Goal: Information Seeking & Learning: Check status

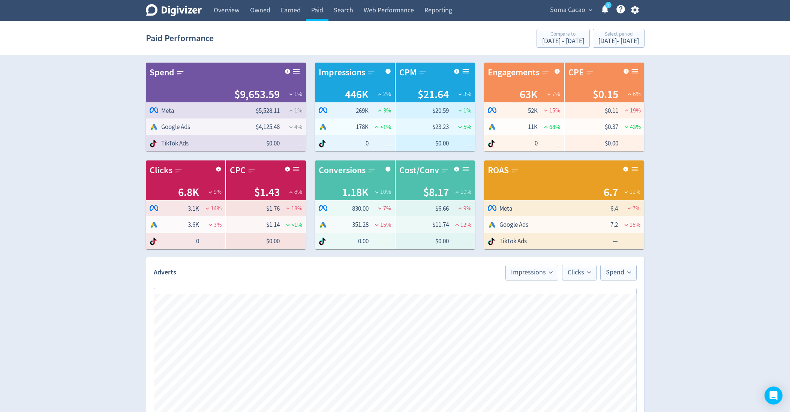
scroll to position [306, 0]
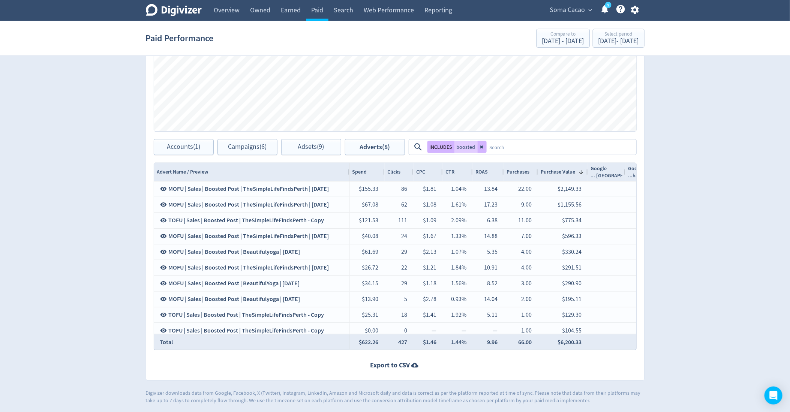
click at [587, 8] on span "expand_more" at bounding box center [590, 10] width 7 height 7
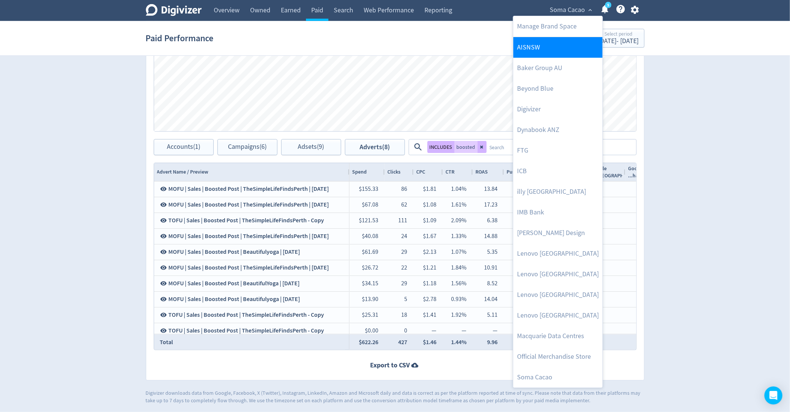
click at [532, 49] on link "AISNSW" at bounding box center [557, 47] width 89 height 21
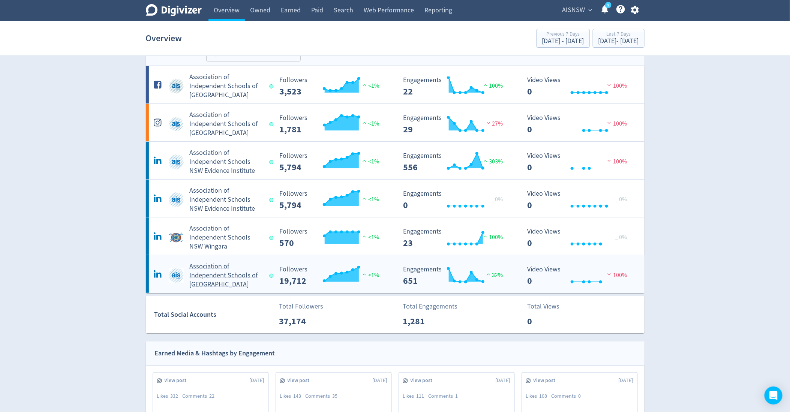
scroll to position [33, 0]
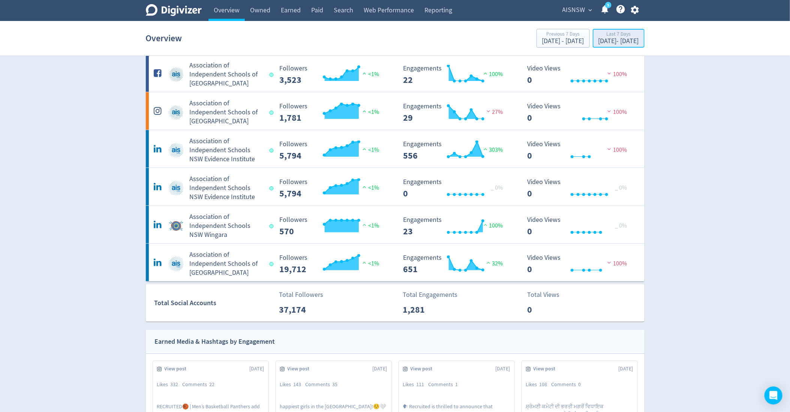
click at [601, 42] on div "[DATE] - [DATE]" at bounding box center [618, 41] width 40 height 7
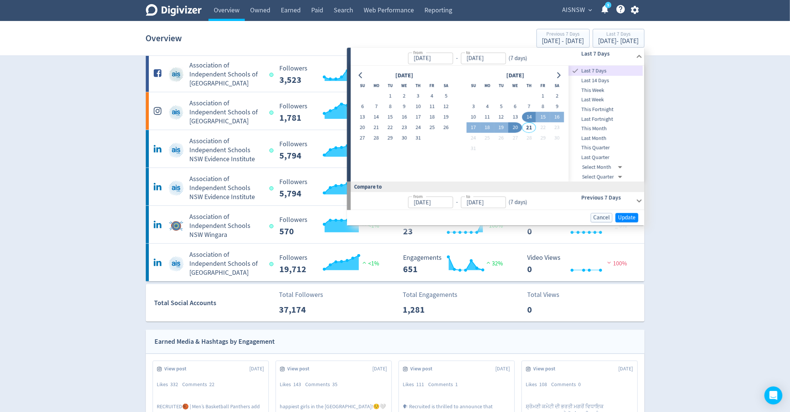
click at [611, 108] on span "This Fortnight" at bounding box center [606, 109] width 74 height 8
type input "[DATE]"
click at [624, 215] on span "Update" at bounding box center [627, 218] width 18 height 6
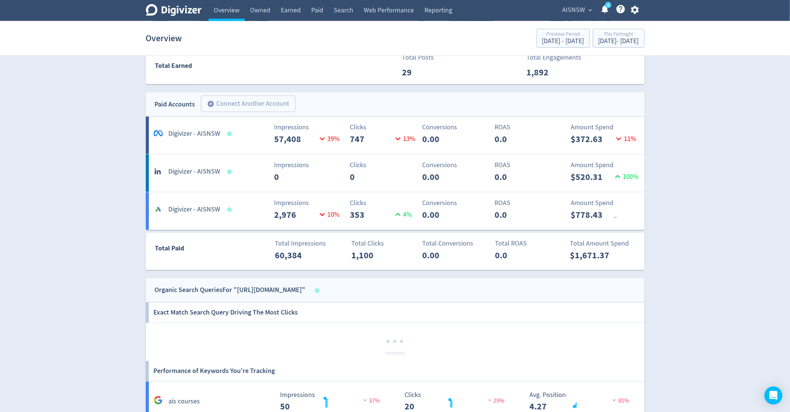
scroll to position [488, 0]
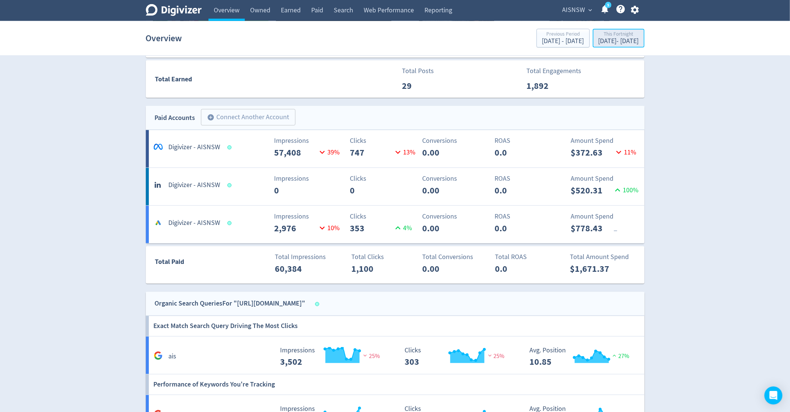
click at [611, 41] on div "[DATE] - [DATE]" at bounding box center [618, 41] width 40 height 7
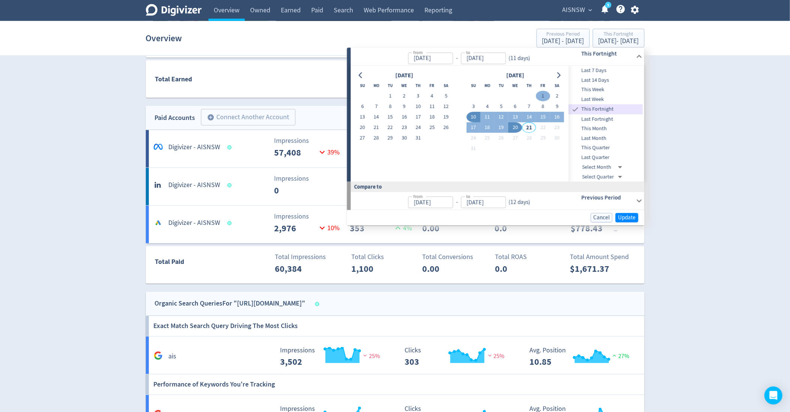
click at [545, 94] on button "1" at bounding box center [543, 96] width 14 height 10
type input "[DATE]"
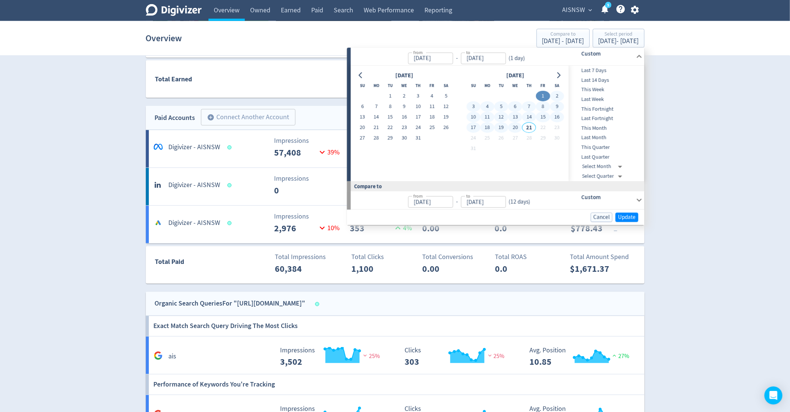
click at [513, 129] on button "20" at bounding box center [515, 128] width 14 height 10
type input "[DATE]"
click at [626, 211] on div "Cancel Update" at bounding box center [495, 217] width 297 height 15
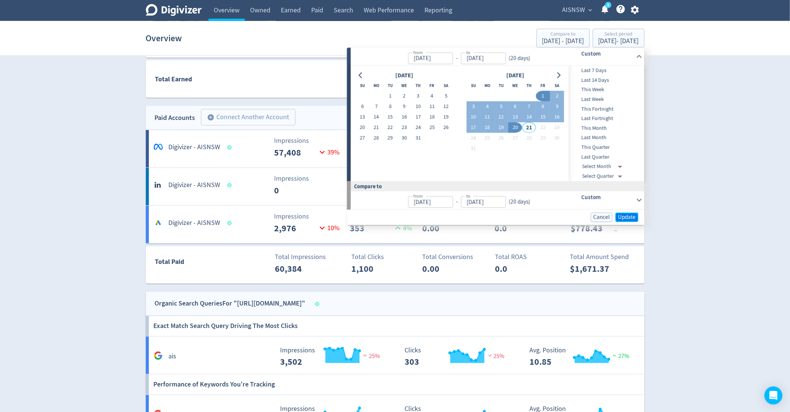
click at [628, 217] on span "Update" at bounding box center [627, 217] width 18 height 6
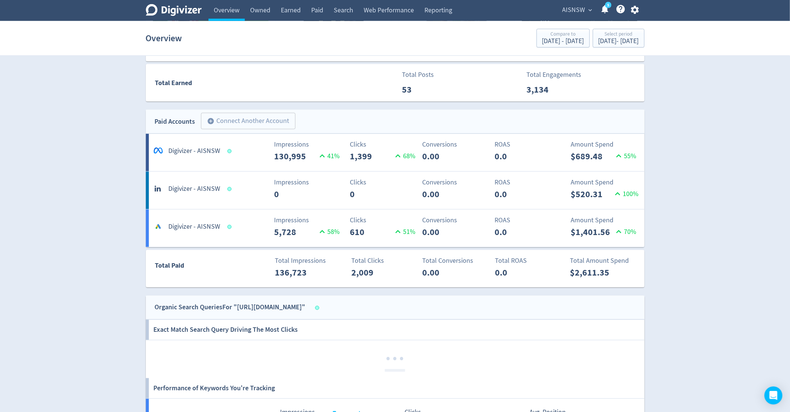
scroll to position [485, 0]
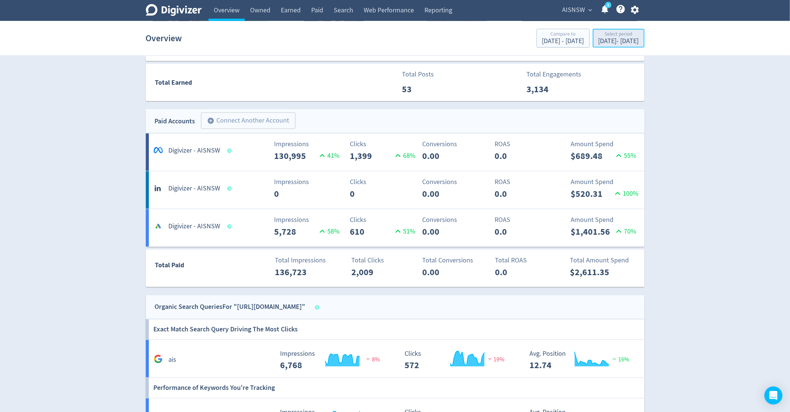
click at [605, 38] on div "[DATE] - [DATE]" at bounding box center [618, 41] width 40 height 7
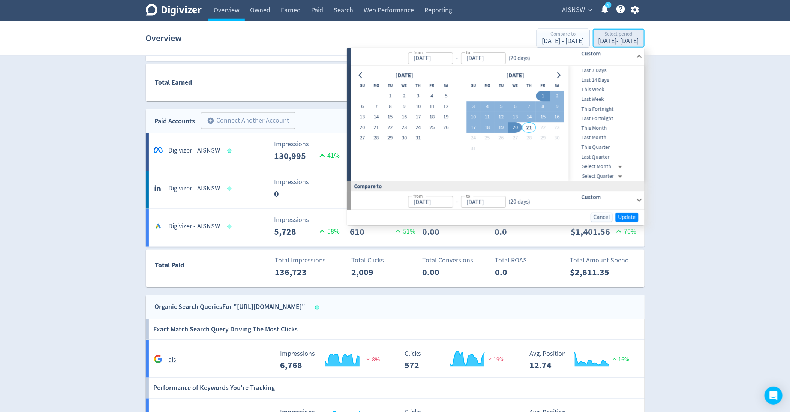
type input "[DATE]"
click at [606, 117] on span "Last Fortnight" at bounding box center [606, 119] width 74 height 8
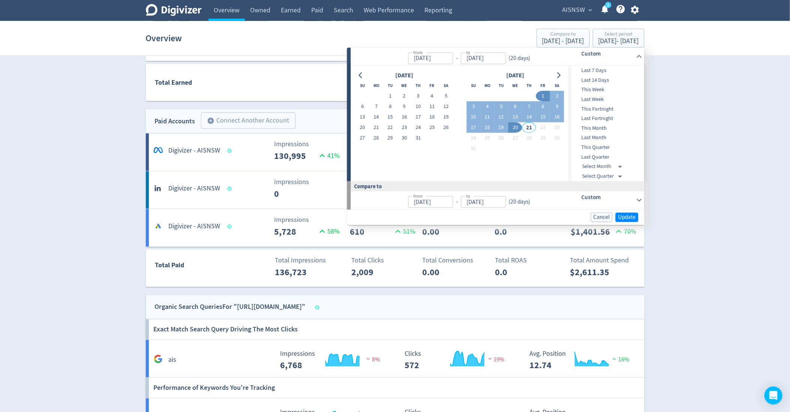
type input "[DATE]"
click at [629, 217] on span "Update" at bounding box center [627, 218] width 18 height 6
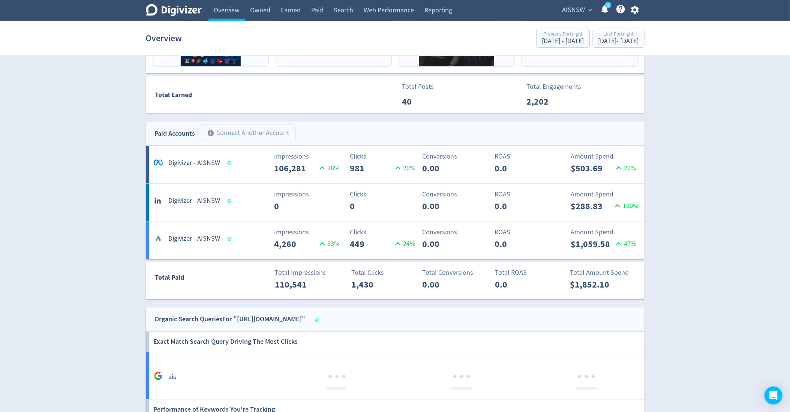
scroll to position [437, 0]
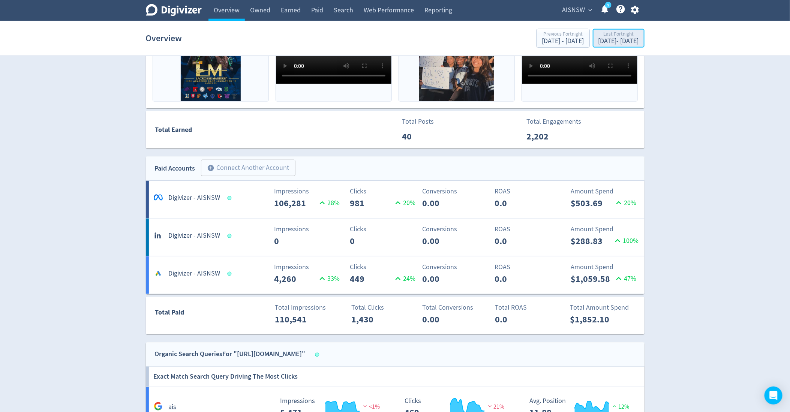
click at [617, 45] on div "Last Fortnight [DATE] - [DATE]" at bounding box center [618, 38] width 47 height 15
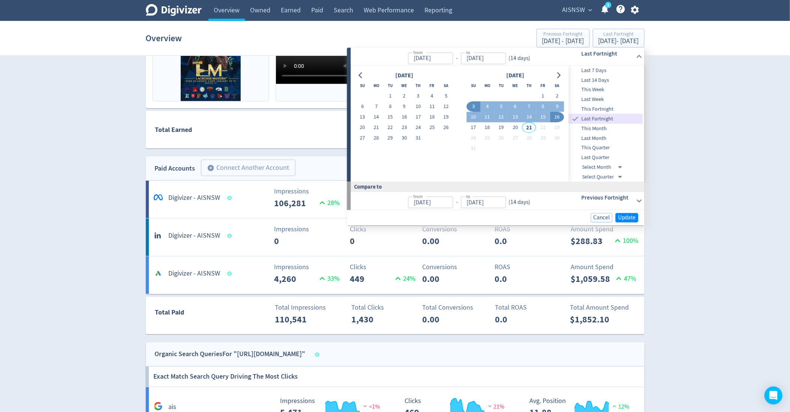
click at [609, 107] on span "This Fortnight" at bounding box center [606, 109] width 74 height 8
type input "[DATE]"
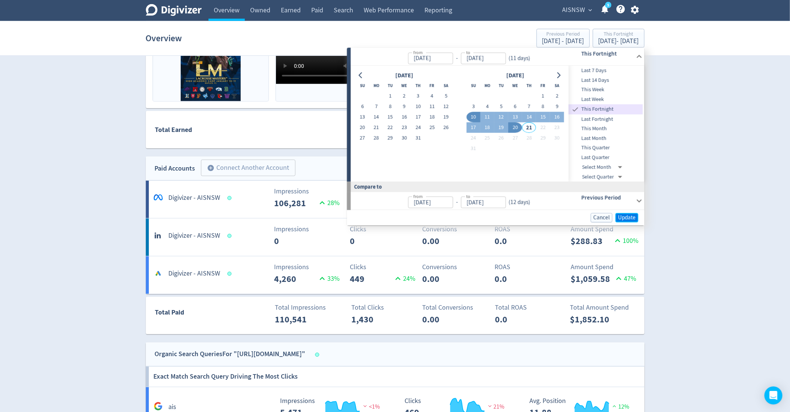
click at [632, 216] on span "Update" at bounding box center [627, 218] width 18 height 6
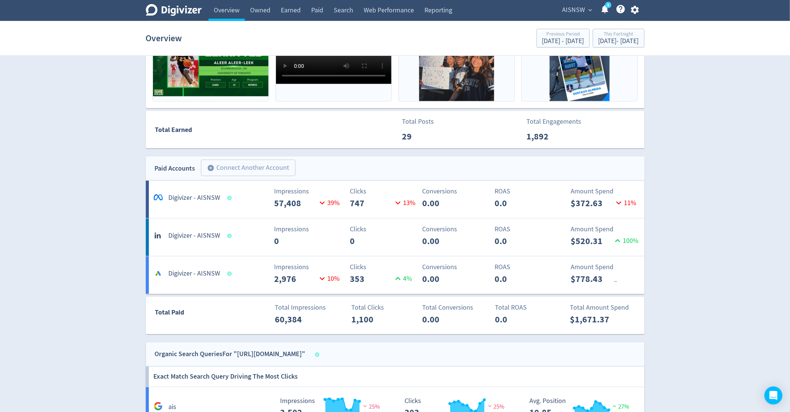
scroll to position [452, 0]
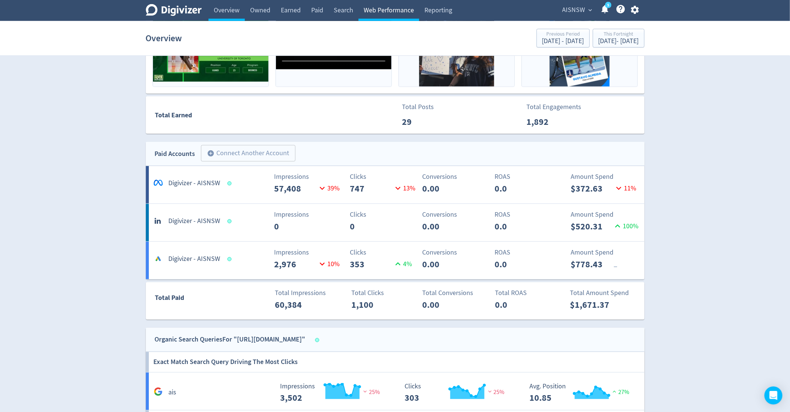
click at [373, 18] on link "Web Performance" at bounding box center [388, 10] width 61 height 21
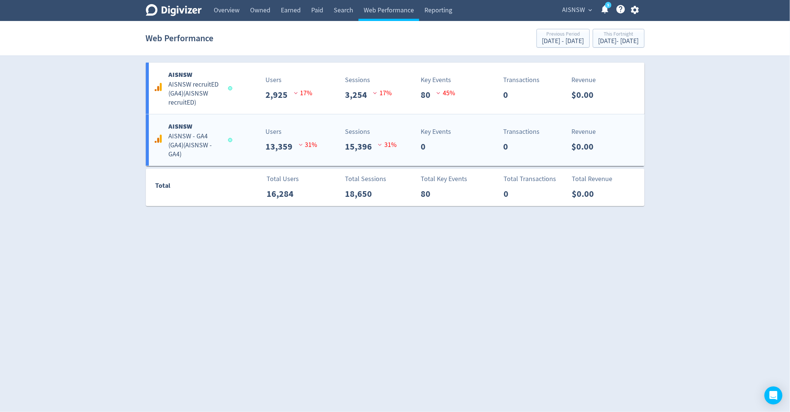
click at [259, 155] on div "AISNSW AISNSW - GA4 (GA4) ( AISNSW - GA4 ) Users 13,359 31 % Sessions 15,396 31…" at bounding box center [395, 139] width 498 height 51
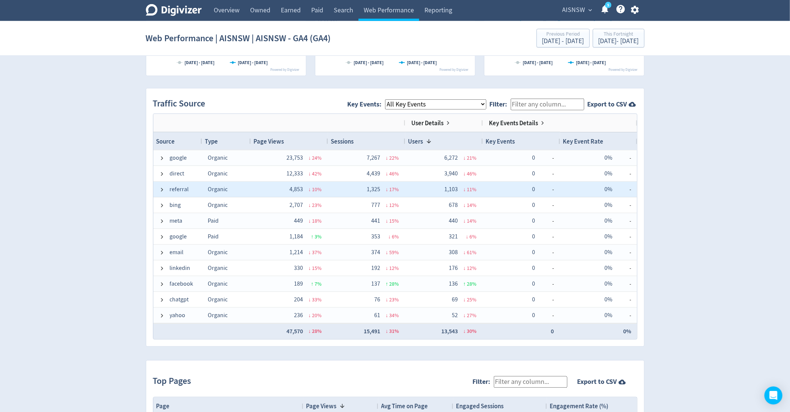
scroll to position [462, 0]
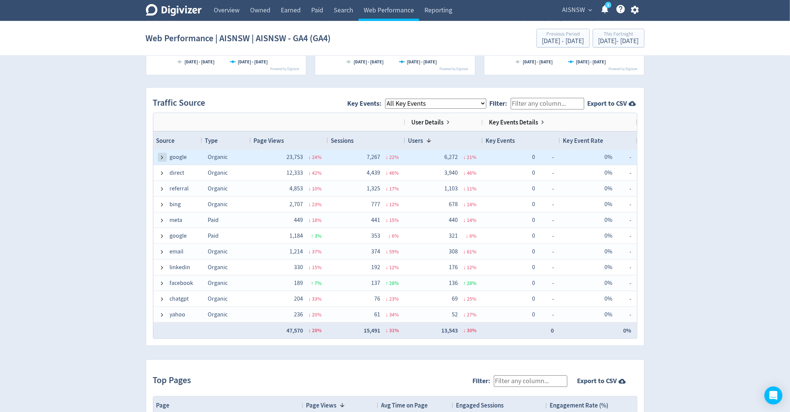
click at [161, 154] on span at bounding box center [162, 157] width 6 height 6
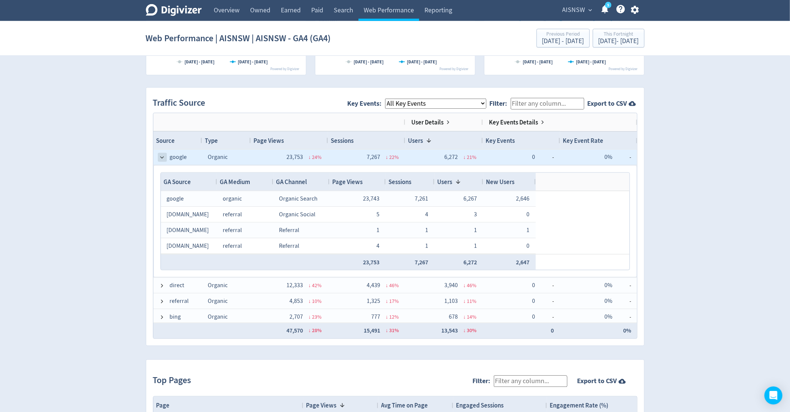
click at [161, 157] on span at bounding box center [162, 157] width 6 height 6
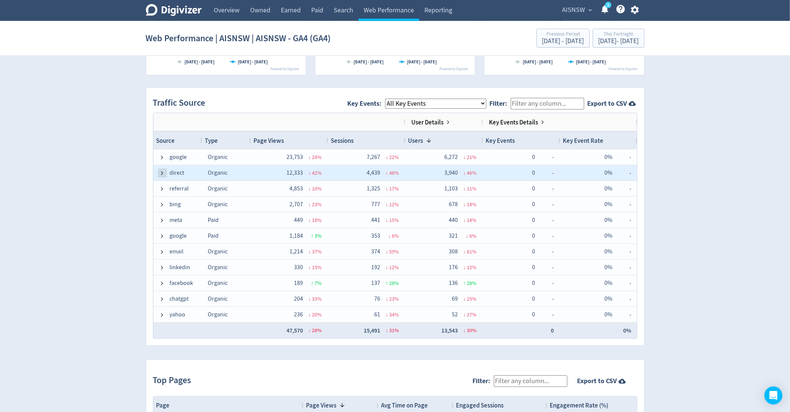
click at [162, 173] on span at bounding box center [162, 173] width 6 height 6
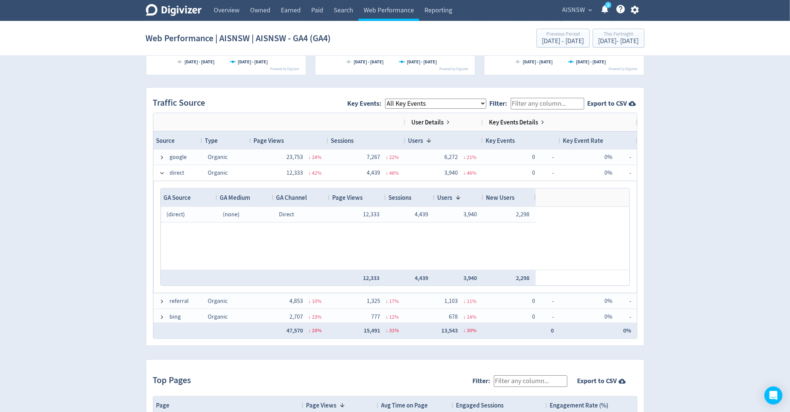
scroll to position [0, 0]
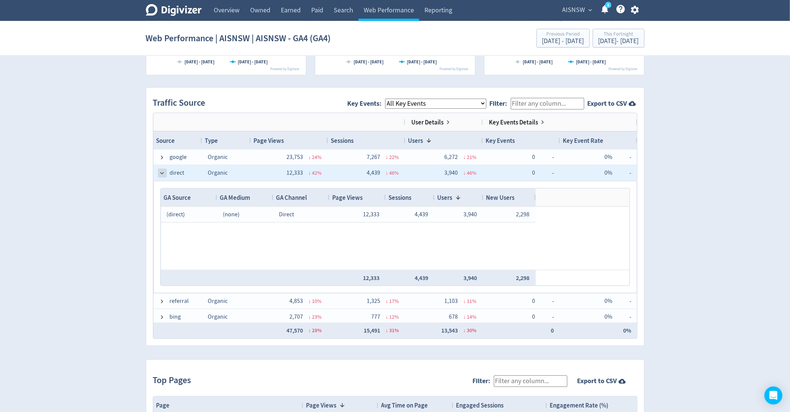
click at [165, 172] on span at bounding box center [162, 173] width 6 height 6
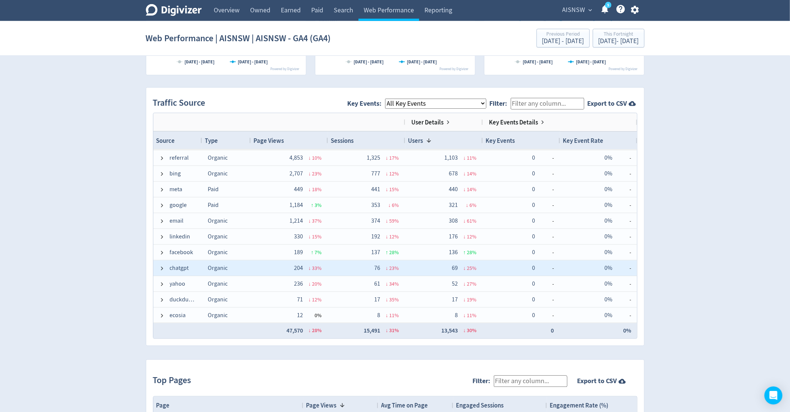
scroll to position [36, 0]
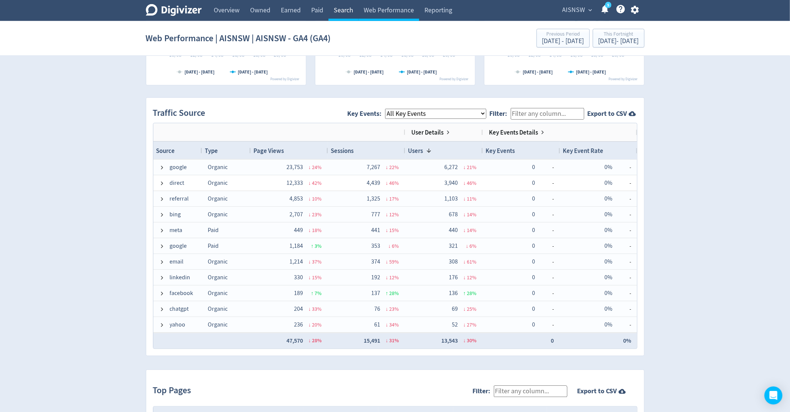
click at [334, 10] on link "Search" at bounding box center [343, 10] width 30 height 21
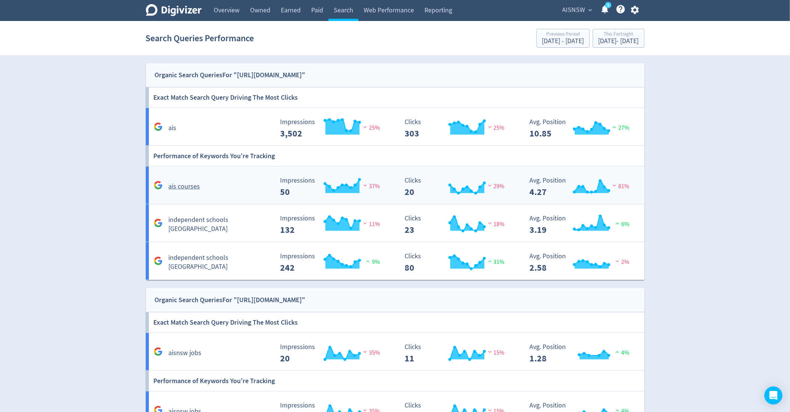
click at [192, 189] on h5 "ais courses" at bounding box center [184, 186] width 31 height 9
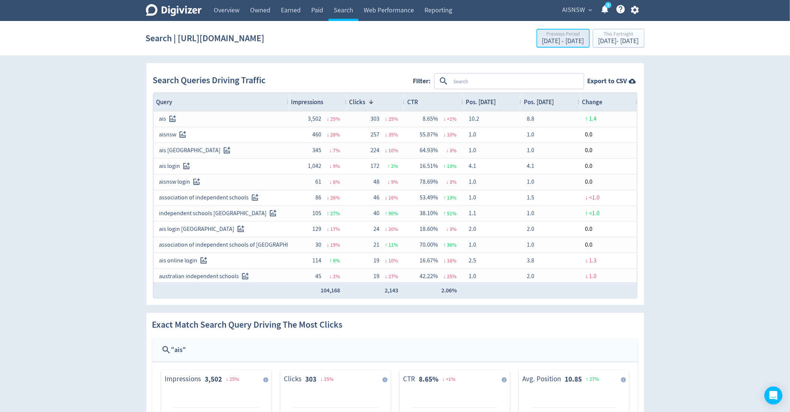
click at [542, 36] on div "Previous Period" at bounding box center [563, 34] width 42 height 6
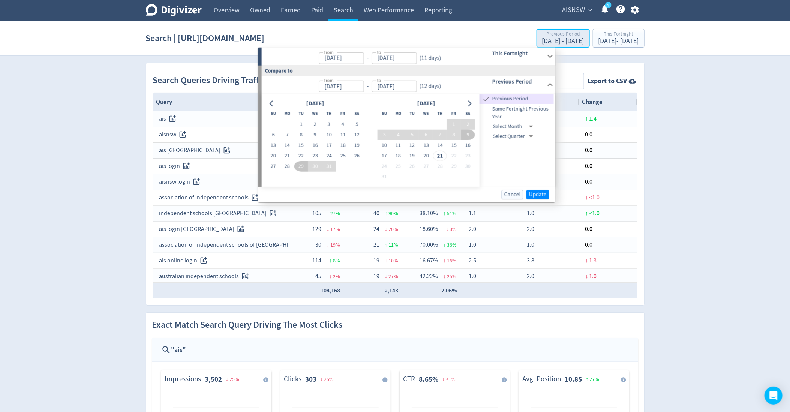
type input "[DATE]"
click at [599, 42] on div "[DATE] - [DATE]" at bounding box center [618, 41] width 40 height 7
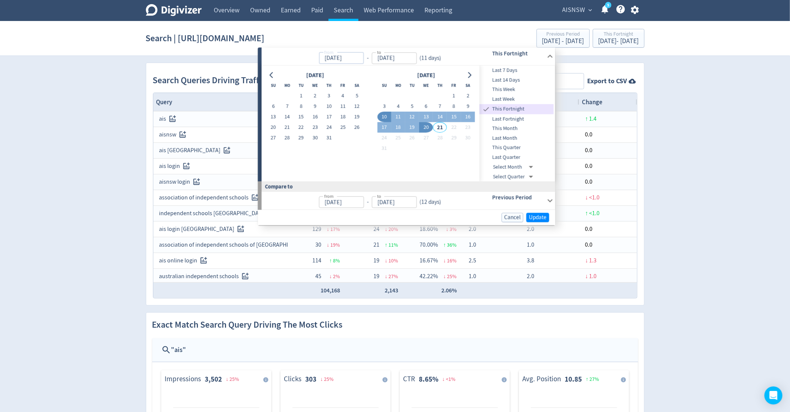
click at [358, 59] on input "[DATE]" at bounding box center [341, 58] width 45 height 12
type input "[DATE]"
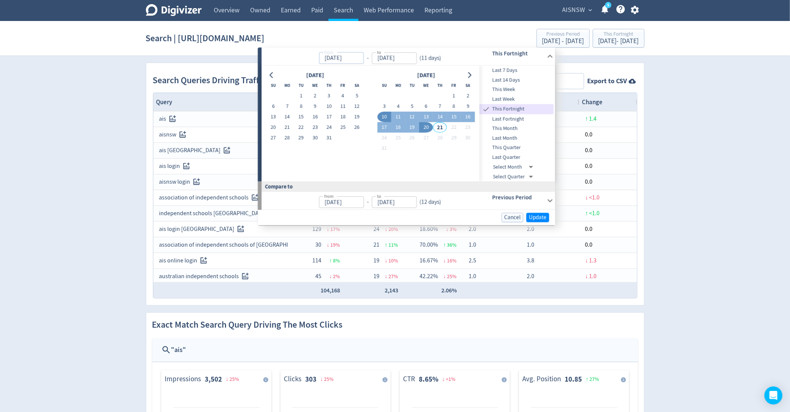
click at [364, 57] on input "[DATE]" at bounding box center [341, 58] width 45 height 12
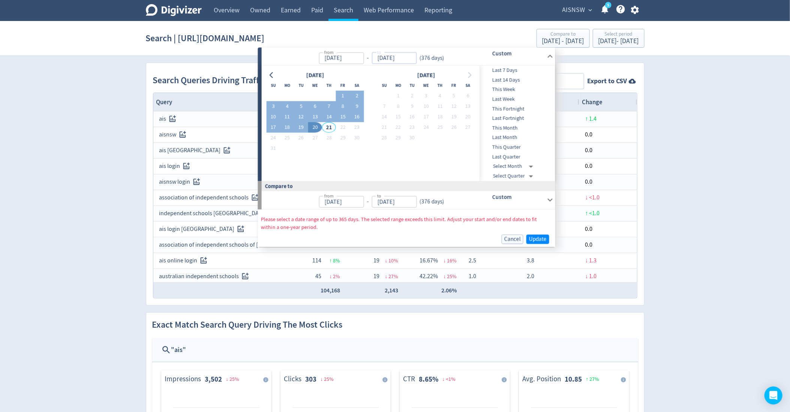
type input "[DATE]"
click at [465, 58] on div "from [DATE] from - to [DATE] to ( 376 days )" at bounding box center [366, 57] width 209 height 18
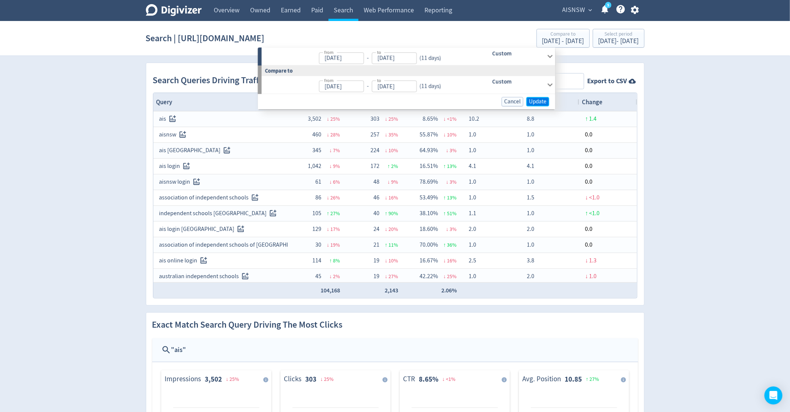
click at [540, 103] on span "Update" at bounding box center [538, 102] width 18 height 6
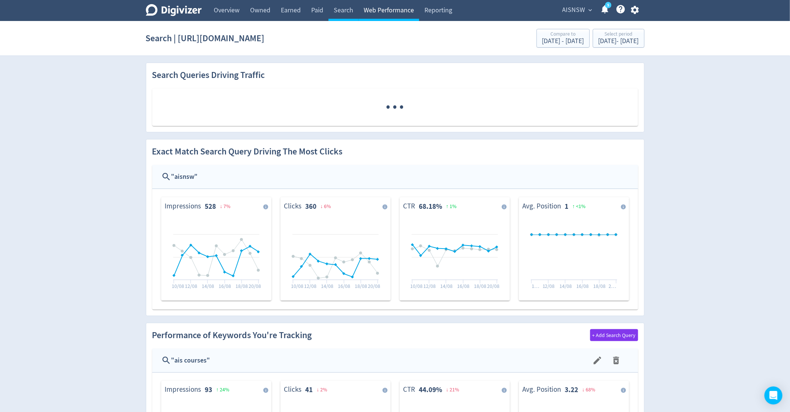
click at [398, 7] on link "Web Performance" at bounding box center [388, 10] width 61 height 21
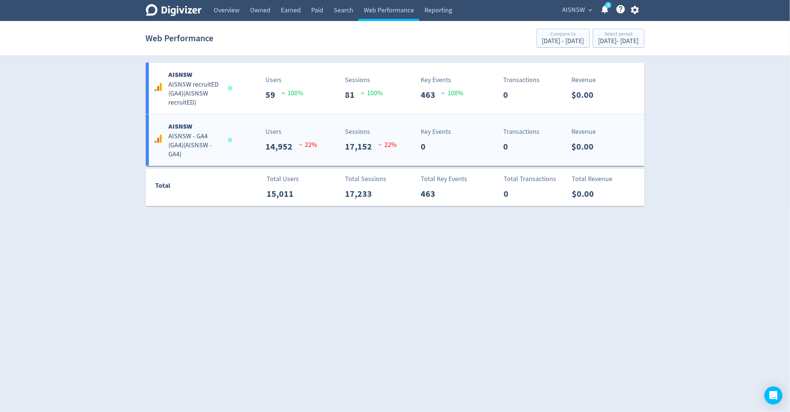
click at [243, 125] on div "AISNSW AISNSW - GA4 (GA4) ( AISNSW - GA4 ) Users 14,952 22 % Sessions 17,152 22…" at bounding box center [395, 139] width 498 height 51
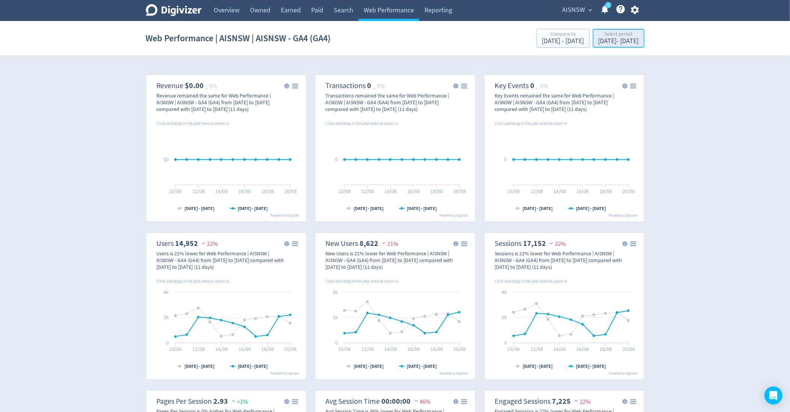
click at [608, 39] on div "[DATE] - [DATE]" at bounding box center [618, 41] width 40 height 7
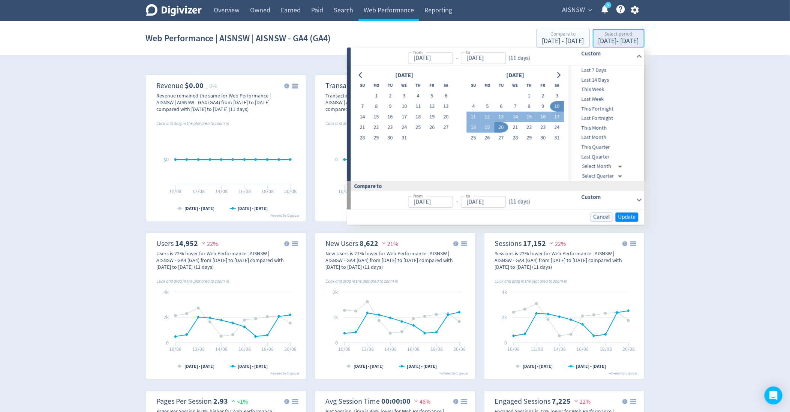
type input "[DATE]"
click at [362, 77] on icon "Go to previous month" at bounding box center [360, 75] width 3 height 6
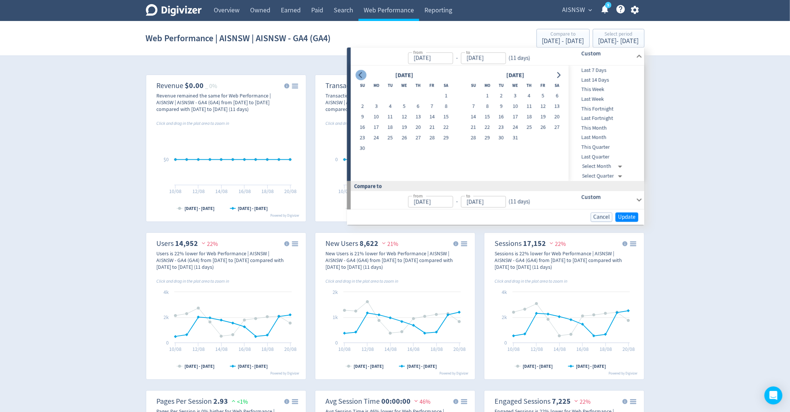
click at [362, 77] on icon "Go to previous month" at bounding box center [360, 75] width 3 height 6
click at [359, 74] on icon "Go to previous month" at bounding box center [361, 75] width 6 height 6
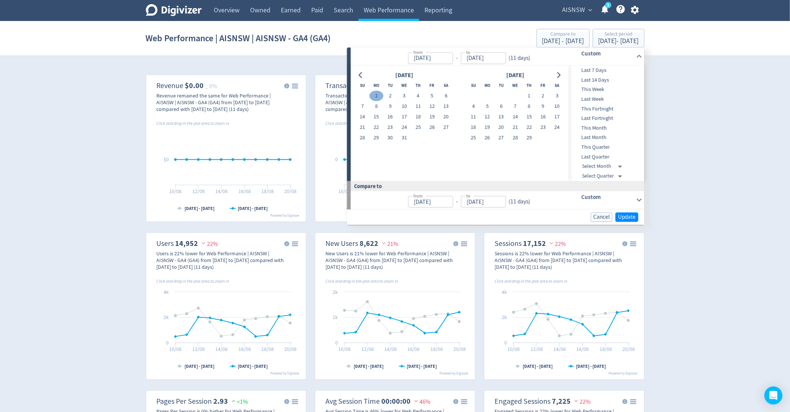
click at [376, 93] on button "1" at bounding box center [376, 96] width 14 height 10
type input "[DATE]"
click at [558, 73] on icon "Go to next month" at bounding box center [558, 75] width 6 height 6
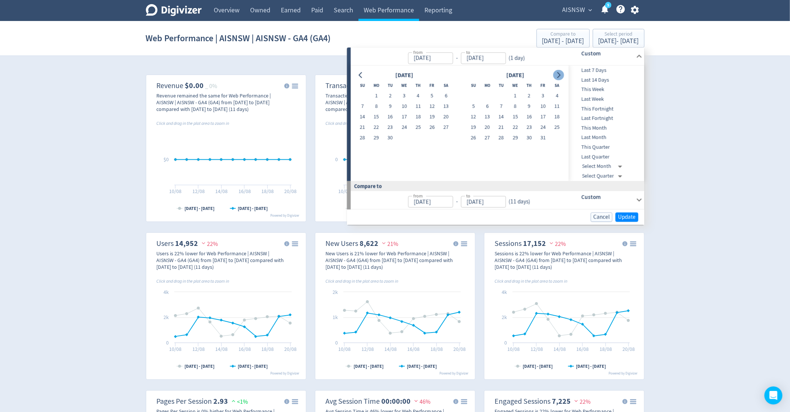
click at [558, 73] on icon "Go to next month" at bounding box center [558, 75] width 6 height 6
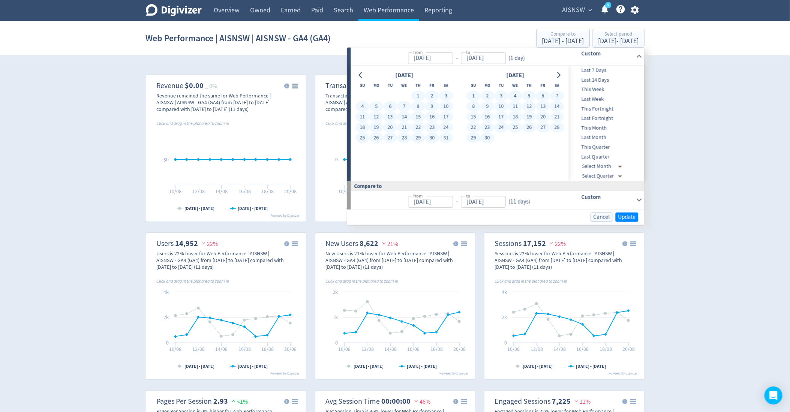
click at [485, 136] on button "30" at bounding box center [487, 138] width 14 height 10
type input "[DATE]"
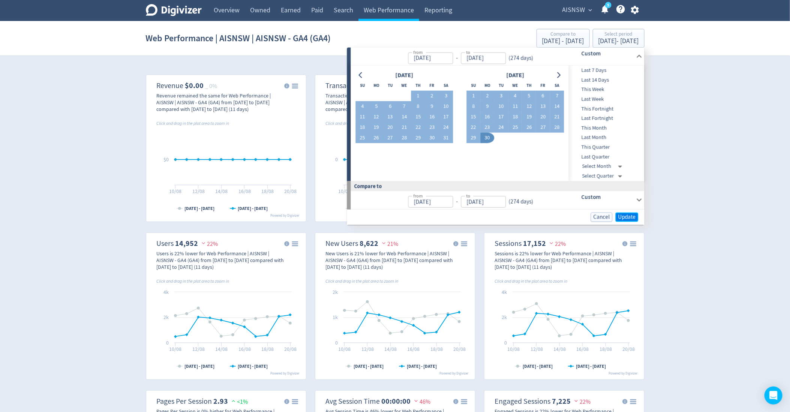
click at [622, 214] on span "Update" at bounding box center [627, 217] width 18 height 6
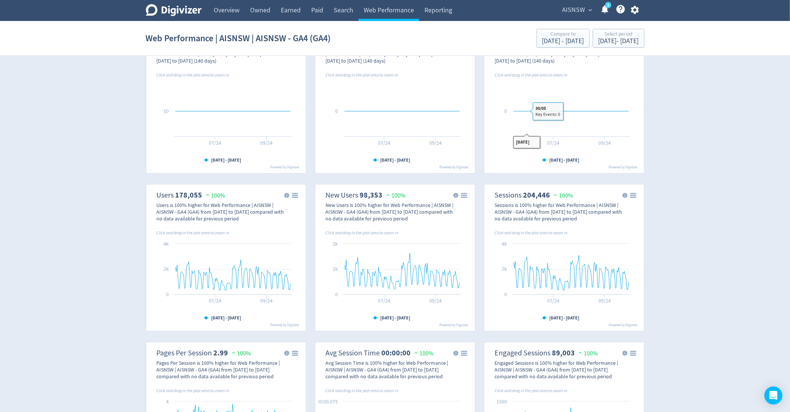
scroll to position [55, 0]
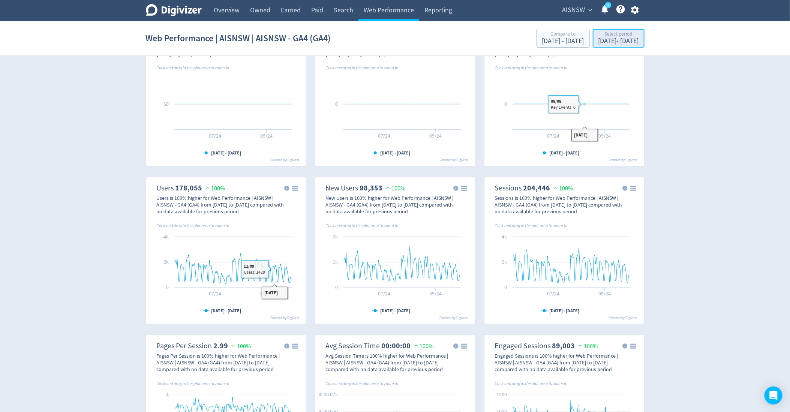
click at [605, 36] on div "Select period" at bounding box center [618, 34] width 40 height 6
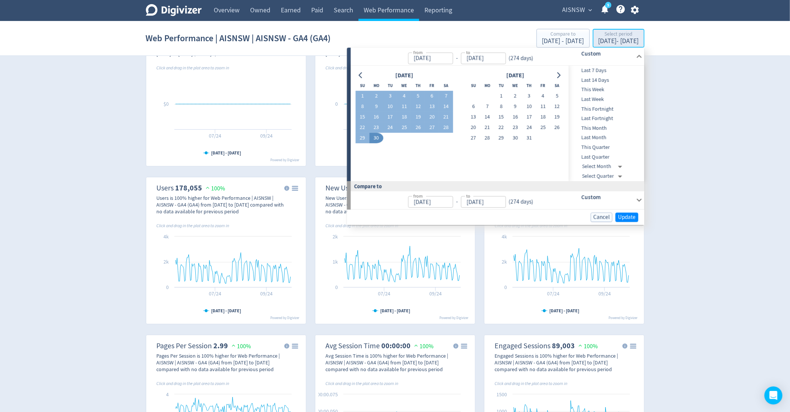
type input "[DATE]"
click at [358, 72] on icon "Go to previous month" at bounding box center [361, 75] width 6 height 6
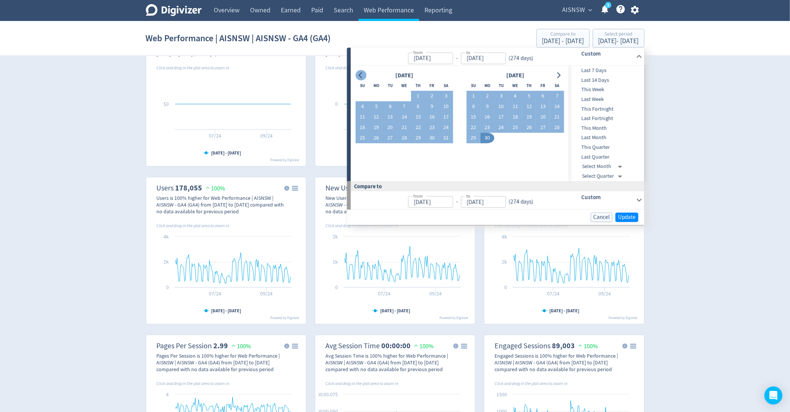
click at [358, 72] on icon "Go to previous month" at bounding box center [361, 75] width 6 height 6
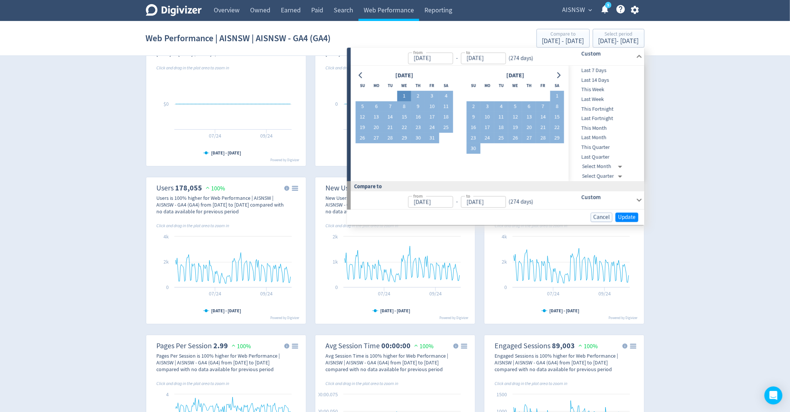
click at [403, 97] on button "1" at bounding box center [404, 96] width 14 height 10
type input "[DATE]"
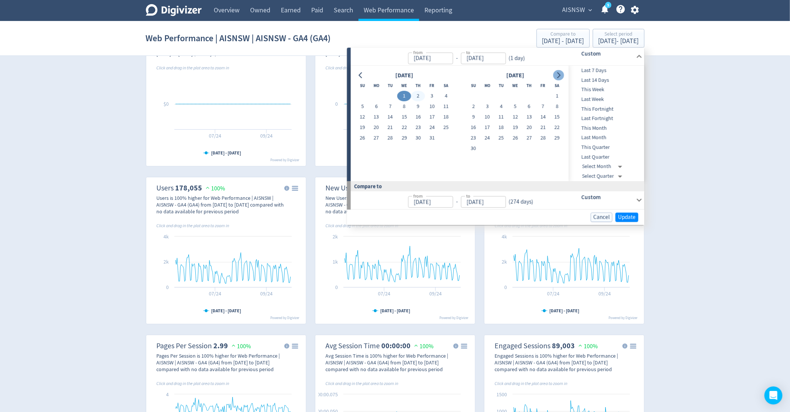
click at [559, 76] on icon "Go to next month" at bounding box center [558, 75] width 3 height 6
click at [447, 139] on button "31" at bounding box center [446, 138] width 14 height 10
type input "[DATE]"
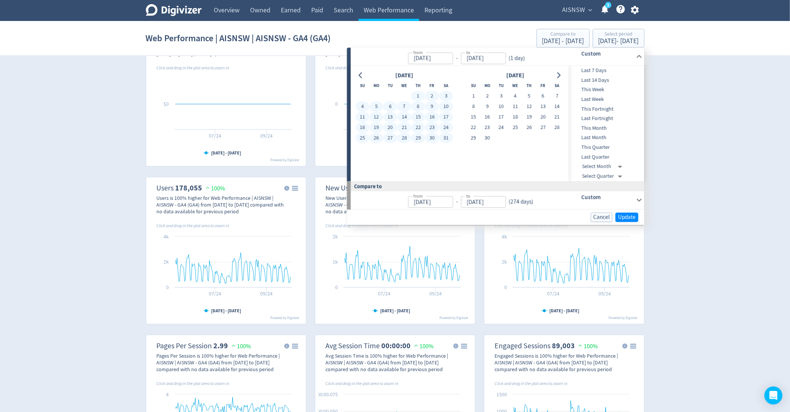
type input "[DATE]"
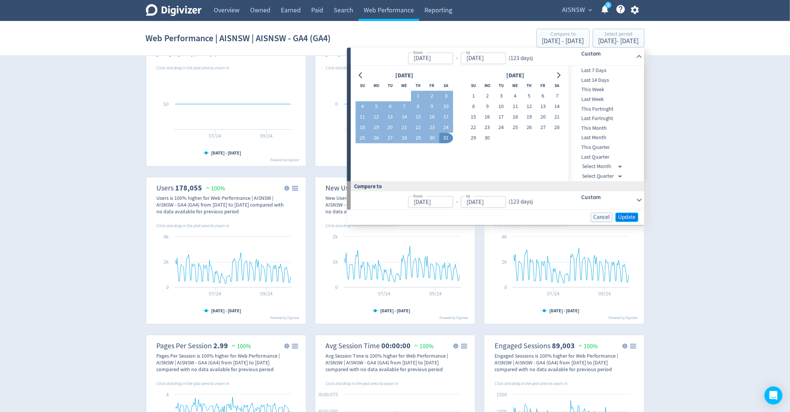
click at [630, 214] on span "Update" at bounding box center [627, 217] width 18 height 6
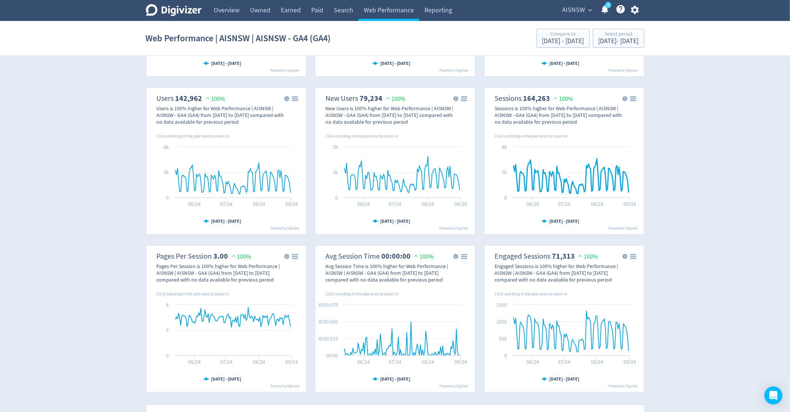
scroll to position [154, 0]
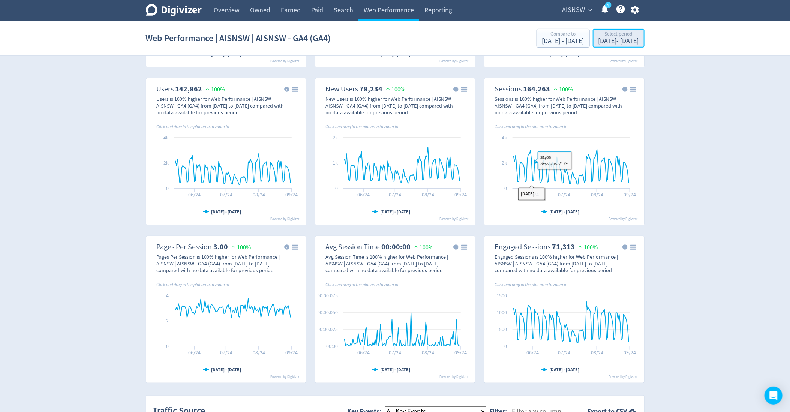
click at [605, 36] on div "Select period" at bounding box center [618, 34] width 40 height 6
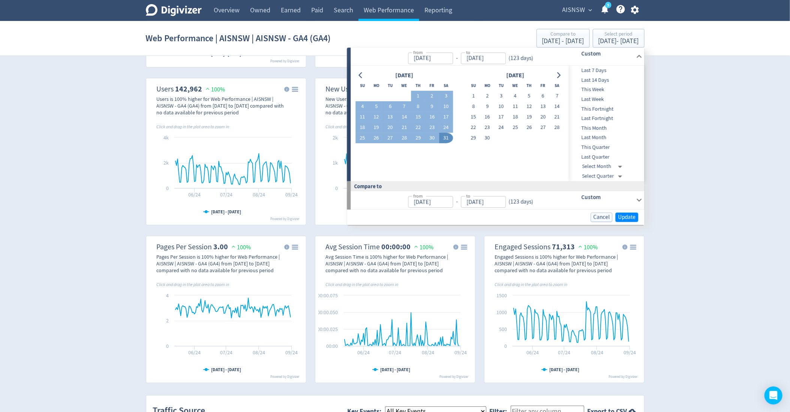
click at [448, 59] on input "[DATE]" at bounding box center [430, 58] width 45 height 12
type input "[DATE]"
click at [697, 100] on div "Digivizer Logo [PERSON_NAME] Logo Overview Owned Earned Paid Search Web Perform…" at bounding box center [395, 392] width 790 height 1092
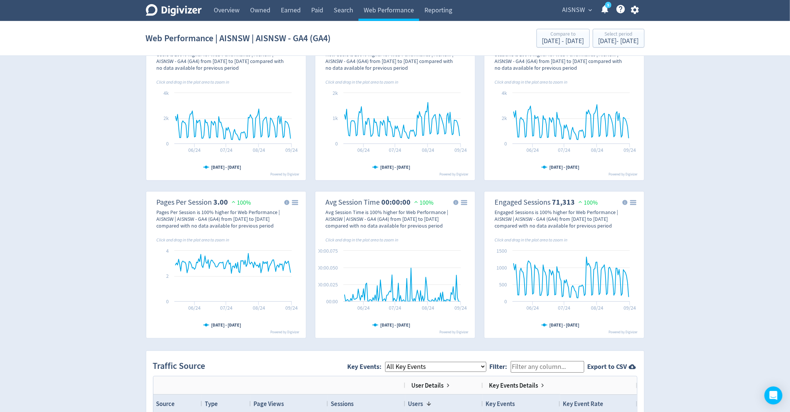
scroll to position [211, 0]
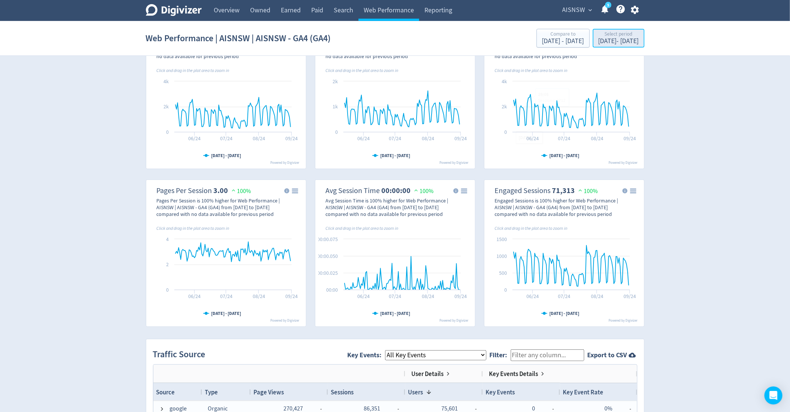
click at [635, 41] on div "[DATE] - [DATE]" at bounding box center [618, 41] width 40 height 7
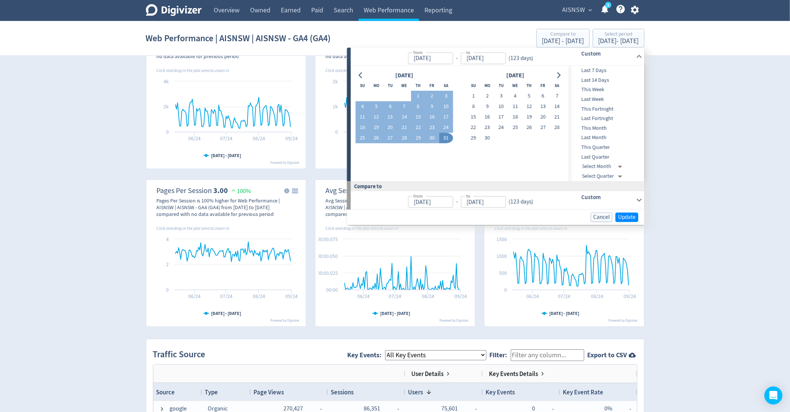
click at [599, 108] on span "This Fortnight" at bounding box center [606, 109] width 74 height 8
type input "[DATE]"
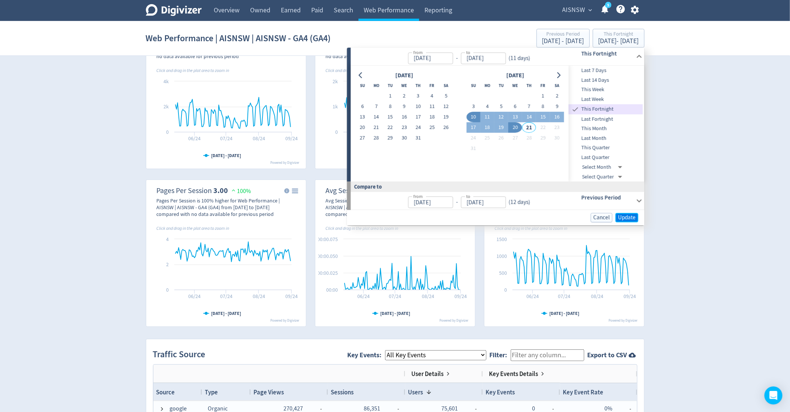
click at [626, 215] on span "Update" at bounding box center [627, 218] width 18 height 6
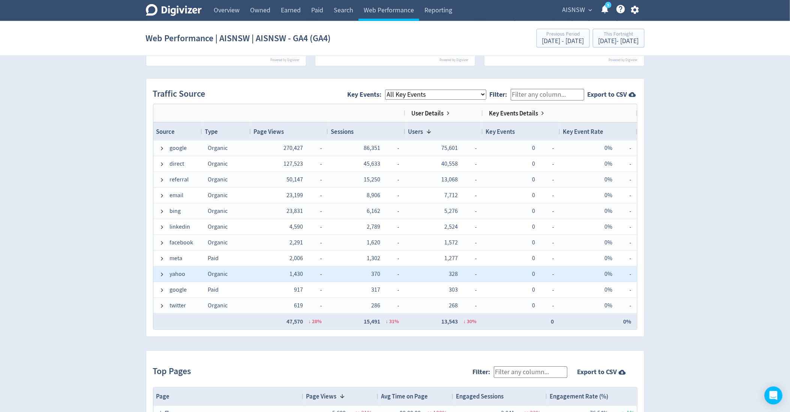
scroll to position [16, 0]
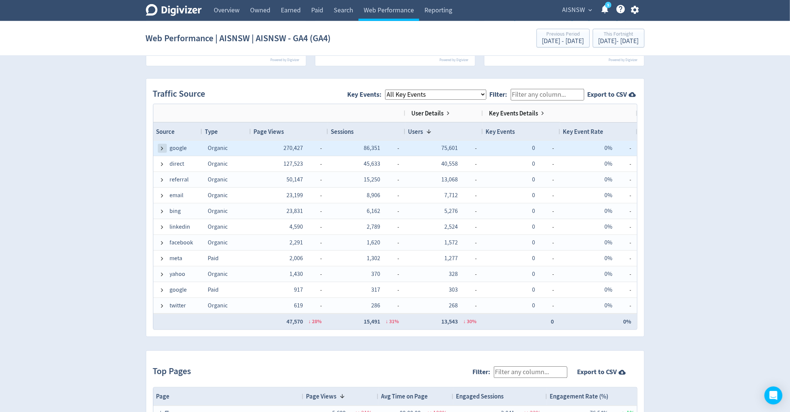
click at [163, 145] on span at bounding box center [162, 148] width 6 height 6
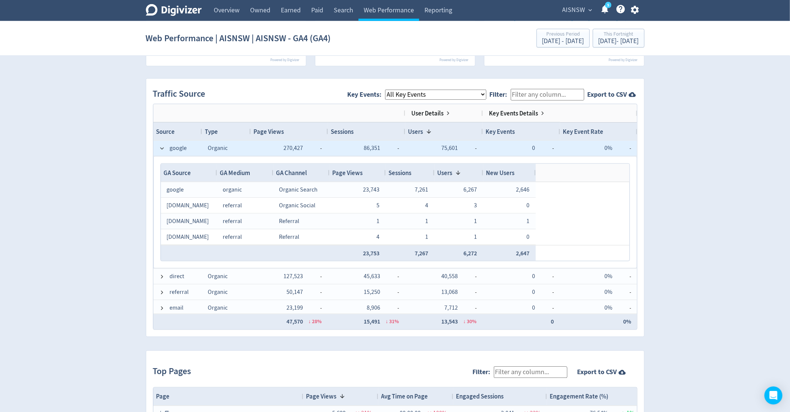
click at [163, 145] on span at bounding box center [162, 148] width 6 height 6
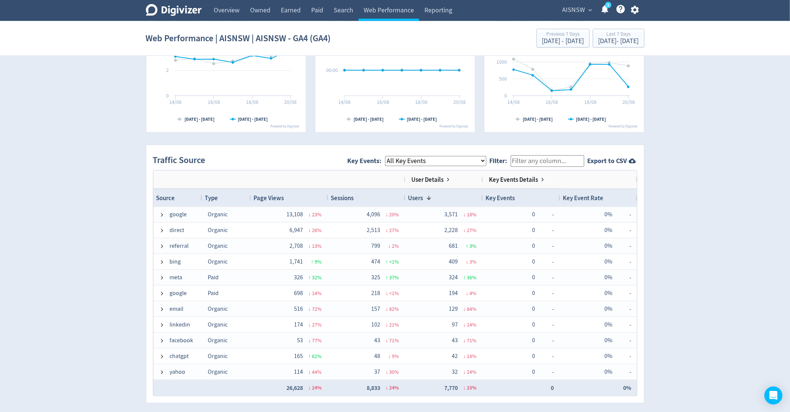
scroll to position [408, 0]
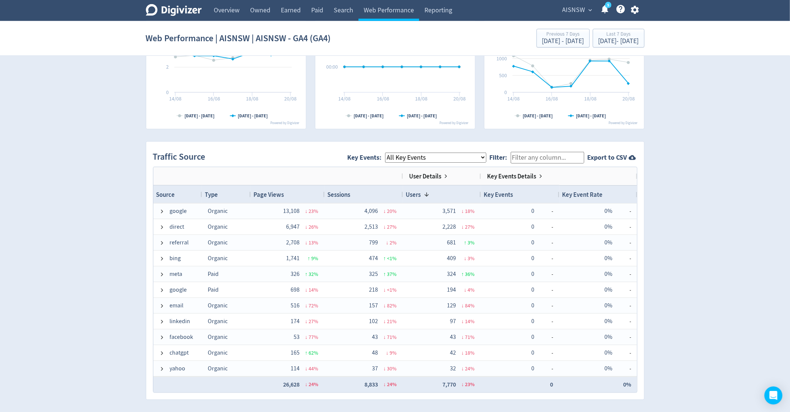
drag, startPoint x: 325, startPoint y: 192, endPoint x: 314, endPoint y: 192, distance: 11.2
click at [323, 192] on div at bounding box center [324, 195] width 3 height 18
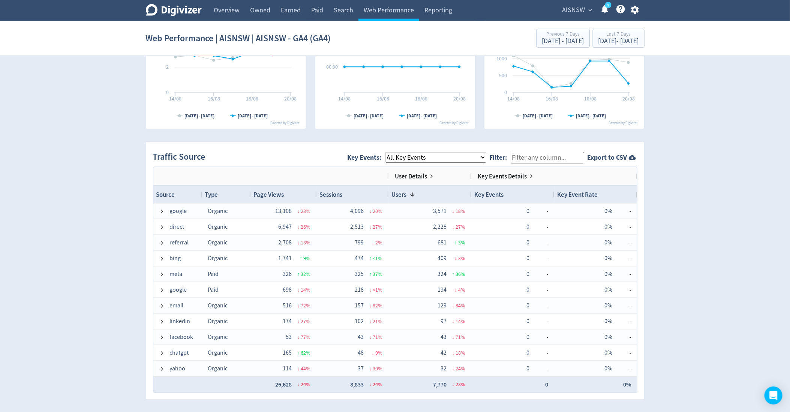
drag, startPoint x: 396, startPoint y: 192, endPoint x: 387, endPoint y: 192, distance: 8.6
click at [387, 192] on div at bounding box center [388, 195] width 3 height 18
click at [428, 174] on span at bounding box center [431, 176] width 6 height 6
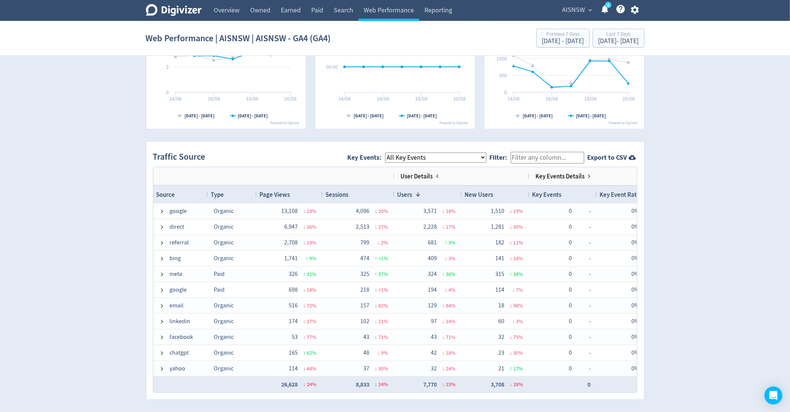
drag, startPoint x: 201, startPoint y: 195, endPoint x: 207, endPoint y: 195, distance: 6.0
click at [207, 195] on div at bounding box center [207, 195] width 3 height 18
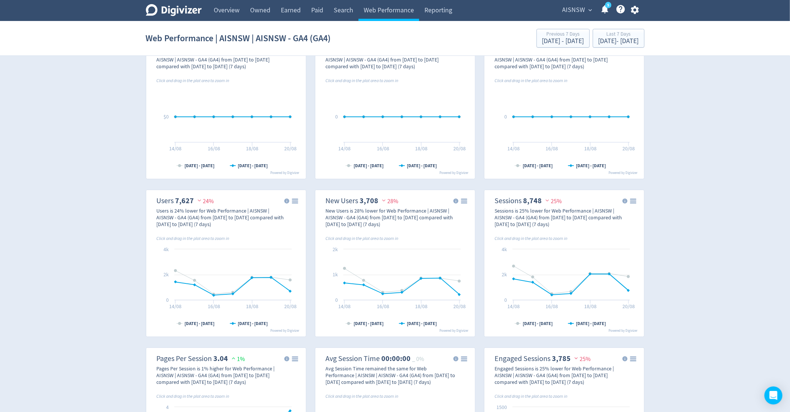
scroll to position [14, 0]
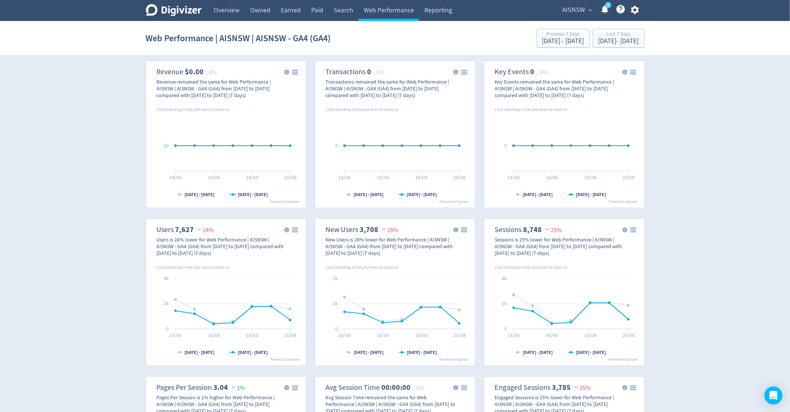
click at [573, 10] on span "AISNSW" at bounding box center [573, 10] width 23 height 12
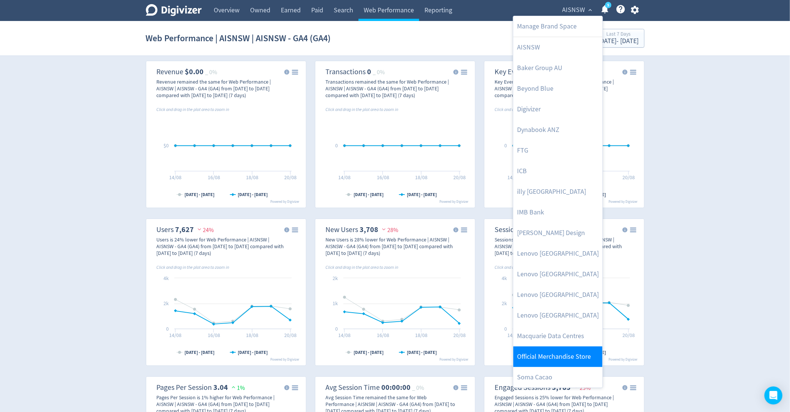
click at [542, 362] on link "Official Merchandise Store" at bounding box center [557, 356] width 89 height 21
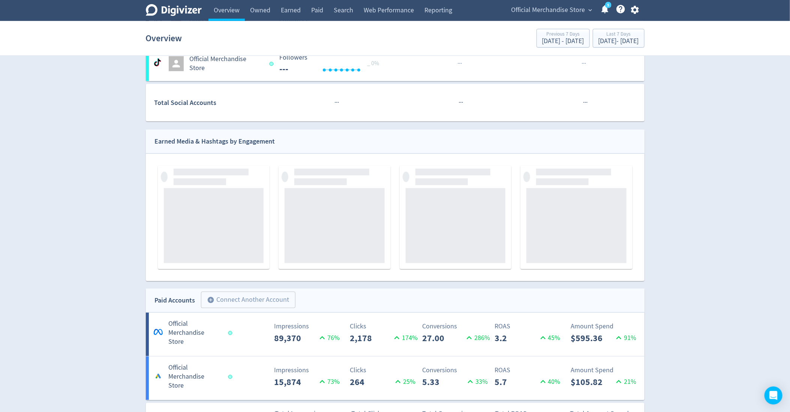
scroll to position [418, 0]
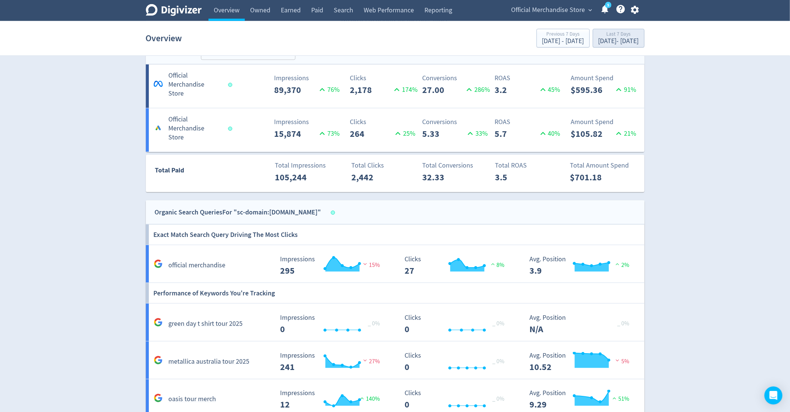
click at [598, 45] on div "[DATE] - [DATE]" at bounding box center [618, 41] width 40 height 7
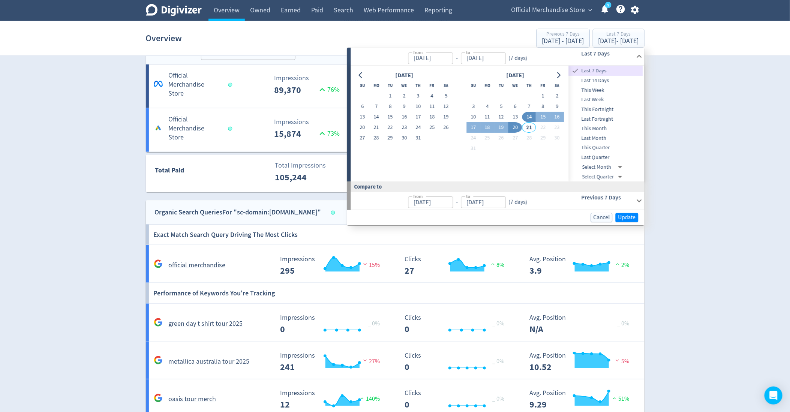
click at [603, 81] on span "Last 14 Days" at bounding box center [606, 80] width 74 height 8
type input "[DATE]"
type input "Jul 24, 2025"
type input "Aug 06, 2025"
click at [626, 220] on span "Update" at bounding box center [627, 218] width 18 height 6
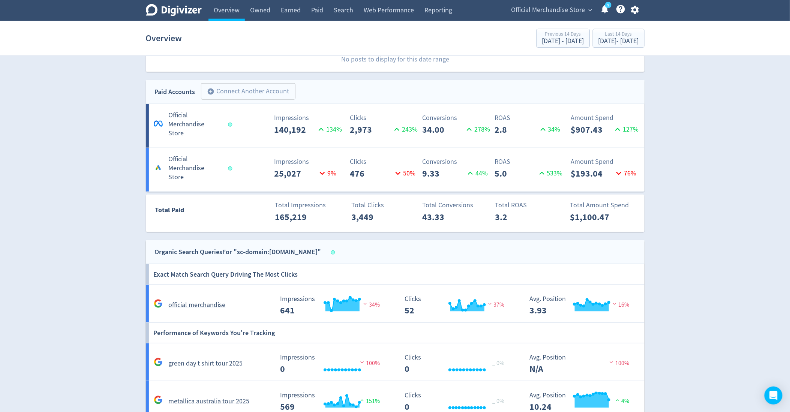
scroll to position [379, 0]
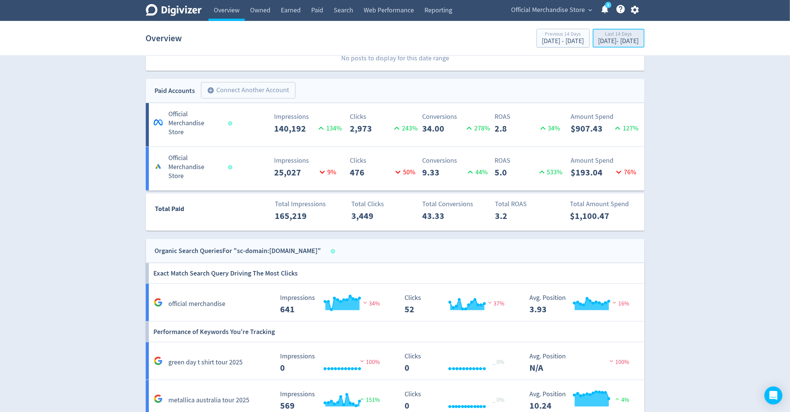
click at [618, 35] on div "Last 14 Days" at bounding box center [618, 34] width 40 height 6
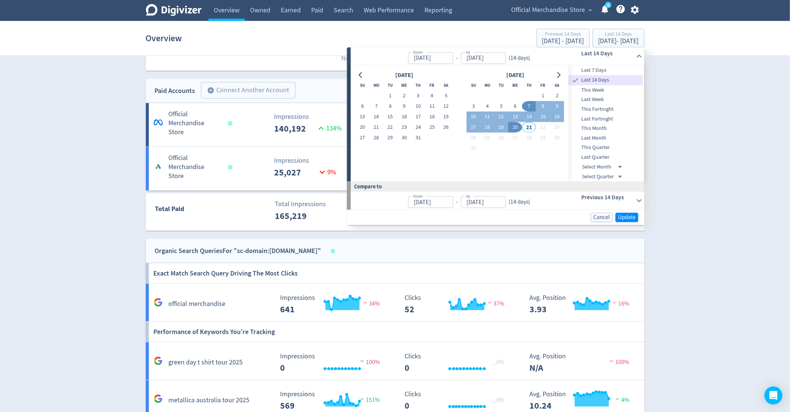
click at [673, 113] on div "Digivizer Logo Mark Digivizer Logo Overview Owned Earned Paid Search Web Perfor…" at bounding box center [395, 116] width 790 height 991
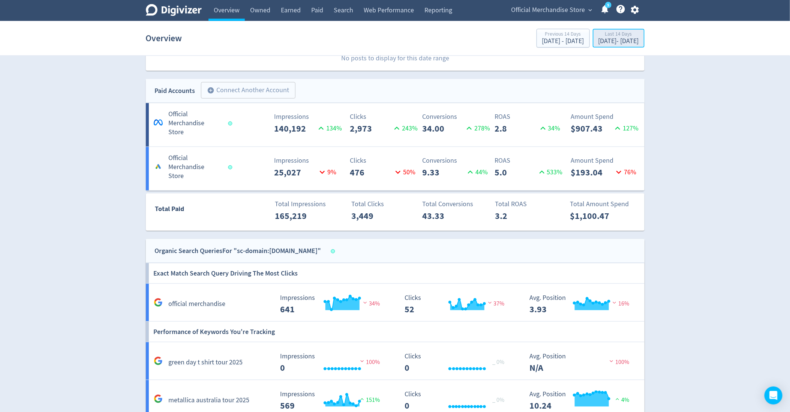
click at [606, 44] on div "Aug 7, 2025 - Aug 20, 2025" at bounding box center [618, 41] width 40 height 7
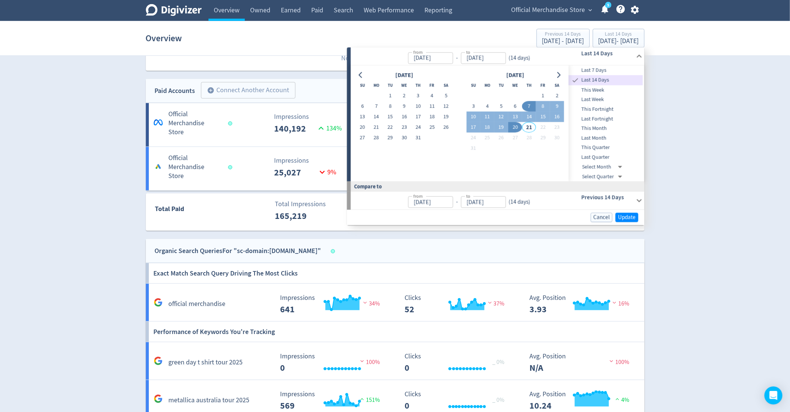
click at [600, 110] on span "This Fortnight" at bounding box center [606, 109] width 74 height 8
type input "[DATE]"
click at [626, 216] on span "Update" at bounding box center [627, 218] width 18 height 6
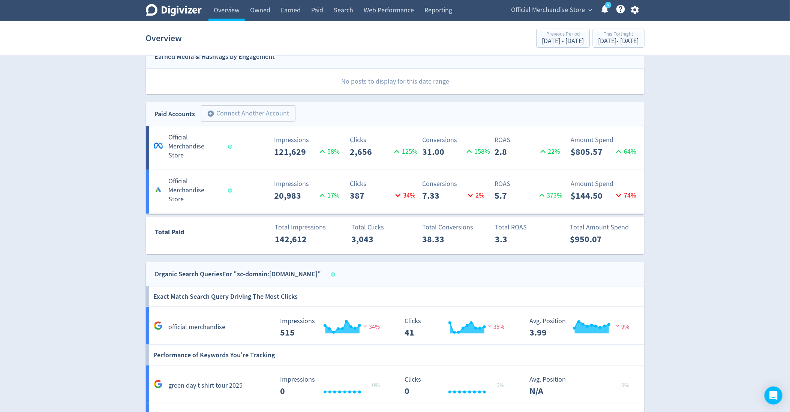
scroll to position [357, 0]
click at [251, 179] on div "Impressions 20,983 17 %" at bounding box center [272, 190] width 82 height 24
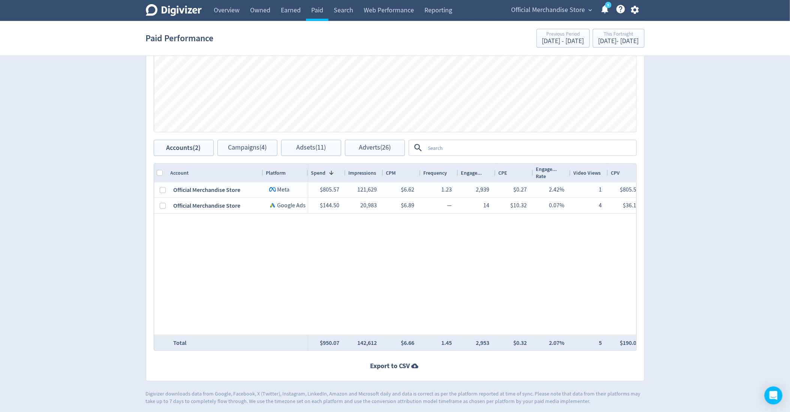
scroll to position [274, 0]
click at [437, 250] on div "$805.57 121,629 $6.62 1.23 2,939 $0.27 2.42% 1 $805.57 0.00% 2,656 $0.30 2.18% …" at bounding box center [472, 257] width 328 height 153
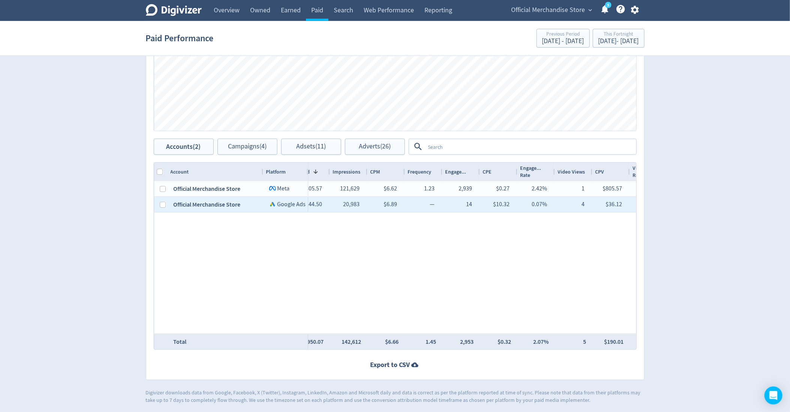
scroll to position [0, 17]
click at [163, 202] on input "Press Space to toggle row selection (unchecked)" at bounding box center [163, 205] width 6 height 6
checkbox input "true"
click at [223, 151] on button "Campaigns (2)" at bounding box center [247, 147] width 60 height 16
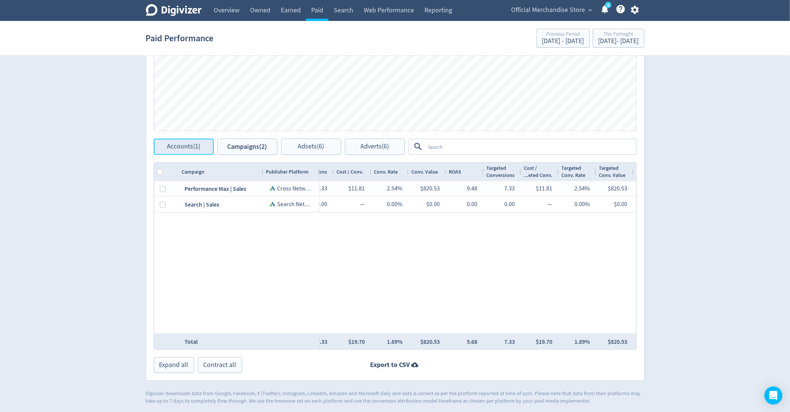
click at [187, 151] on button "Accounts (1)" at bounding box center [184, 147] width 60 height 16
checkbox input "false"
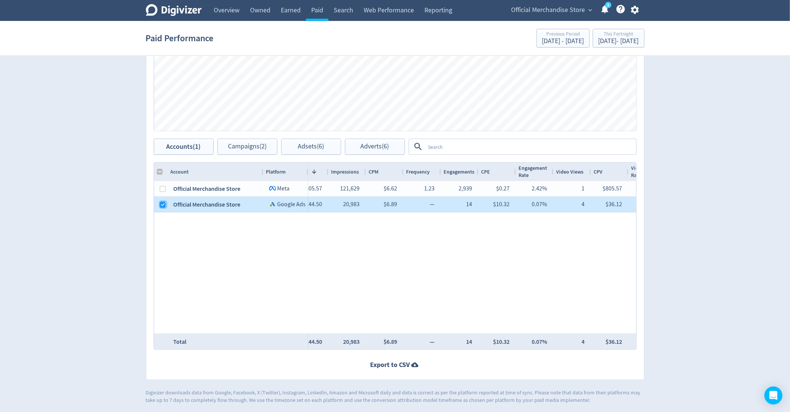
click at [160, 204] on input "Press Space to toggle row selection (checked)" at bounding box center [163, 205] width 6 height 6
checkbox input "false"
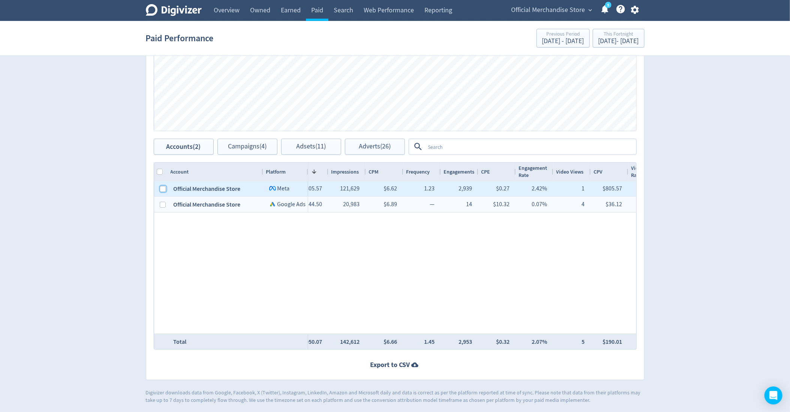
click at [162, 188] on input "Press Space to toggle row selection (unchecked)" at bounding box center [163, 189] width 6 height 6
checkbox input "true"
click at [232, 143] on span "Campaigns (2)" at bounding box center [247, 146] width 39 height 7
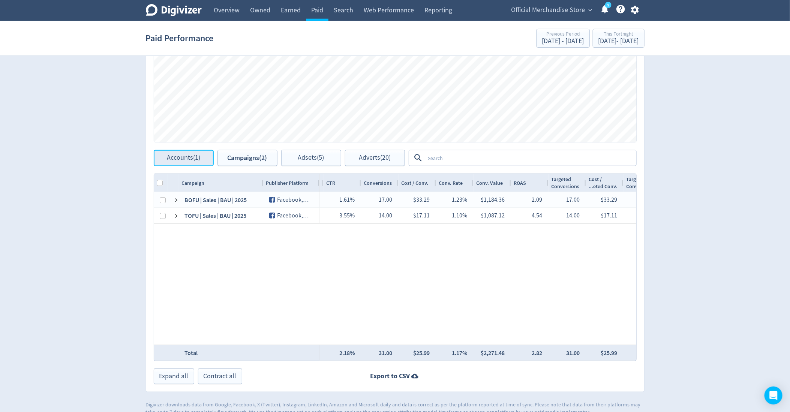
click at [196, 157] on span "Accounts (1)" at bounding box center [183, 157] width 33 height 7
checkbox input "false"
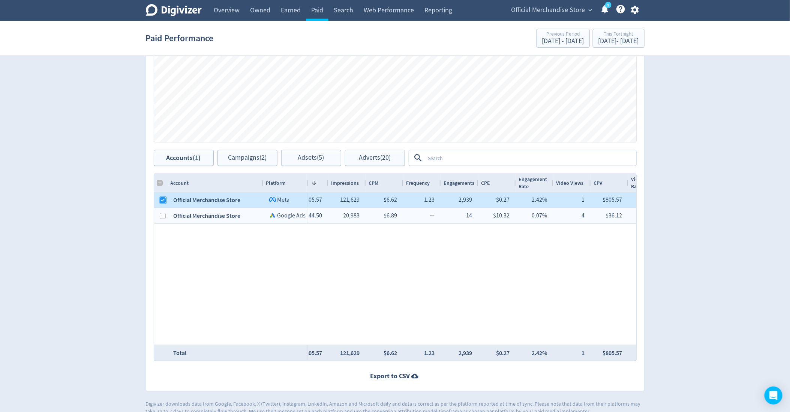
click at [163, 201] on input "Press Space to toggle row selection (checked)" at bounding box center [163, 200] width 6 height 6
checkbox input "false"
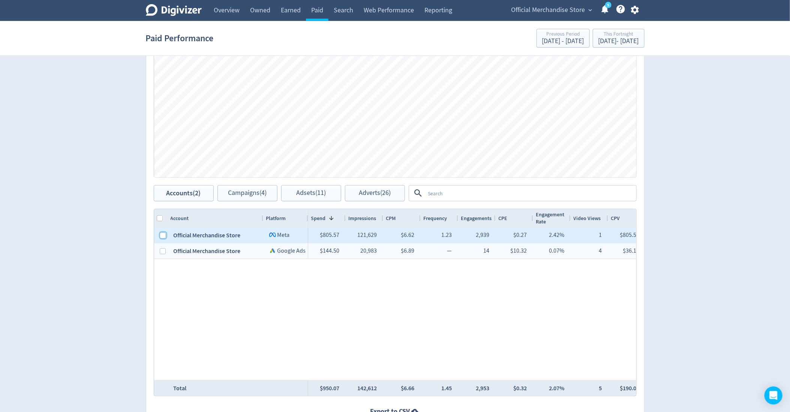
scroll to position [226, 0]
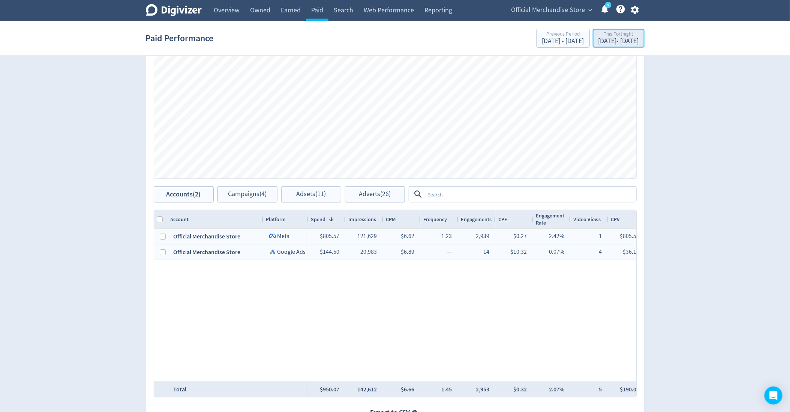
click at [606, 40] on div "[DATE] - [DATE]" at bounding box center [618, 41] width 40 height 7
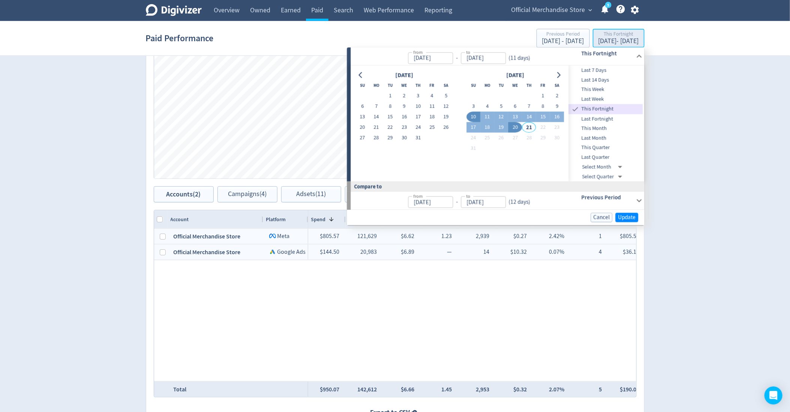
type input "[DATE]"
click at [516, 114] on button "13" at bounding box center [515, 117] width 14 height 10
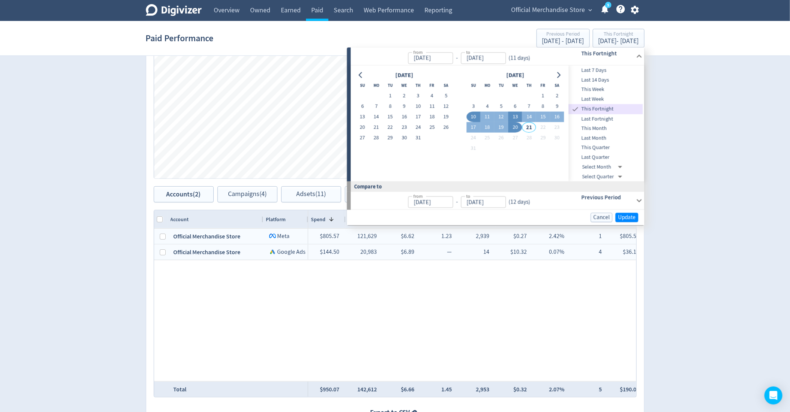
type input "[DATE]"
click at [473, 128] on button "17" at bounding box center [473, 127] width 14 height 10
type input "Aug 17, 2025"
type input "Aug 08, 2025"
type input "Aug 12, 2025"
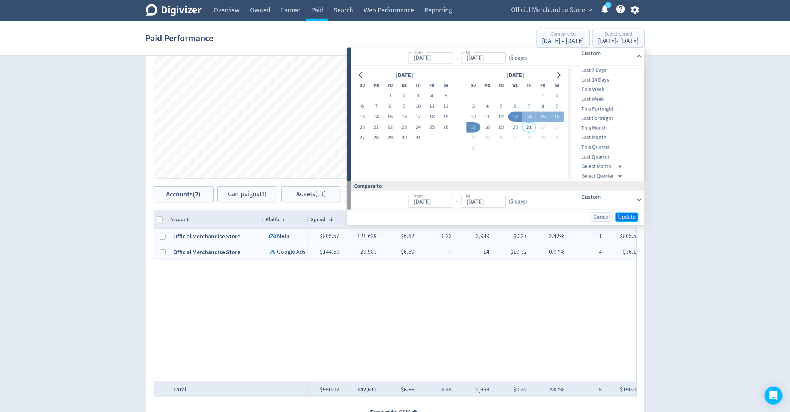
click at [625, 215] on span "Update" at bounding box center [627, 217] width 18 height 6
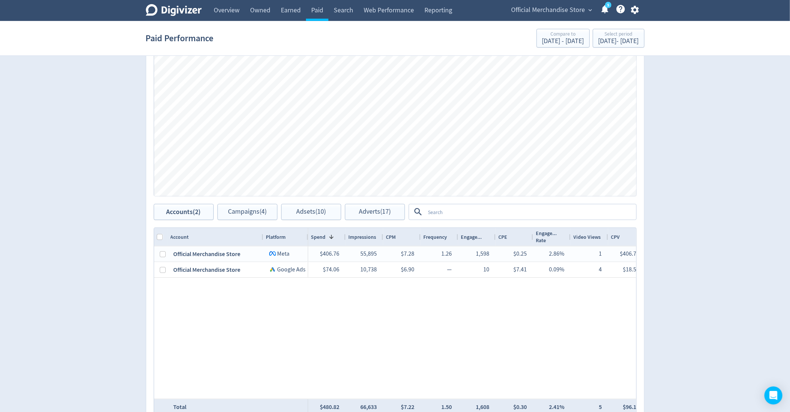
scroll to position [208, 0]
click at [609, 42] on div "Aug 13, 2025 - Aug 17, 2025" at bounding box center [618, 41] width 40 height 7
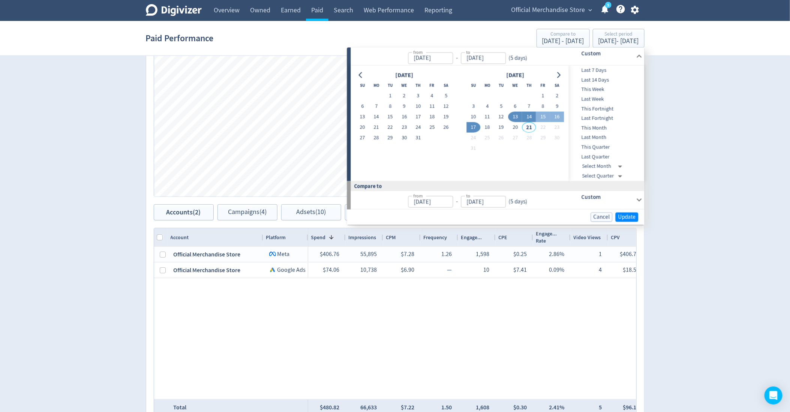
click at [527, 118] on button "14" at bounding box center [529, 117] width 14 height 10
type input "[DATE]"
click at [473, 127] on button "17" at bounding box center [473, 127] width 14 height 10
type input "Aug 17, 2025"
type input "[DATE]"
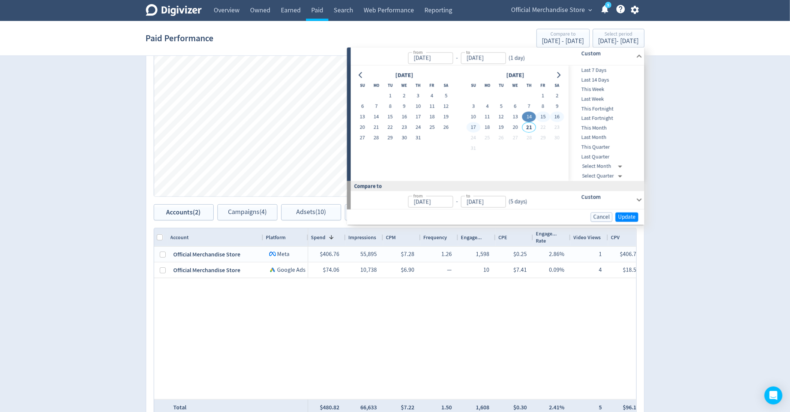
type input "[DATE]"
click at [622, 219] on span "Update" at bounding box center [627, 217] width 18 height 6
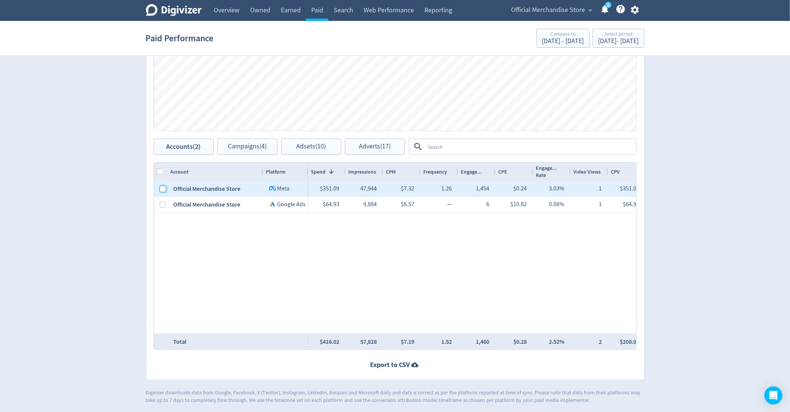
click at [160, 188] on input "Press Space to toggle row selection (unchecked)" at bounding box center [163, 189] width 6 height 6
checkbox input "true"
checkbox input "false"
click at [229, 145] on span "Campaigns (2)" at bounding box center [247, 146] width 39 height 7
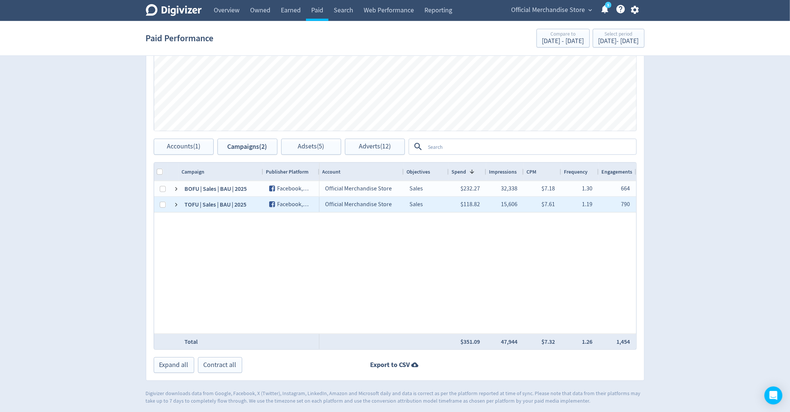
click at [162, 200] on div at bounding box center [163, 204] width 6 height 15
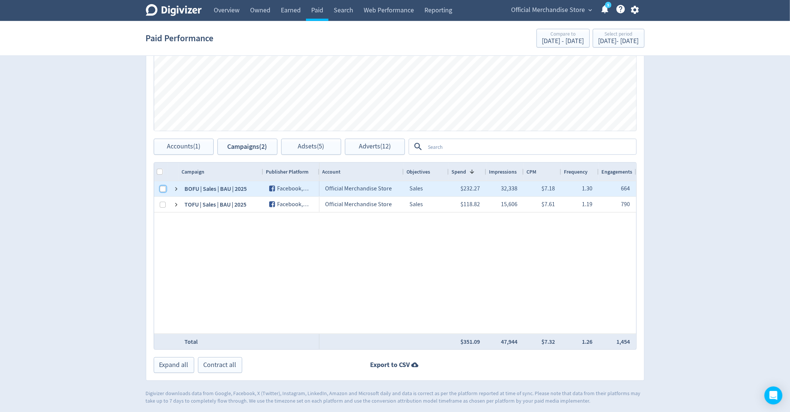
click at [162, 190] on input "Press Space to toggle row selection (unchecked)" at bounding box center [163, 189] width 6 height 6
checkbox input "true"
checkbox input "false"
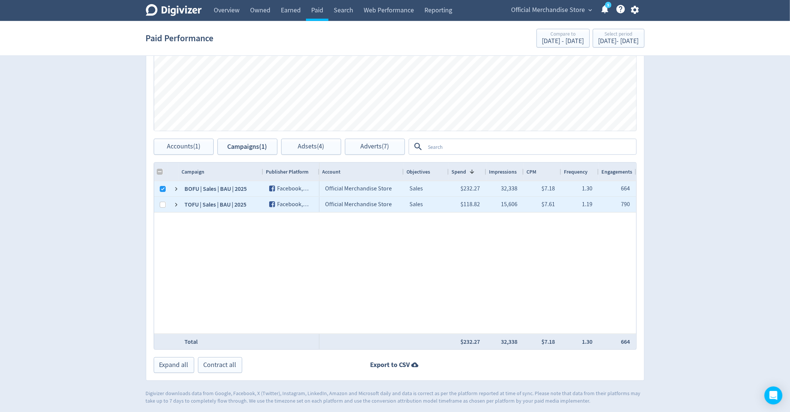
click at [162, 200] on div at bounding box center [163, 204] width 6 height 15
click at [162, 202] on input "Press Space to toggle row selection (unchecked)" at bounding box center [163, 205] width 6 height 6
checkbox input "true"
click at [295, 155] on div "Campaigns Impressions Clicks Spend Spend Clicks Impressions Press Space or Ente…" at bounding box center [395, 165] width 498 height 431
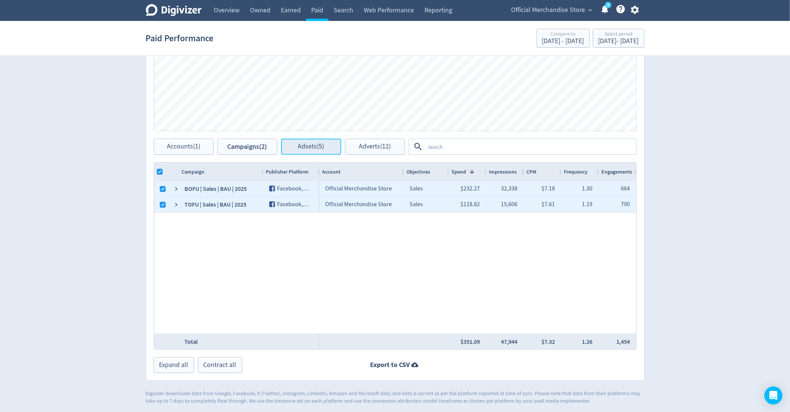
click at [295, 146] on button "Adsets (5)" at bounding box center [311, 147] width 60 height 16
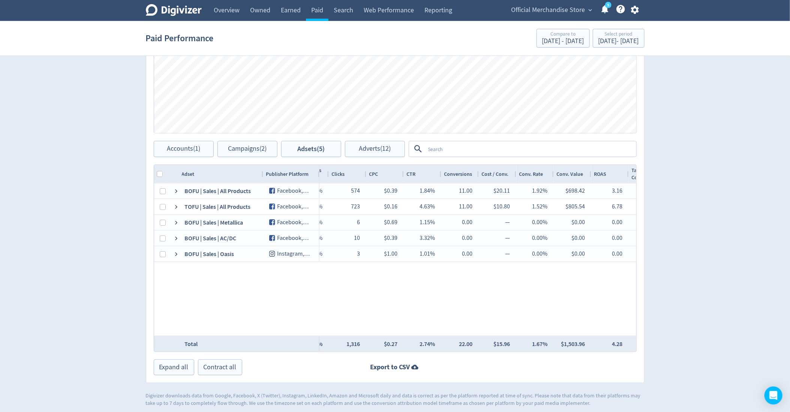
click at [450, 178] on div "Conversions" at bounding box center [459, 174] width 31 height 14
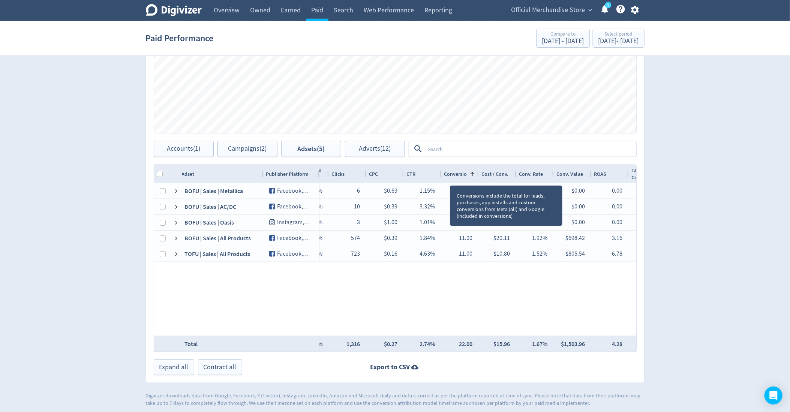
click at [450, 178] on div "Conversions 1" at bounding box center [459, 174] width 31 height 14
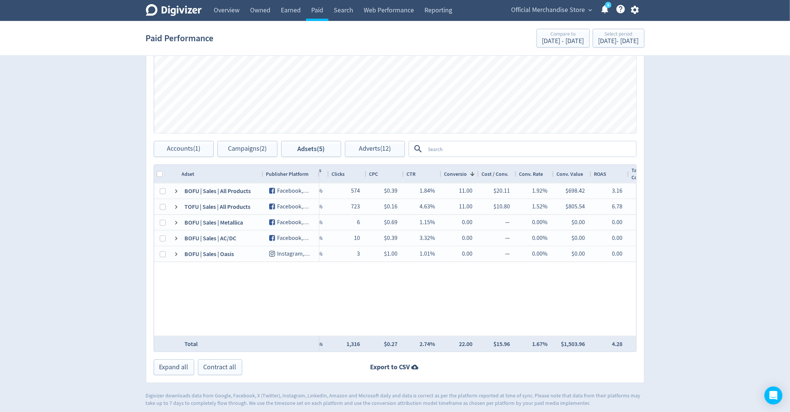
click at [159, 169] on div at bounding box center [160, 174] width 13 height 18
click at [160, 172] on input "Column with Header Selection" at bounding box center [160, 174] width 6 height 6
checkbox input "true"
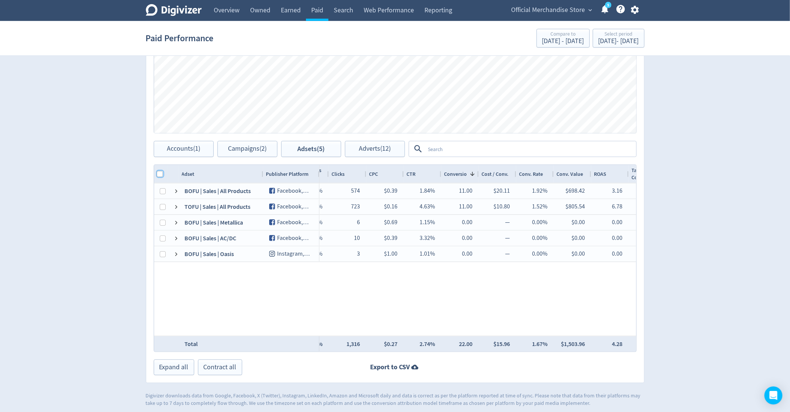
checkbox input "true"
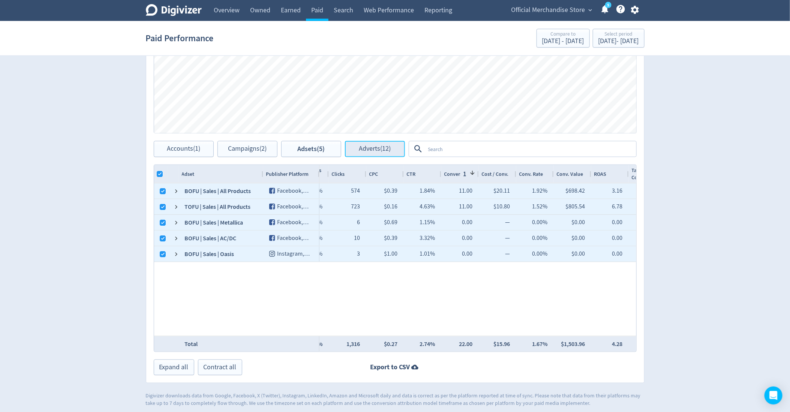
click at [376, 152] on span "Adverts (12)" at bounding box center [375, 148] width 32 height 7
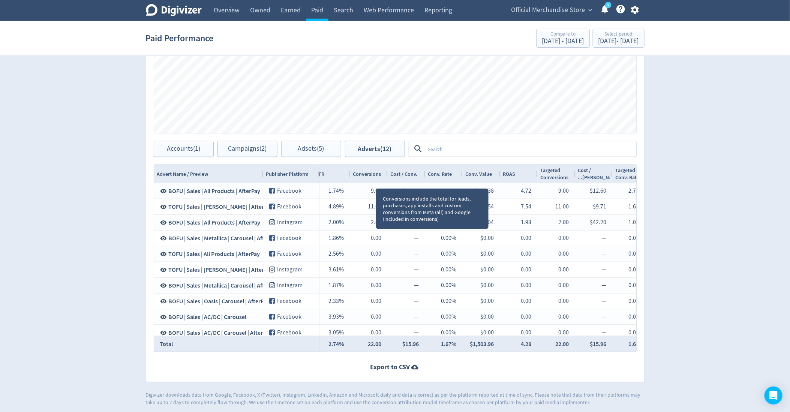
click at [376, 178] on div "Conversions" at bounding box center [368, 174] width 31 height 14
click at [376, 178] on div "Conversions 1" at bounding box center [368, 174] width 31 height 14
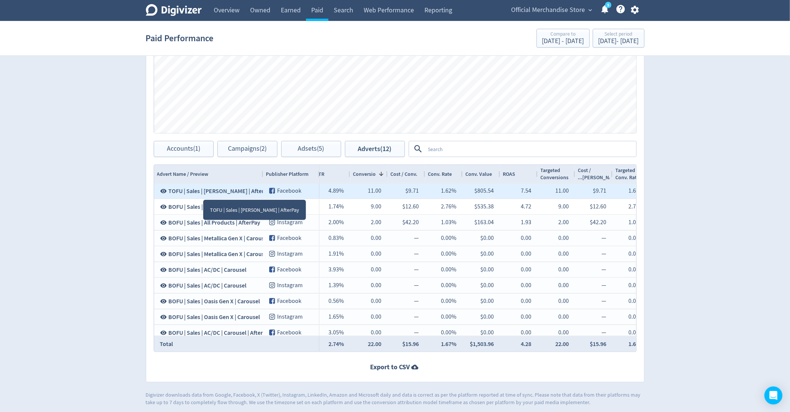
click at [164, 190] on icon at bounding box center [163, 191] width 7 height 7
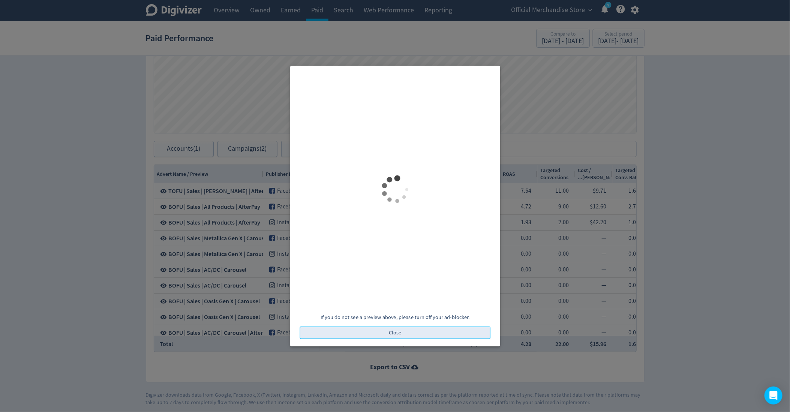
click at [372, 329] on button "Close" at bounding box center [394, 332] width 191 height 13
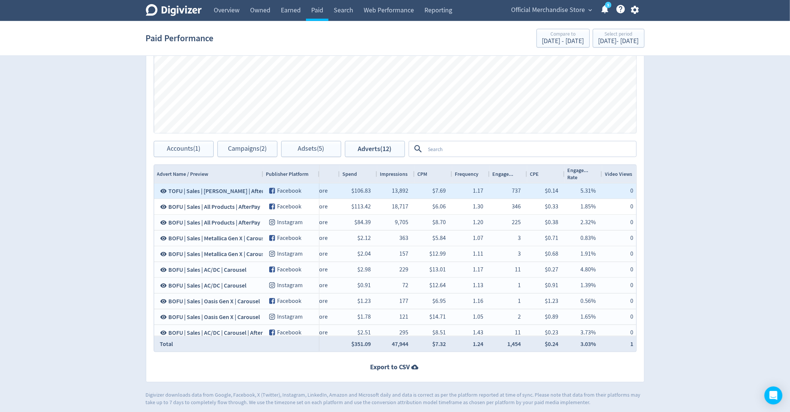
drag, startPoint x: 387, startPoint y: 190, endPoint x: 396, endPoint y: 190, distance: 9.0
click at [396, 190] on div "13,892" at bounding box center [395, 191] width 25 height 15
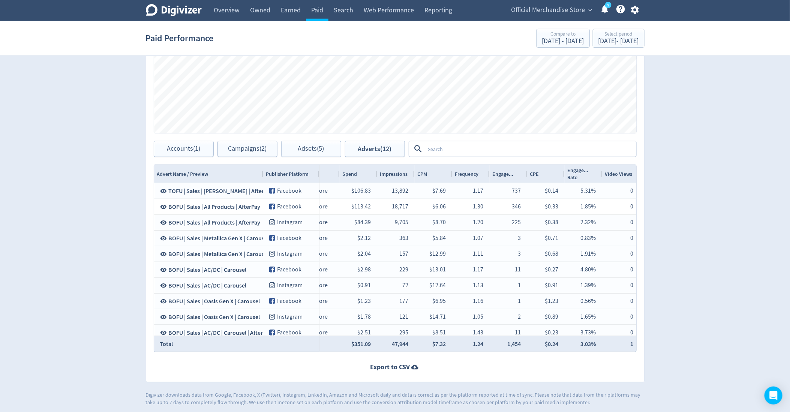
click at [654, 174] on div "Digivizer Logo Mark Digivizer Logo Overview Owned Earned Paid Search Web Perfor…" at bounding box center [395, 68] width 790 height 678
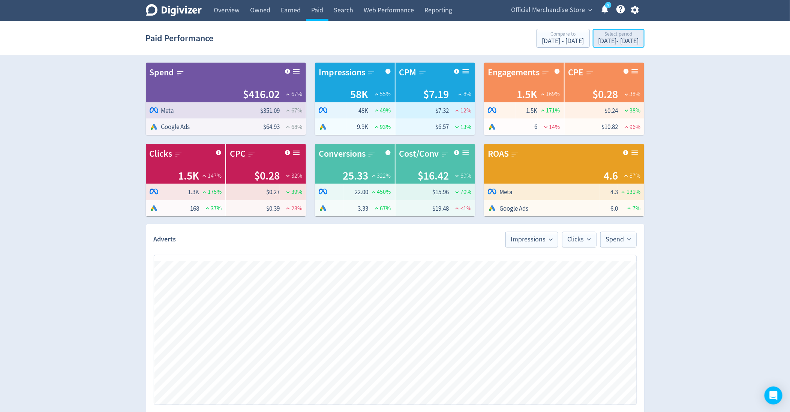
click at [598, 34] on div "Select period" at bounding box center [618, 34] width 40 height 6
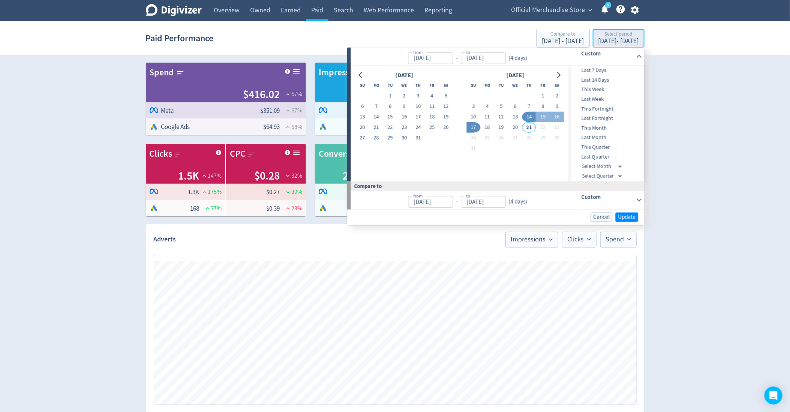
type input "[DATE]"
type input "Aug 17, 2025"
type input "[DATE]"
click at [541, 100] on button "1" at bounding box center [543, 96] width 14 height 10
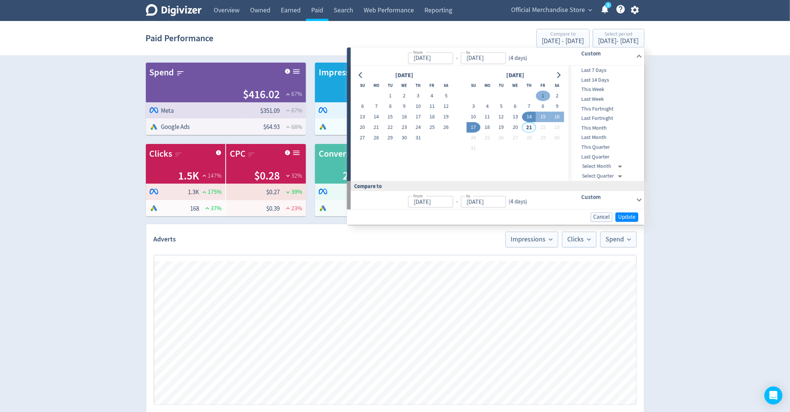
type input "[DATE]"
click at [518, 127] on button "20" at bounding box center [515, 127] width 14 height 10
type input "[DATE]"
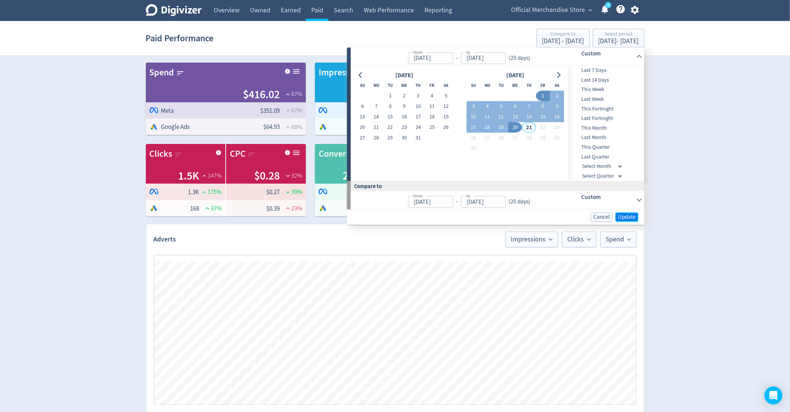
click at [621, 216] on span "Update" at bounding box center [627, 217] width 18 height 6
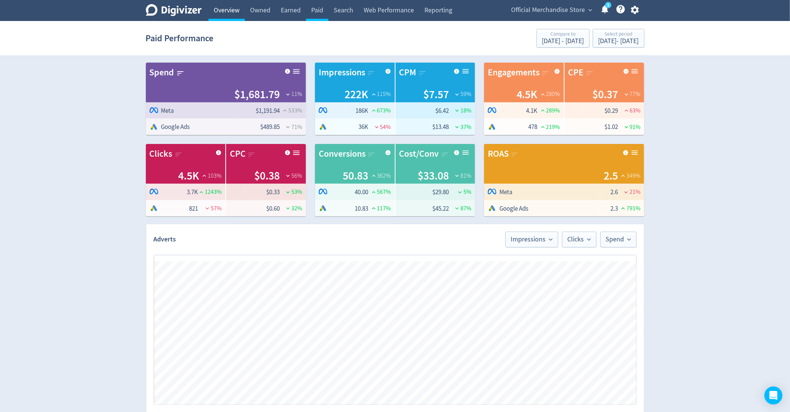
click at [225, 11] on link "Overview" at bounding box center [226, 10] width 36 height 21
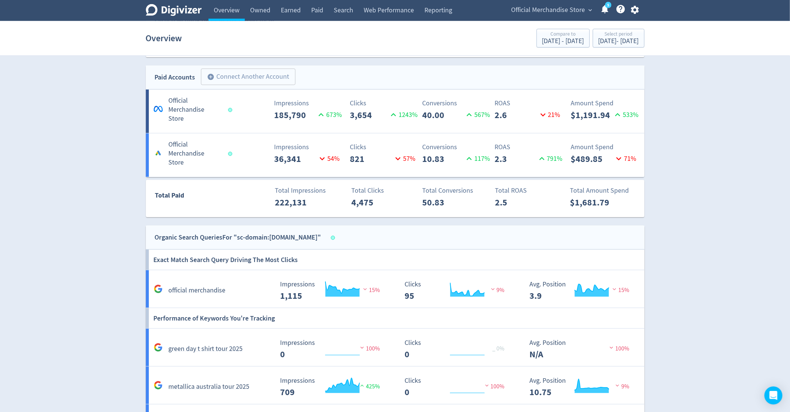
scroll to position [391, 0]
click at [609, 39] on div "[DATE] - [DATE]" at bounding box center [618, 41] width 40 height 7
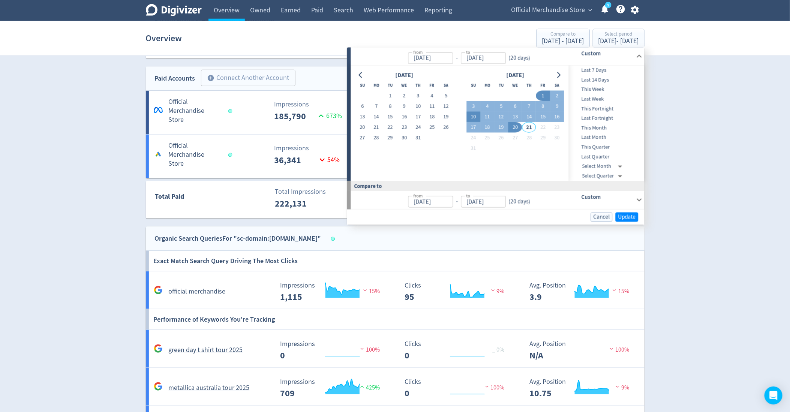
click at [474, 117] on button "10" at bounding box center [473, 117] width 14 height 10
type input "[DATE]"
click at [618, 71] on span "Last 7 Days" at bounding box center [606, 70] width 74 height 8
type input "[DATE]"
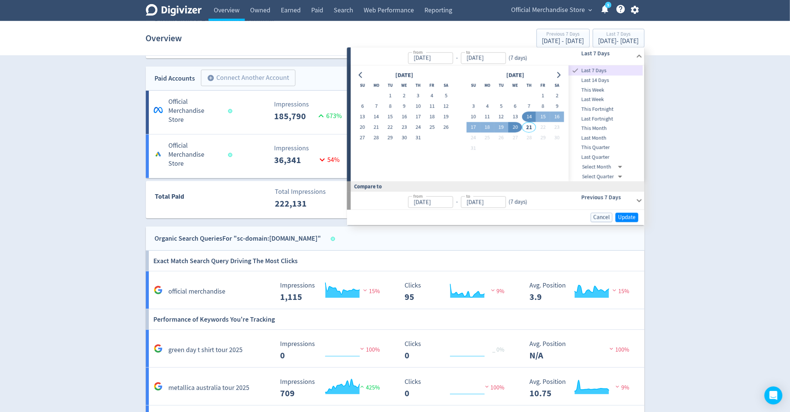
type input "[DATE]"
click at [629, 219] on span "Update" at bounding box center [627, 218] width 18 height 6
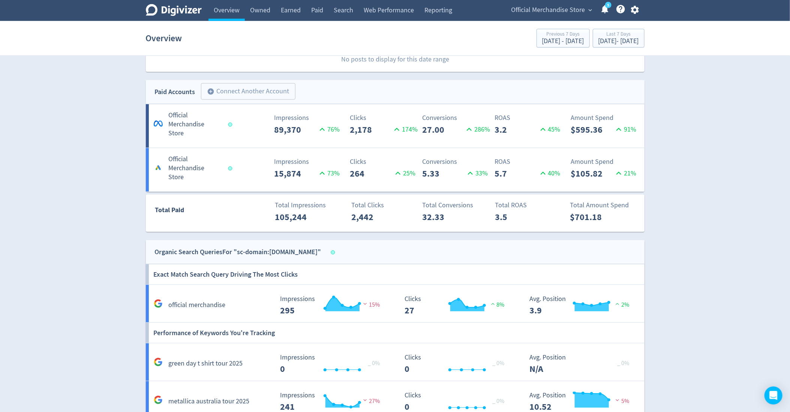
scroll to position [376, 0]
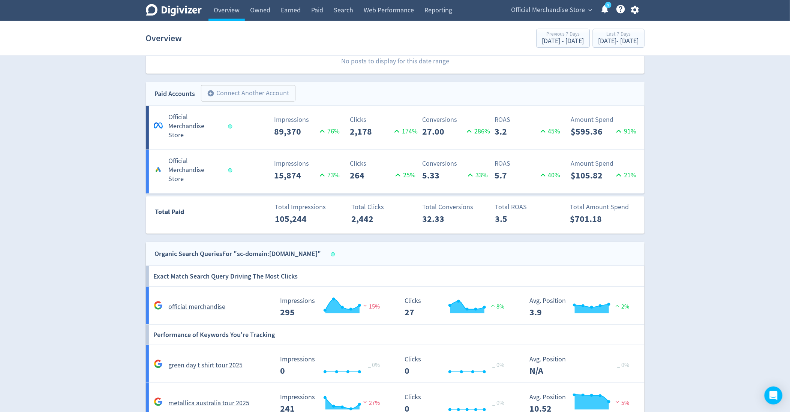
click at [620, 51] on section "Overview Previous 7 Days Aug 7, 2025 - Aug 13, 2025 Last 7 Days Aug 14, 2025 - …" at bounding box center [395, 38] width 790 height 35
click at [618, 40] on div "[DATE] - [DATE]" at bounding box center [618, 41] width 40 height 7
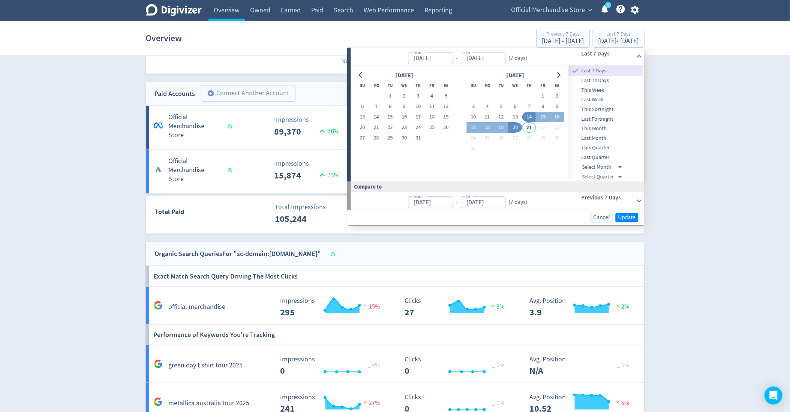
click at [606, 129] on span "This Month" at bounding box center [606, 128] width 74 height 8
type input "[DATE]"
type input "Jul 01, 2025"
type input "[DATE]"
click at [633, 221] on button "Update" at bounding box center [626, 217] width 23 height 9
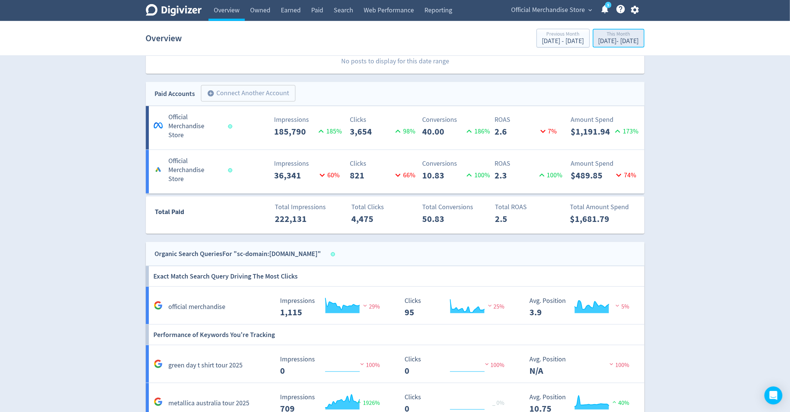
click at [633, 38] on div "[DATE] - [DATE]" at bounding box center [618, 41] width 40 height 7
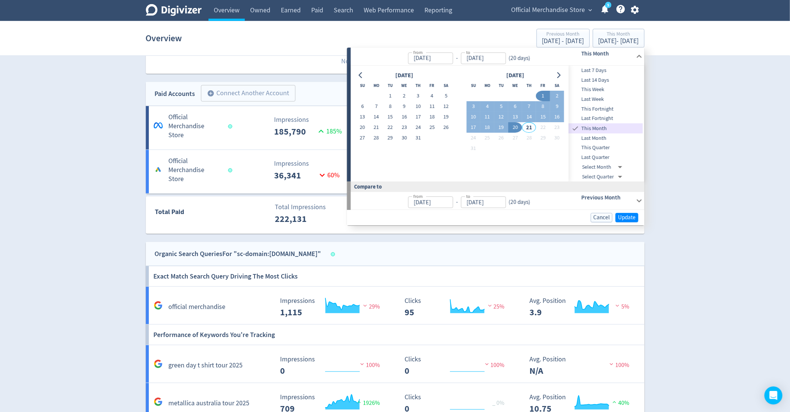
click at [597, 71] on span "Last 7 Days" at bounding box center [606, 70] width 74 height 8
type input "[DATE]"
click at [630, 215] on span "Update" at bounding box center [627, 218] width 18 height 6
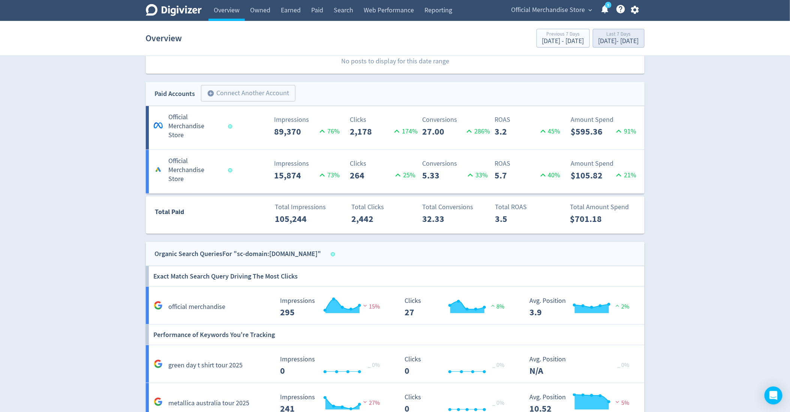
click at [615, 36] on div "Last 7 Days" at bounding box center [618, 34] width 40 height 6
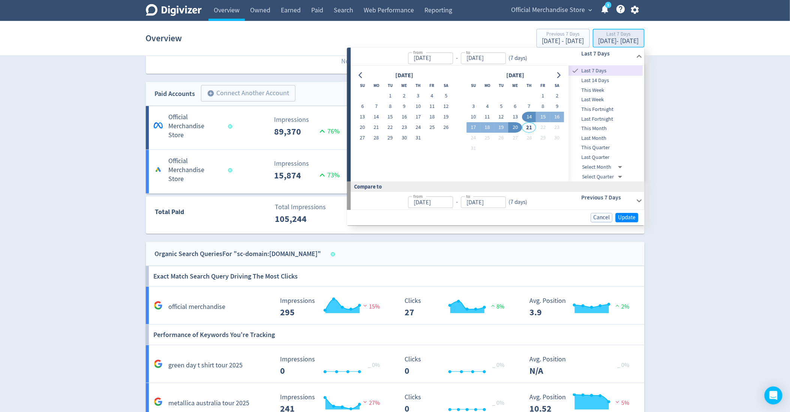
type input "[DATE]"
click at [367, 138] on button "27" at bounding box center [362, 138] width 14 height 10
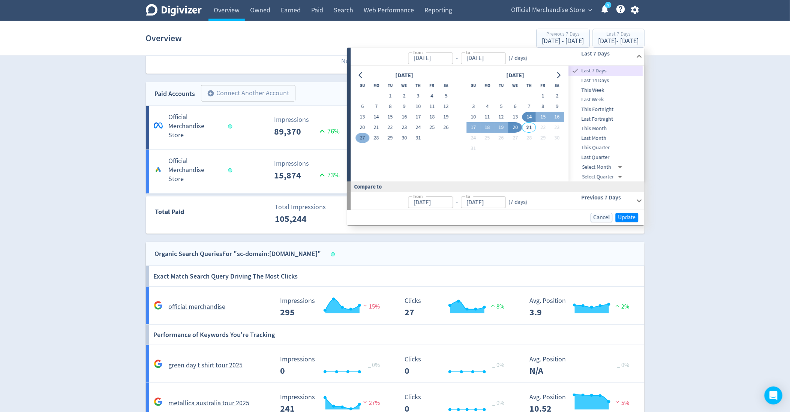
type input "Jul 27, 2025"
click at [554, 93] on button "2" at bounding box center [557, 96] width 14 height 10
type input "[DATE]"
type input "Jul 26, 2025"
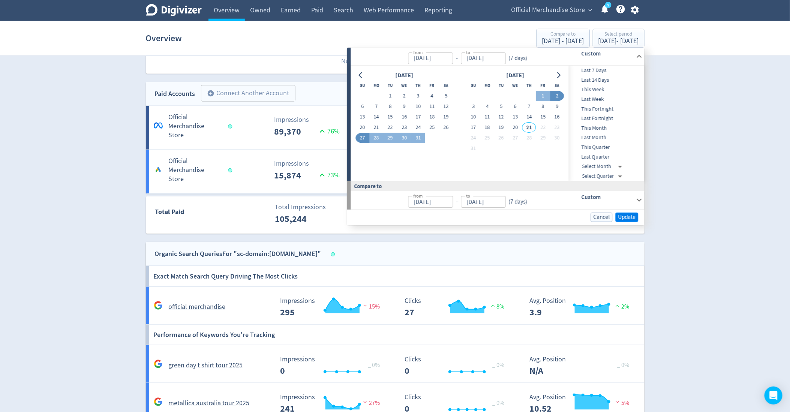
click at [624, 221] on button "Update" at bounding box center [626, 217] width 23 height 9
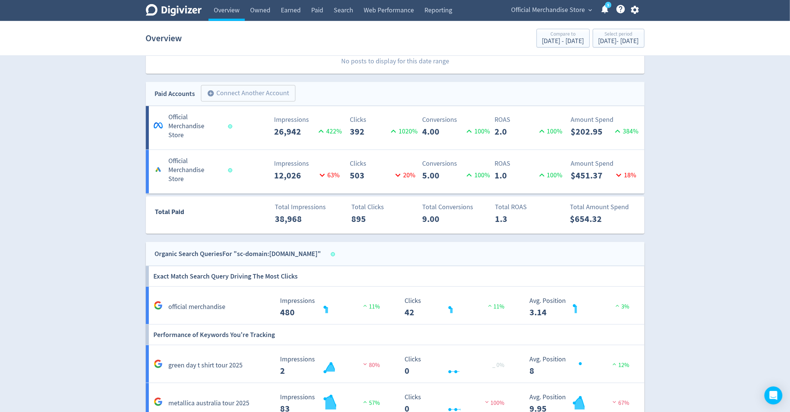
scroll to position [395, 0]
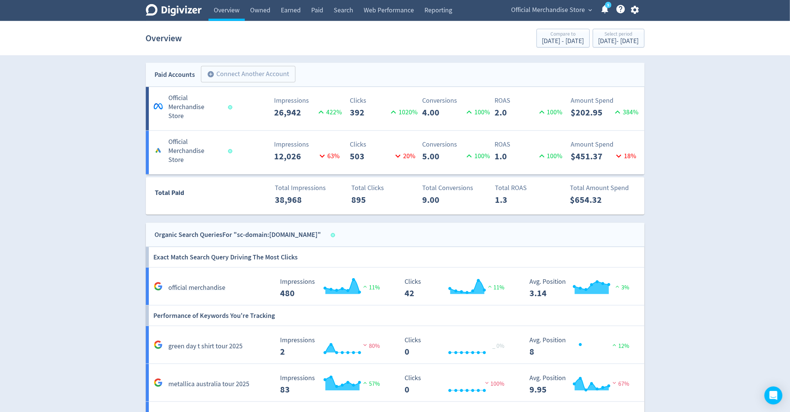
click at [614, 27] on div "Overview Compare to Jul 20, 2025 - Jul 26, 2025 Select period Jul 27, 2025 - Au…" at bounding box center [395, 38] width 498 height 24
click at [612, 39] on div "Jul 27, 2025 - Aug 2, 2025" at bounding box center [618, 41] width 40 height 7
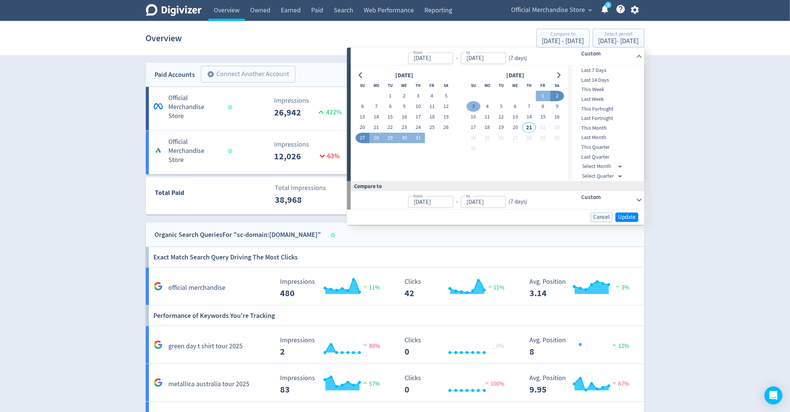
click at [475, 104] on button "3" at bounding box center [473, 107] width 14 height 10
type input "[DATE]"
click at [561, 109] on button "9" at bounding box center [557, 107] width 14 height 10
type input "[DATE]"
type input "Jul 27, 2025"
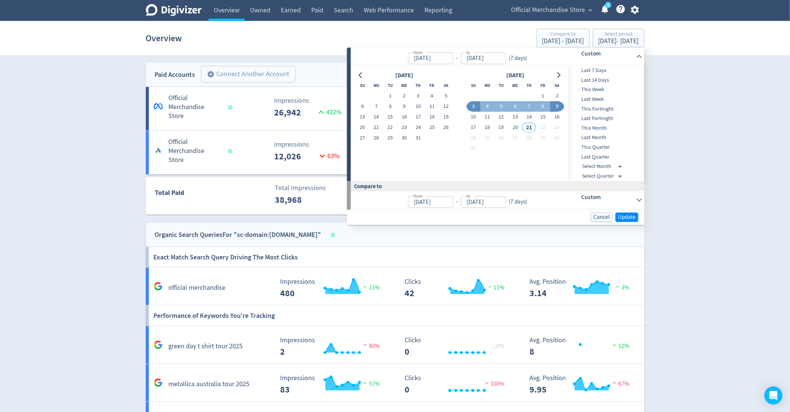
type input "[DATE]"
click at [628, 213] on button "Update" at bounding box center [626, 217] width 23 height 9
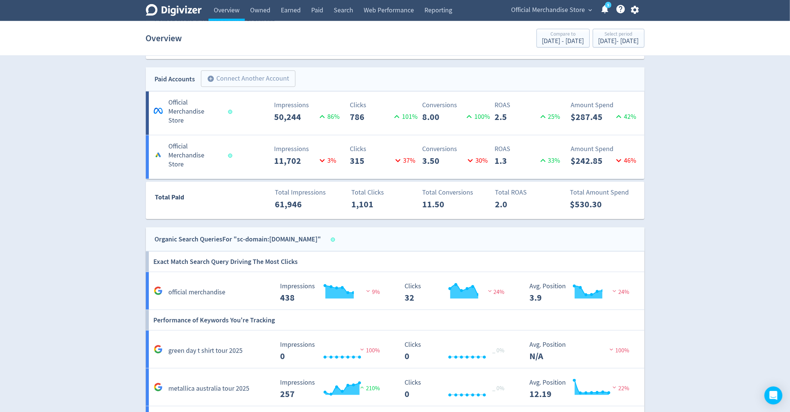
scroll to position [377, 0]
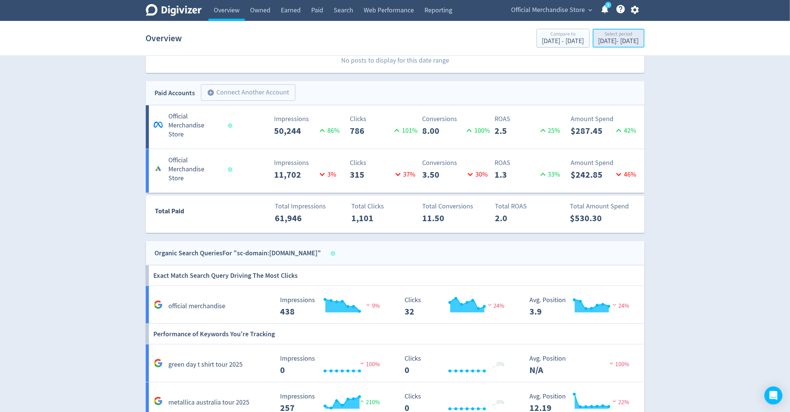
click at [606, 40] on div "Aug 3, 2025 - Aug 9, 2025" at bounding box center [618, 41] width 40 height 7
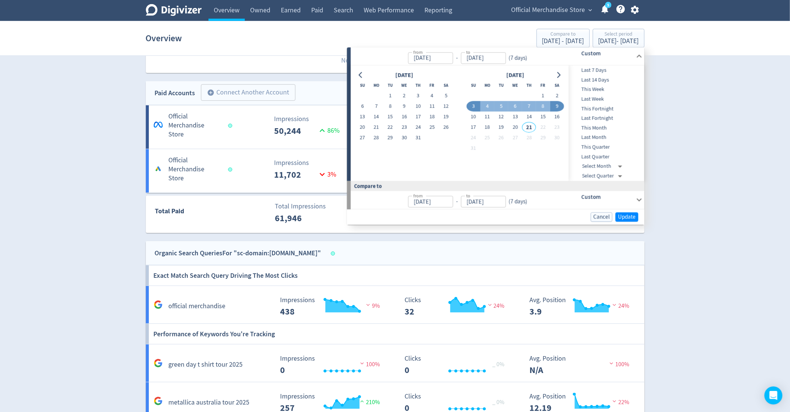
click at [757, 136] on div "Digivizer Logo Mark Digivizer Logo Overview Owned Earned Paid Search Web Perfor…" at bounding box center [395, 118] width 790 height 991
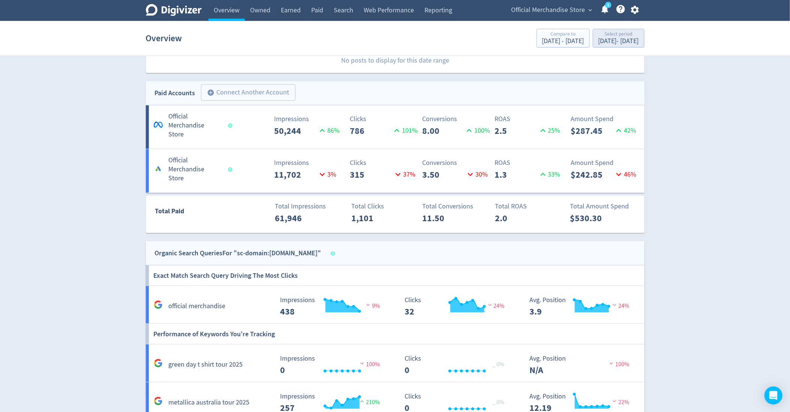
click at [610, 36] on div "Select period" at bounding box center [618, 34] width 40 height 6
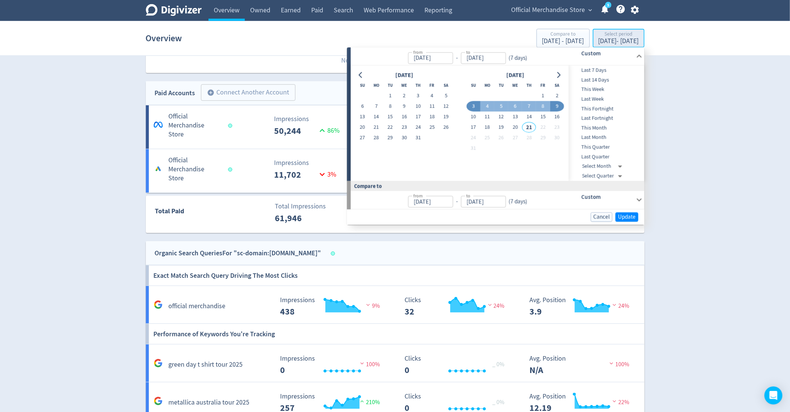
type input "[DATE]"
type input "Jul 27, 2025"
type input "[DATE]"
click at [687, 131] on div "Digivizer Logo Mark Digivizer Logo Overview Owned Earned Paid Search Web Perfor…" at bounding box center [395, 118] width 790 height 991
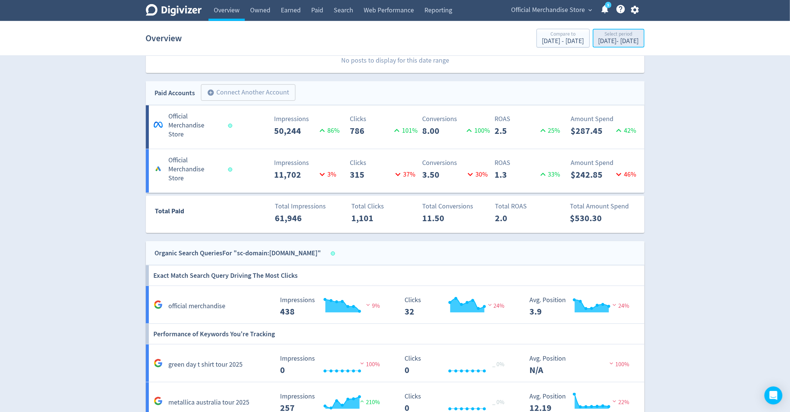
click at [611, 36] on div "Select period" at bounding box center [618, 34] width 40 height 6
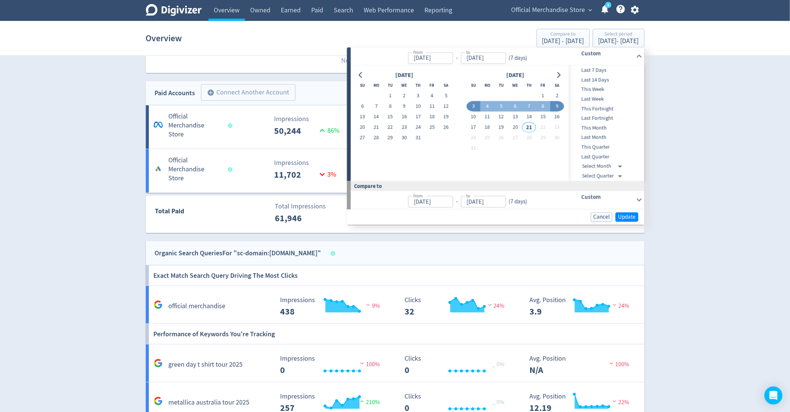
click at [717, 108] on div "Digivizer Logo Mark Digivizer Logo Overview Owned Earned Paid Search Web Perfor…" at bounding box center [395, 118] width 790 height 991
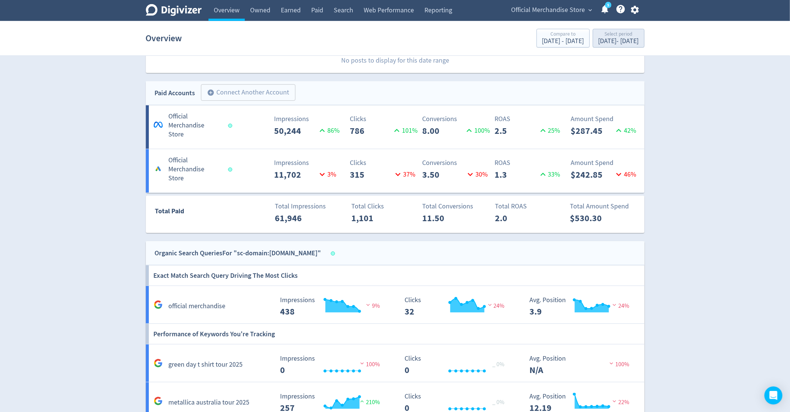
click at [602, 40] on div "Aug 3, 2025 - Aug 9, 2025" at bounding box center [618, 41] width 40 height 7
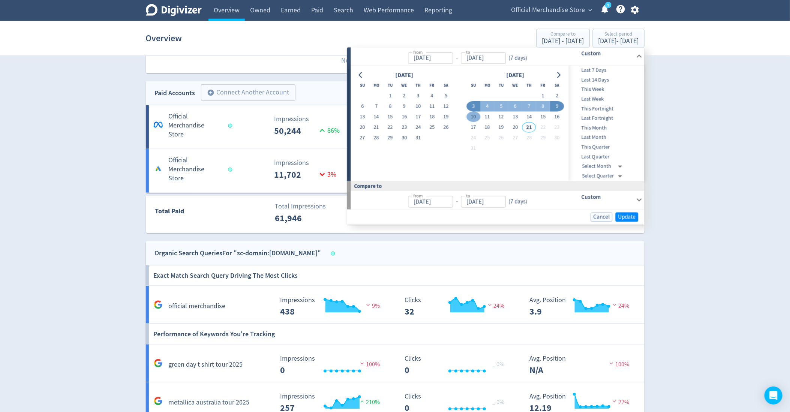
click at [473, 115] on button "10" at bounding box center [473, 117] width 14 height 10
type input "[DATE]"
click at [557, 115] on button "16" at bounding box center [557, 117] width 14 height 10
type input "[DATE]"
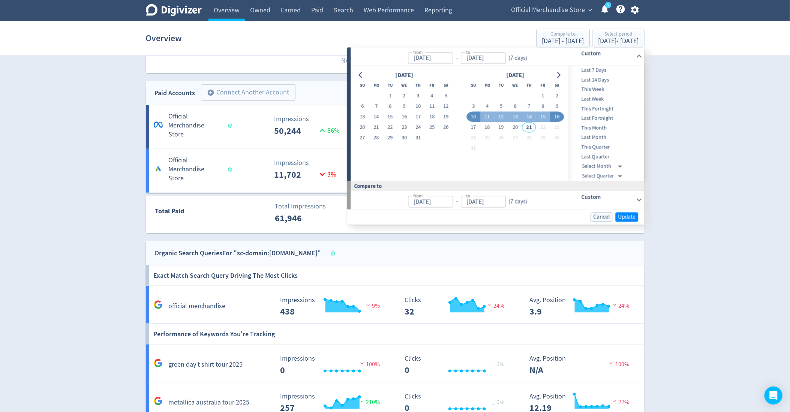
type input "[DATE]"
click at [621, 215] on span "Update" at bounding box center [627, 217] width 18 height 6
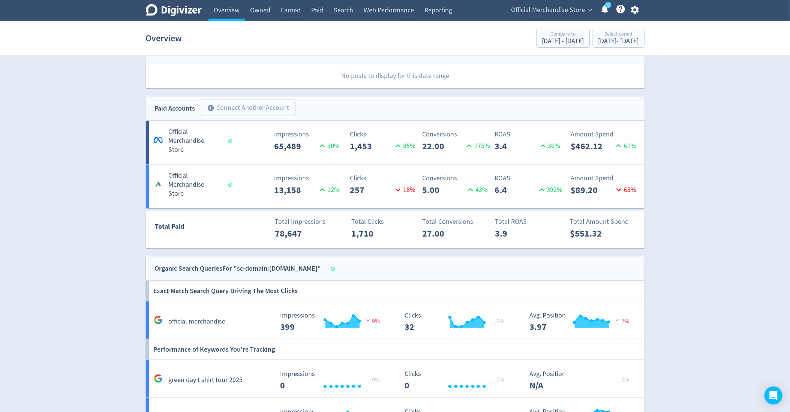
scroll to position [345, 0]
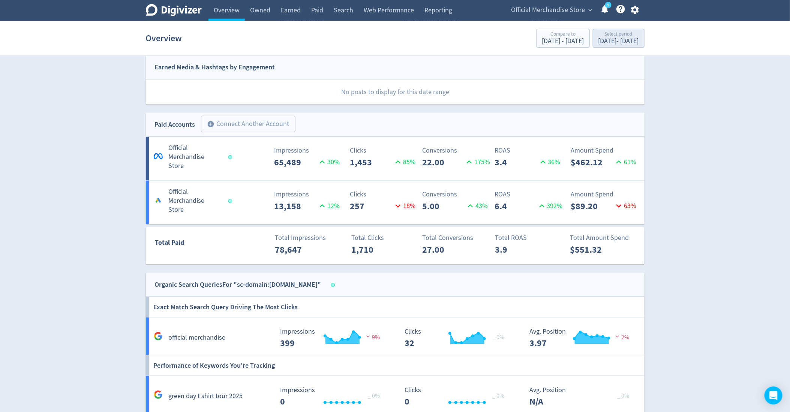
click at [611, 34] on div "Select period" at bounding box center [618, 34] width 40 height 6
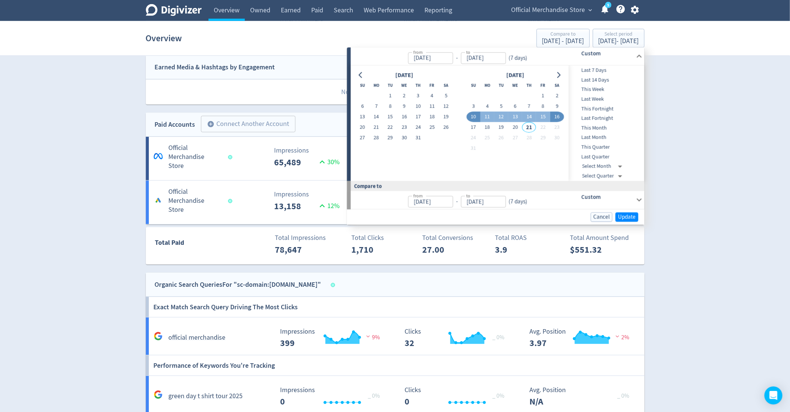
click at [727, 124] on div "Digivizer Logo Mark Digivizer Logo Overview Owned Earned Paid Search Web Perfor…" at bounding box center [395, 150] width 790 height 991
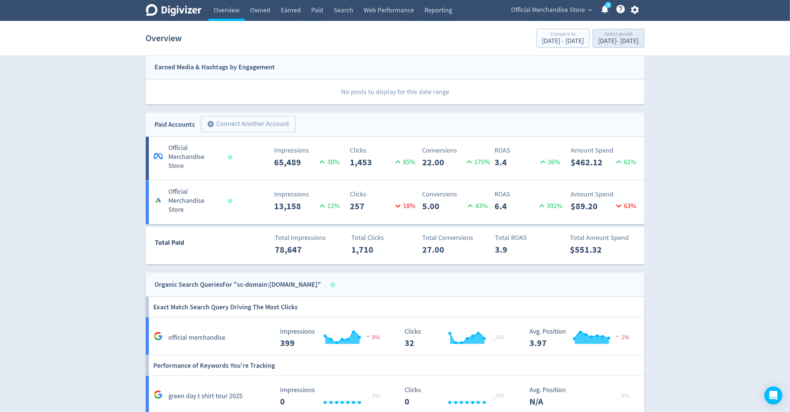
click at [598, 40] on div "Aug 10, 2025 - Aug 16, 2025" at bounding box center [618, 41] width 40 height 7
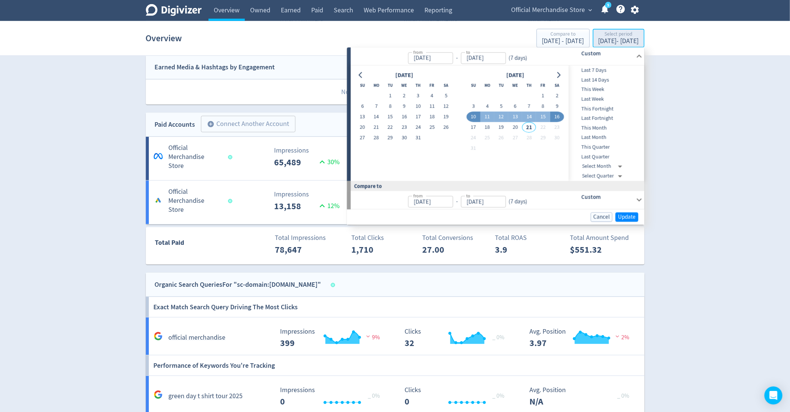
type input "[DATE]"
click at [473, 127] on button "17" at bounding box center [473, 127] width 14 height 10
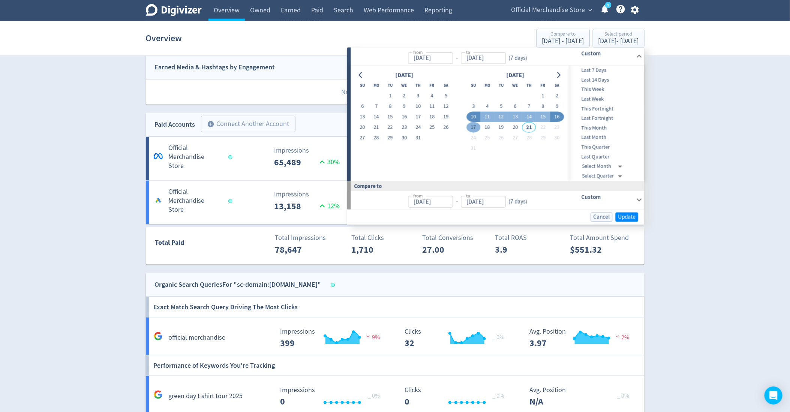
type input "Aug 17, 2025"
click at [686, 209] on div "Digivizer Logo Mark Digivizer Logo Overview Owned Earned Paid Search Web Perfor…" at bounding box center [395, 150] width 790 height 991
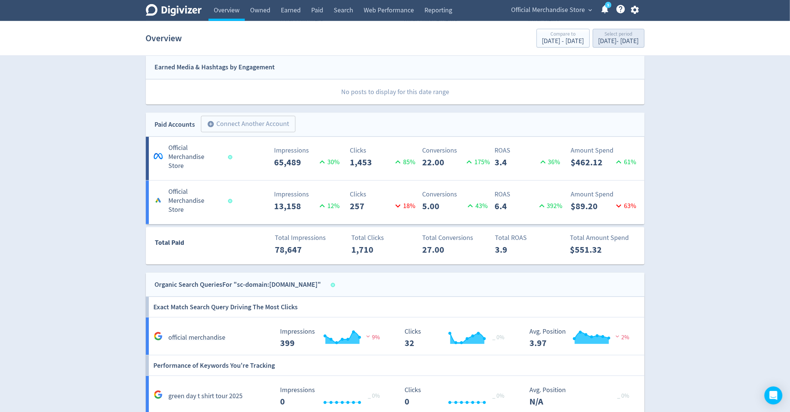
click at [606, 37] on div "Select period" at bounding box center [618, 34] width 40 height 6
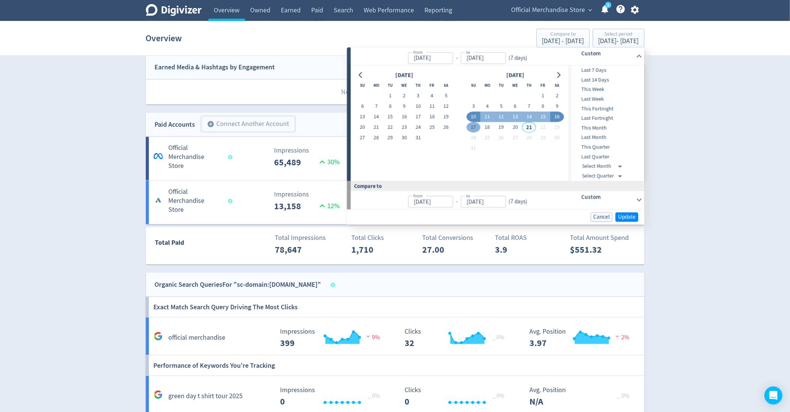
click at [472, 127] on button "17" at bounding box center [473, 127] width 14 height 10
type input "Aug 17, 2025"
type input "[DATE]"
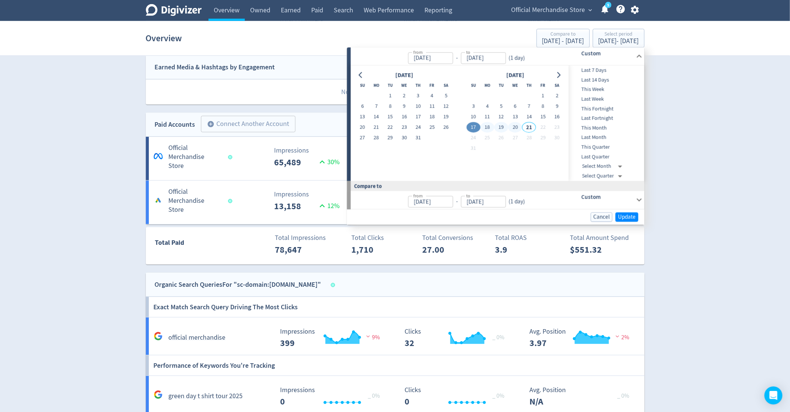
click at [513, 126] on button "20" at bounding box center [515, 127] width 14 height 10
type input "[DATE]"
click at [470, 126] on button "17" at bounding box center [473, 127] width 14 height 10
type input "Aug 17, 2025"
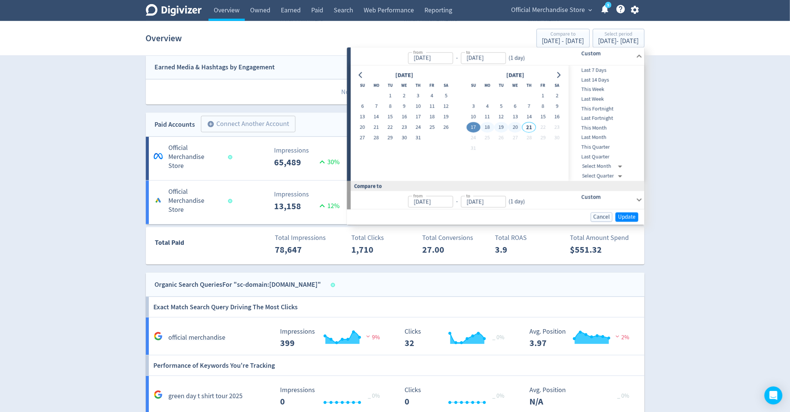
click at [513, 126] on button "20" at bounding box center [515, 127] width 14 height 10
type input "[DATE]"
click at [631, 216] on span "Update" at bounding box center [627, 217] width 18 height 6
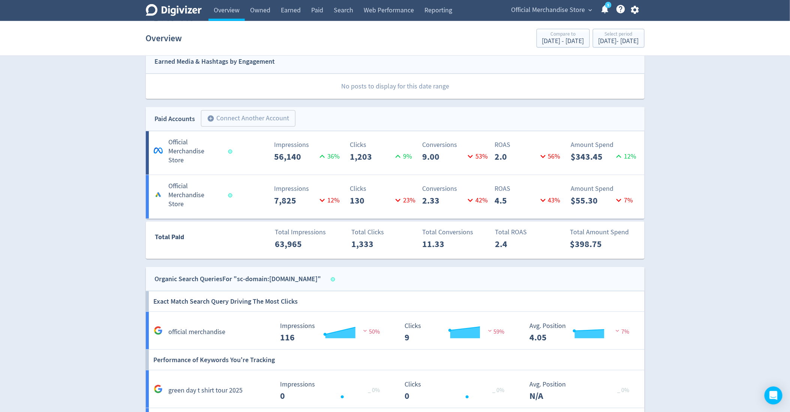
scroll to position [352, 0]
click at [610, 43] on div "Aug 17, 2025 - Aug 20, 2025" at bounding box center [618, 41] width 40 height 7
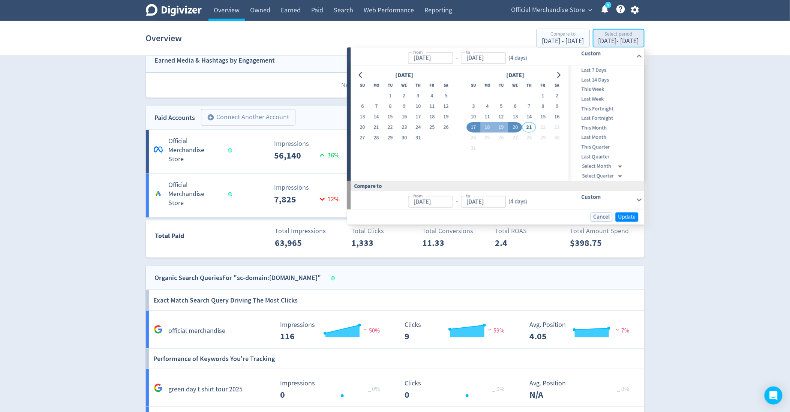
type input "Aug 17, 2025"
type input "[DATE]"
click at [599, 218] on span "Cancel" at bounding box center [601, 217] width 16 height 6
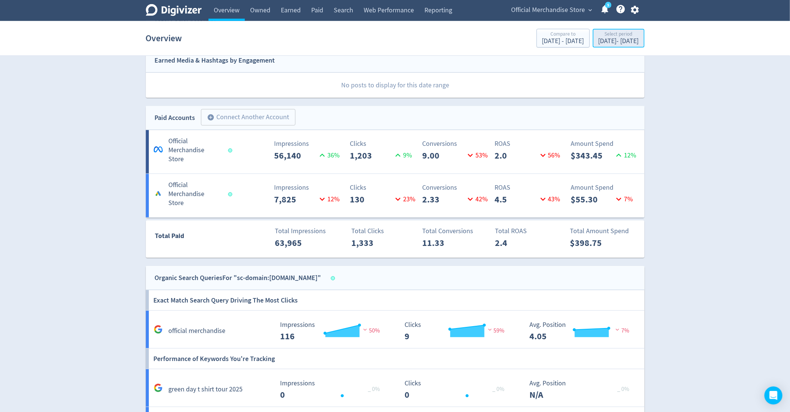
click at [624, 40] on div "Aug 17, 2025 - Aug 20, 2025" at bounding box center [618, 41] width 40 height 7
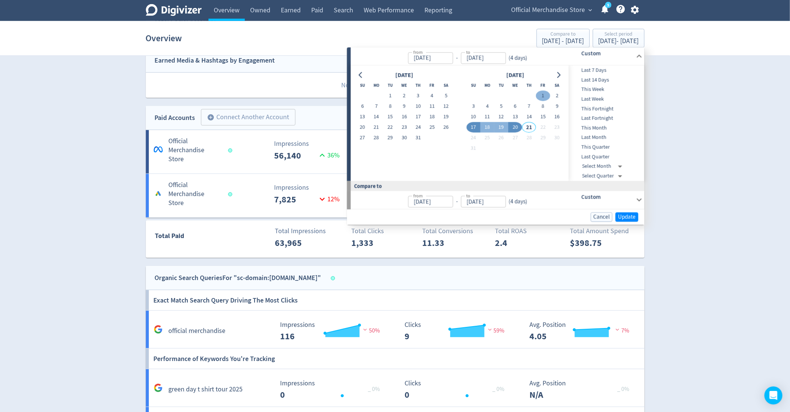
click at [548, 92] on button "1" at bounding box center [543, 96] width 14 height 10
type input "[DATE]"
click at [517, 128] on button "20" at bounding box center [515, 127] width 14 height 10
type input "[DATE]"
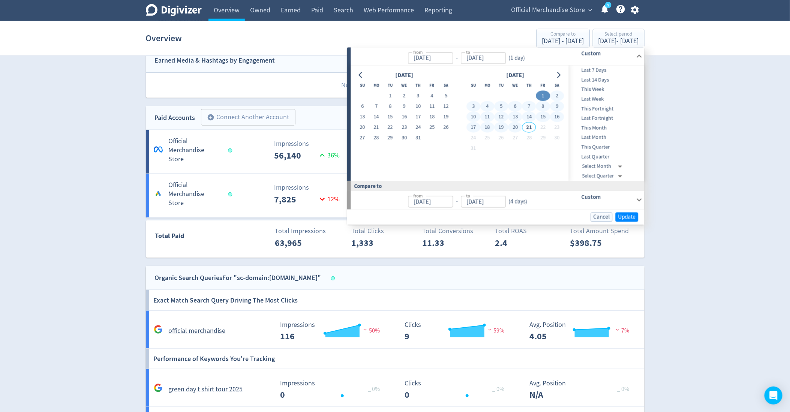
type input "[DATE]"
click at [630, 215] on span "Update" at bounding box center [627, 217] width 18 height 6
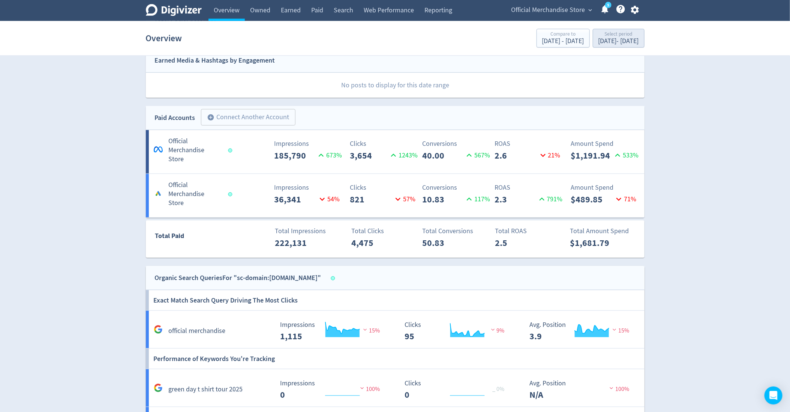
click at [598, 40] on div "[DATE] - [DATE]" at bounding box center [618, 41] width 40 height 7
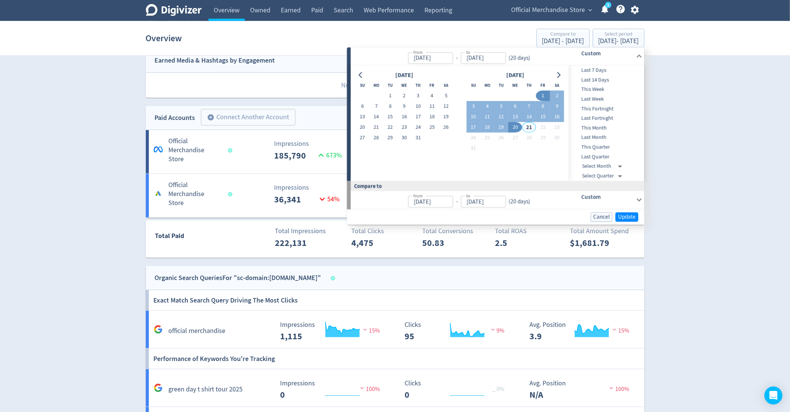
click at [706, 201] on div "Digivizer Logo Mark Digivizer Logo Overview Owned Earned Paid Search Web Perfor…" at bounding box center [395, 143] width 790 height 991
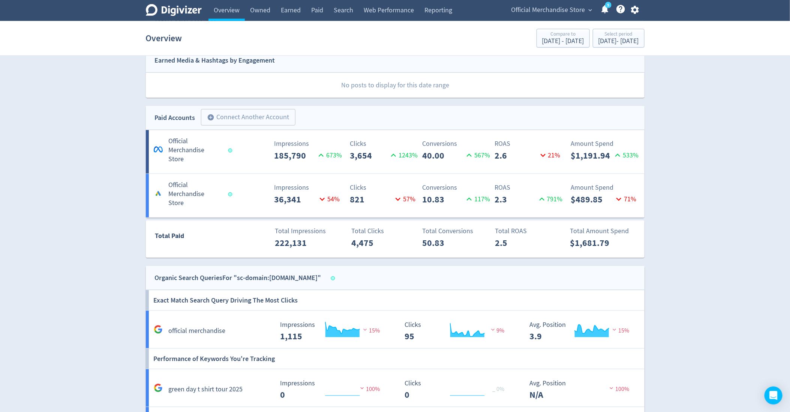
click at [266, 189] on div "Impressions 36,341 54 %" at bounding box center [272, 195] width 82 height 24
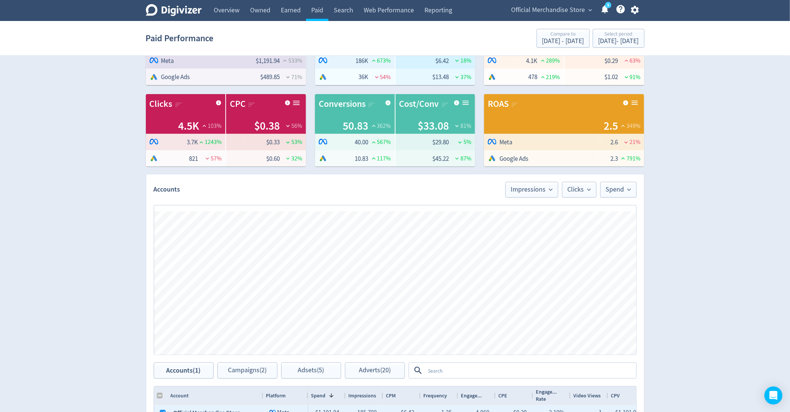
scroll to position [57, 0]
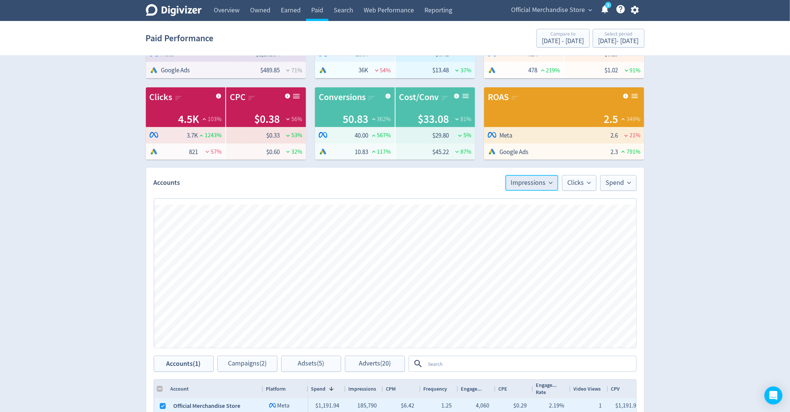
click at [527, 189] on button "Impressions" at bounding box center [531, 183] width 53 height 16
click at [514, 288] on li "ROAS" at bounding box center [522, 295] width 72 height 17
click at [581, 187] on button "Clicks" at bounding box center [579, 183] width 34 height 16
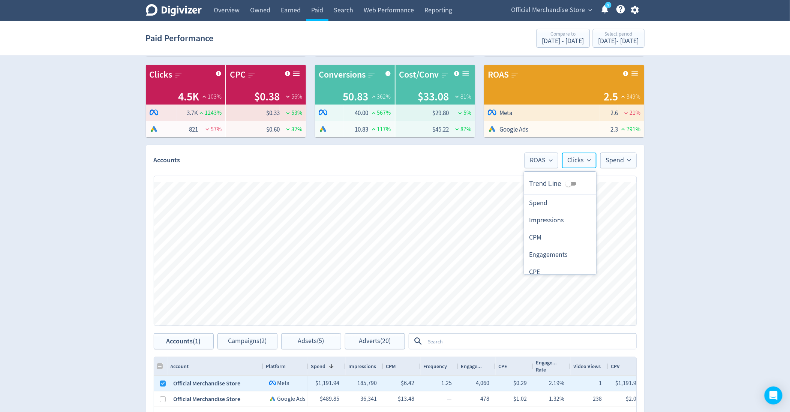
scroll to position [386, 0]
click at [554, 266] on li "Purchase Value" at bounding box center [560, 264] width 72 height 17
checkbox input "false"
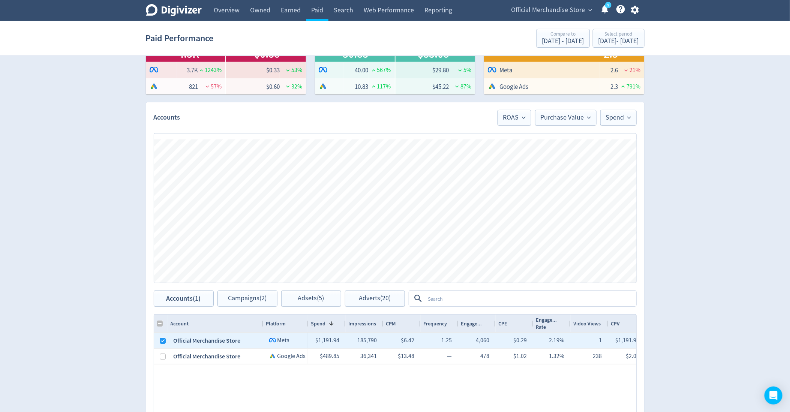
scroll to position [130, 0]
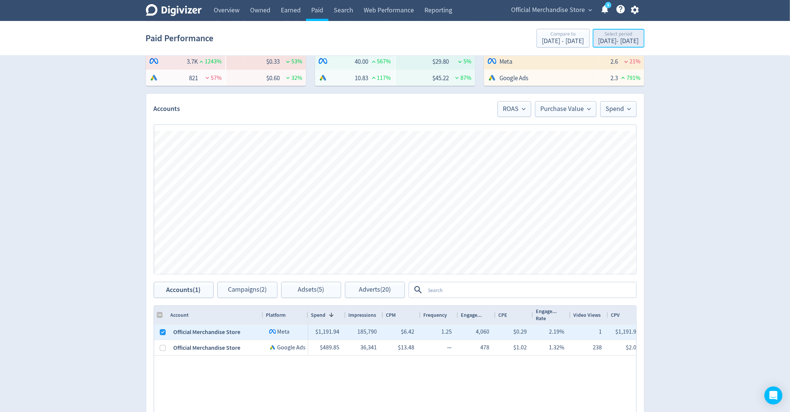
click at [600, 37] on div "Select period" at bounding box center [618, 34] width 40 height 6
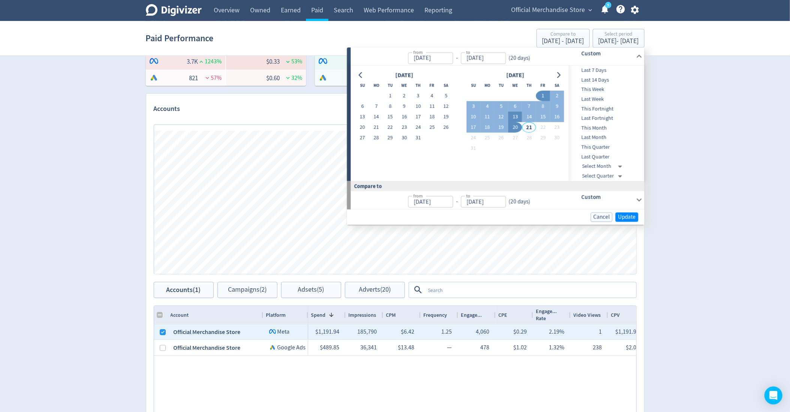
click at [516, 115] on button "13" at bounding box center [515, 117] width 14 height 10
type input "[DATE]"
click at [475, 128] on button "17" at bounding box center [473, 127] width 14 height 10
type input "Aug 17, 2025"
type input "Aug 08, 2025"
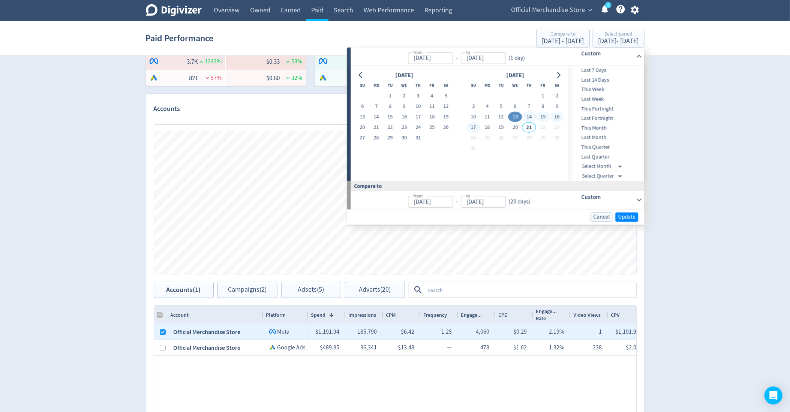
type input "Aug 12, 2025"
click at [719, 145] on div "Digivizer Logo Mark Digivizer Logo Overview Owned Earned Paid Search Web Perfor…" at bounding box center [395, 209] width 790 height 678
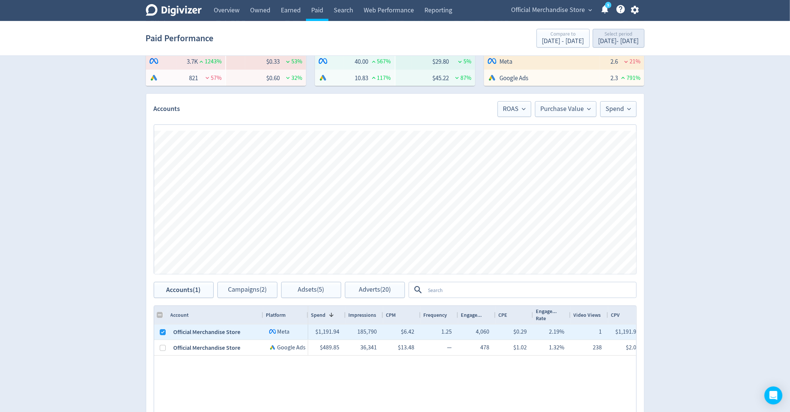
click at [598, 41] on div "[DATE] - [DATE]" at bounding box center [618, 41] width 40 height 7
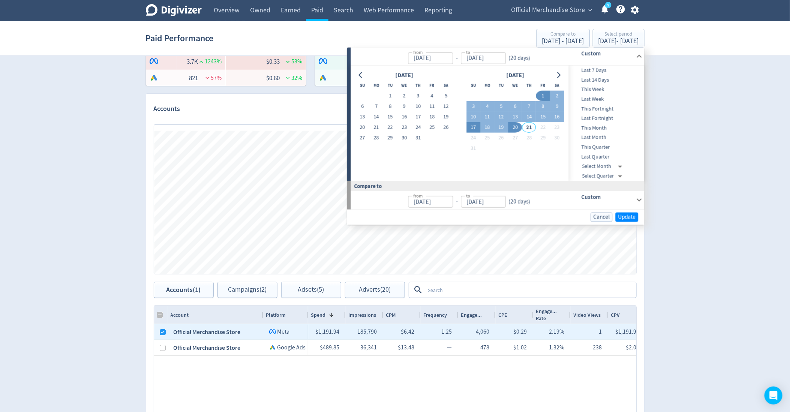
click at [473, 129] on button "17" at bounding box center [473, 127] width 14 height 10
type input "Aug 17, 2025"
click at [513, 128] on button "20" at bounding box center [515, 127] width 14 height 10
type input "[DATE]"
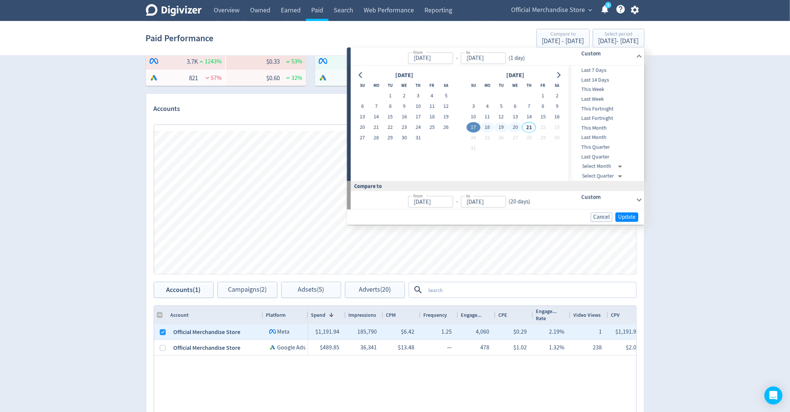
type input "[DATE]"
click at [620, 214] on span "Update" at bounding box center [627, 217] width 18 height 6
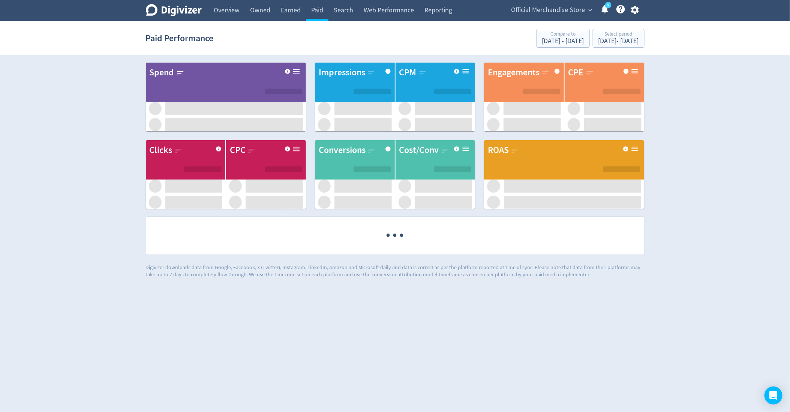
scroll to position [0, 0]
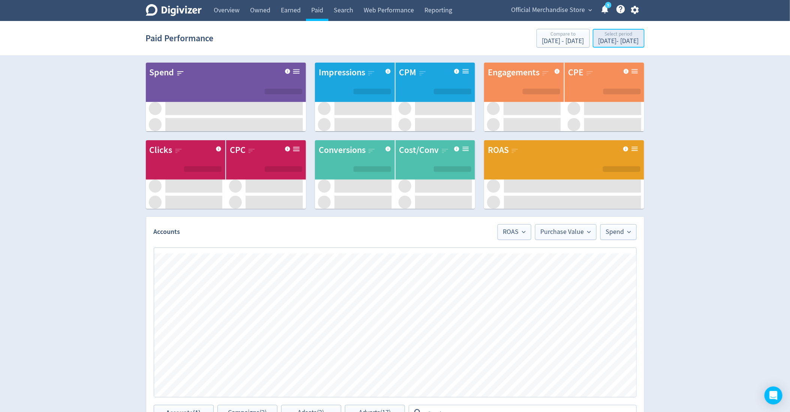
click at [609, 36] on div "Select period" at bounding box center [618, 34] width 40 height 6
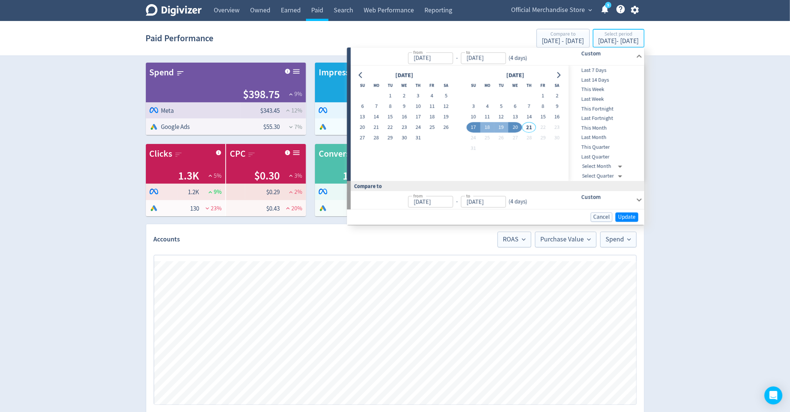
type input "Aug 17, 2025"
type input "[DATE]"
click at [487, 131] on button "18" at bounding box center [487, 127] width 14 height 10
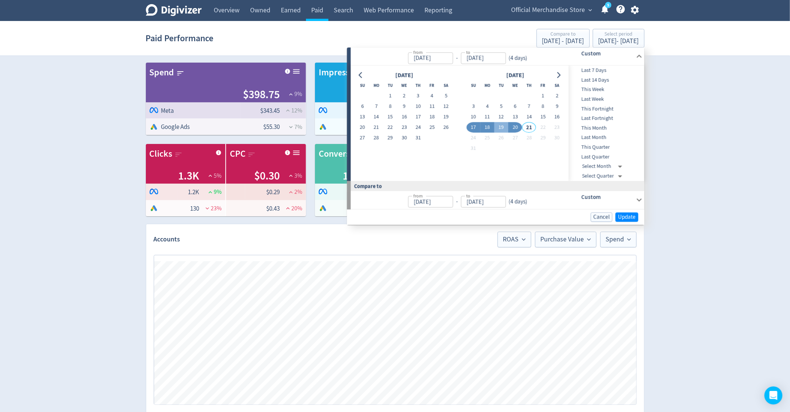
type input "[DATE]"
click at [513, 127] on button "20" at bounding box center [515, 127] width 14 height 10
type input "[DATE]"
type input "Aug 15, 2025"
type input "Aug 17, 2025"
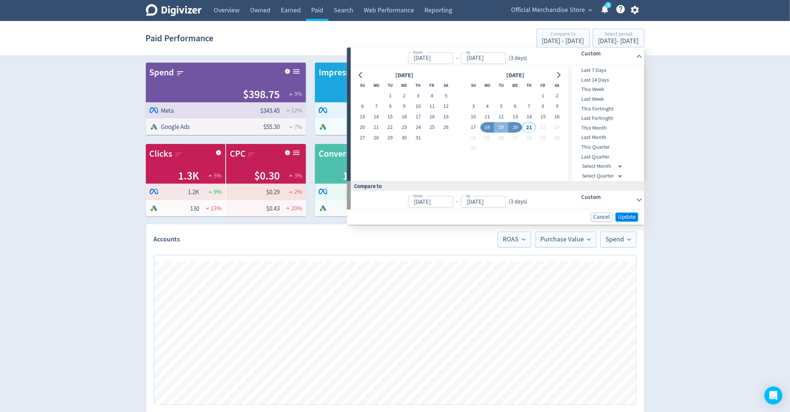
click at [624, 219] on span "Update" at bounding box center [627, 217] width 18 height 6
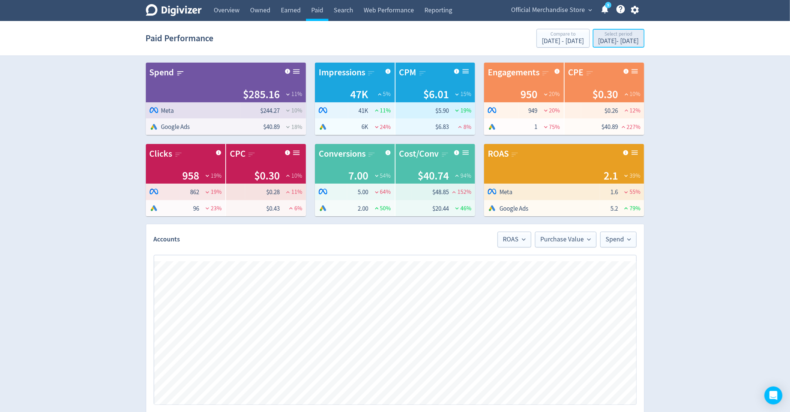
click at [601, 37] on div "Select period" at bounding box center [618, 34] width 40 height 6
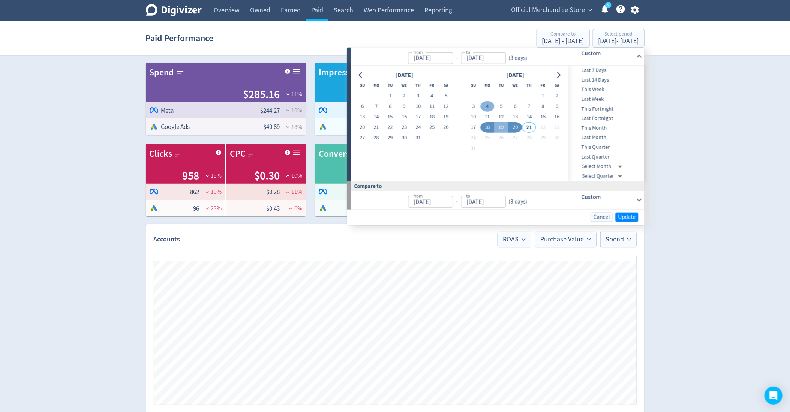
click at [490, 109] on button "4" at bounding box center [487, 106] width 14 height 10
type input "Aug 04, 2025"
click at [490, 127] on button "18" at bounding box center [487, 127] width 14 height 10
type input "[DATE]"
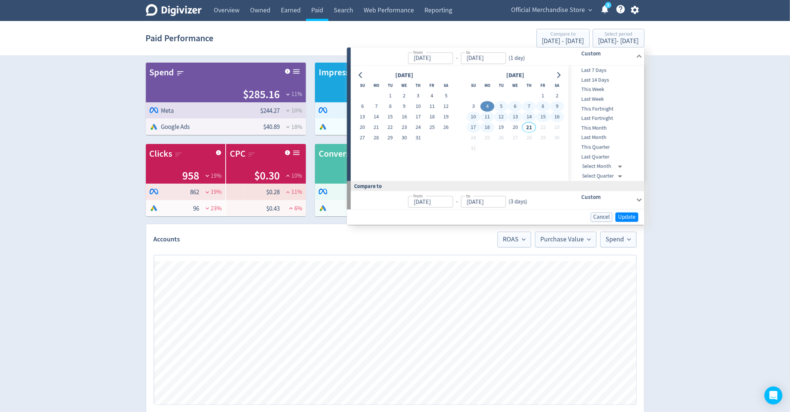
type input "[DATE]"
click at [715, 121] on div "Digivizer Logo Mark Digivizer Logo Overview Owned Earned Paid Search Web Perfor…" at bounding box center [395, 339] width 790 height 678
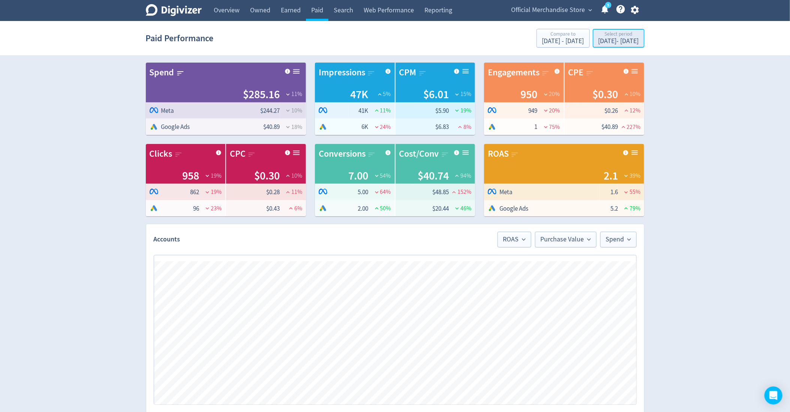
click at [626, 40] on div "Aug 18, 2025 - Aug 20, 2025" at bounding box center [618, 41] width 40 height 7
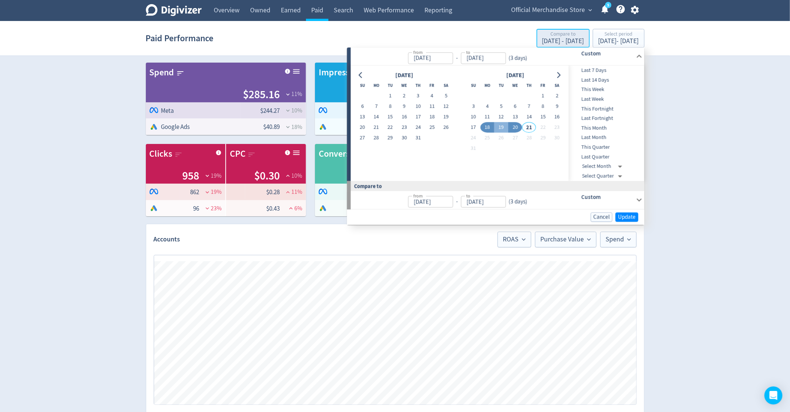
click at [542, 41] on div "Aug 15, 2025 - Aug 17, 2025" at bounding box center [563, 41] width 42 height 7
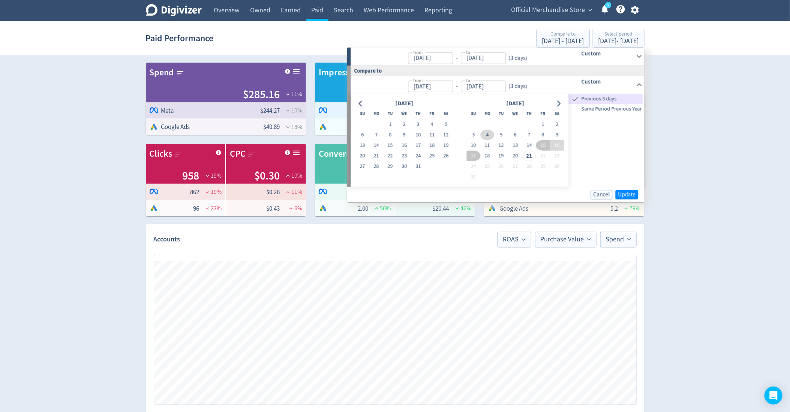
click at [486, 132] on button "4" at bounding box center [487, 135] width 14 height 10
type input "Aug 04, 2025"
click at [517, 135] on button "6" at bounding box center [515, 135] width 14 height 10
type input "Aug 06, 2025"
click at [626, 192] on span "Update" at bounding box center [627, 195] width 18 height 6
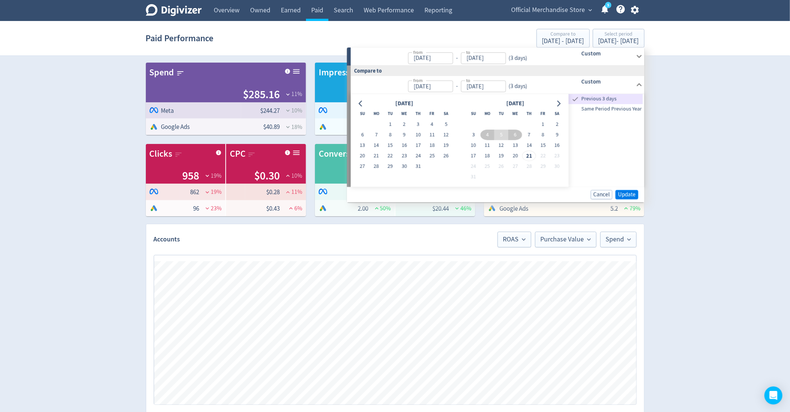
checkbox input "false"
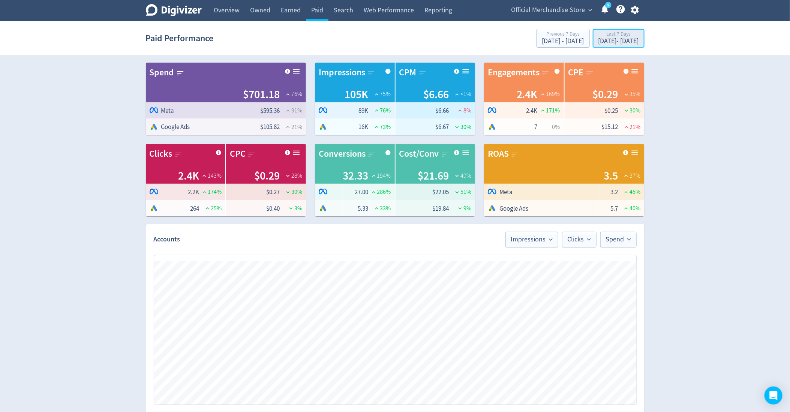
click at [598, 40] on div "[DATE] - [DATE]" at bounding box center [618, 41] width 40 height 7
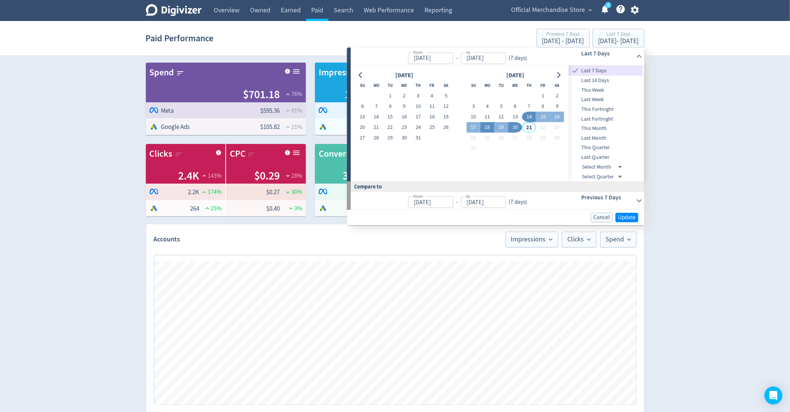
click at [485, 129] on button "18" at bounding box center [487, 127] width 14 height 10
type input "[DATE]"
click at [516, 127] on button "20" at bounding box center [515, 127] width 14 height 10
type input "[DATE]"
type input "Aug 15, 2025"
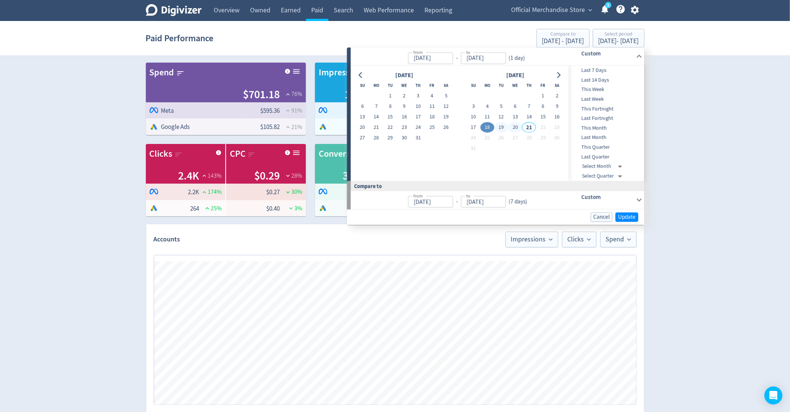
type input "Aug 17, 2025"
click at [632, 218] on span "Update" at bounding box center [627, 217] width 18 height 6
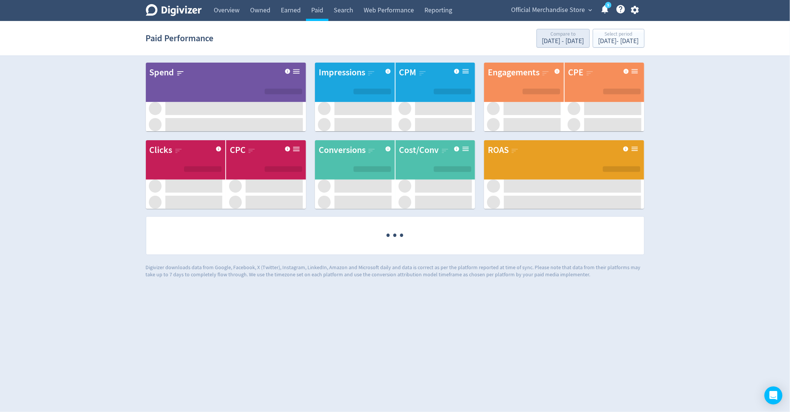
click at [542, 34] on div "Compare to" at bounding box center [563, 34] width 42 height 6
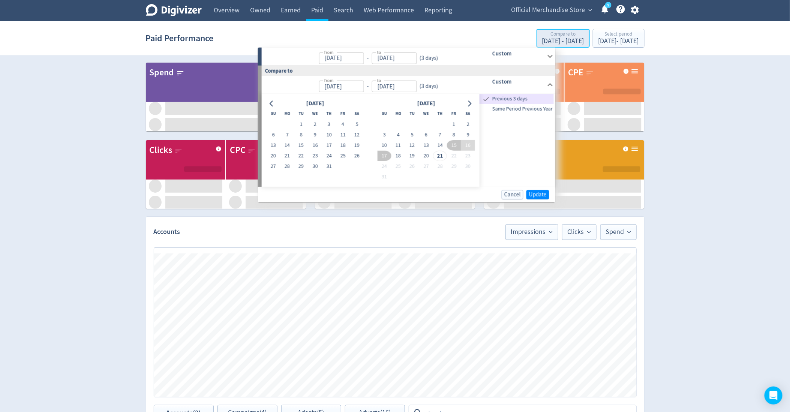
type input "[DATE]"
type input "Aug 15, 2025"
type input "Aug 17, 2025"
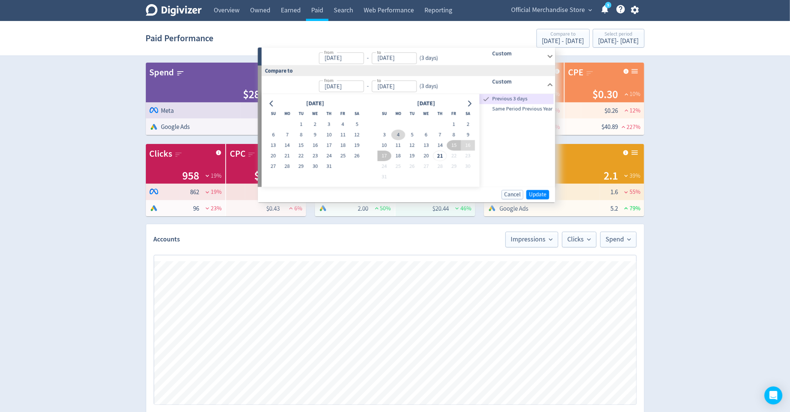
click at [398, 133] on button "4" at bounding box center [398, 135] width 14 height 10
type input "Aug 04, 2025"
click at [427, 132] on button "6" at bounding box center [426, 135] width 14 height 10
type input "Aug 06, 2025"
click at [543, 193] on span "Update" at bounding box center [538, 195] width 18 height 6
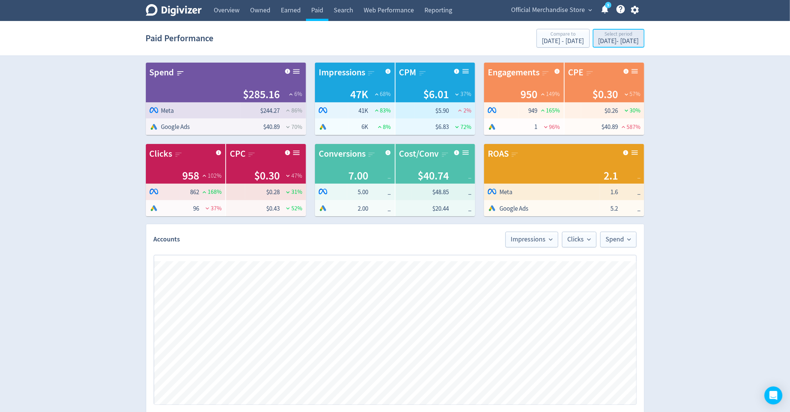
click at [620, 36] on div "Select period" at bounding box center [618, 34] width 40 height 6
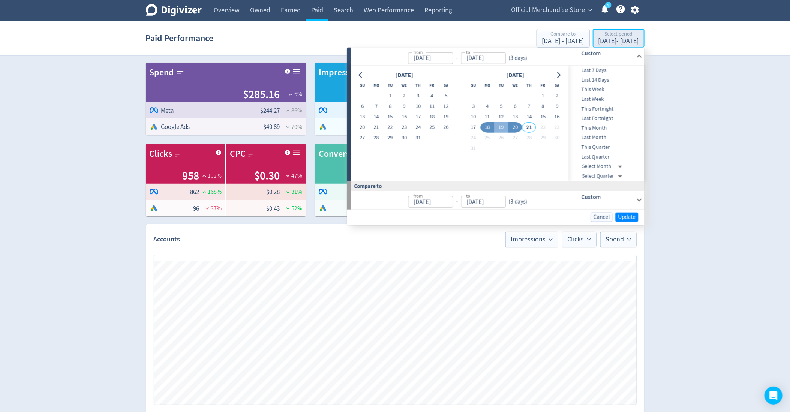
type input "[DATE]"
type input "Aug 04, 2025"
type input "Aug 06, 2025"
click at [596, 216] on span "Cancel" at bounding box center [601, 217] width 16 height 6
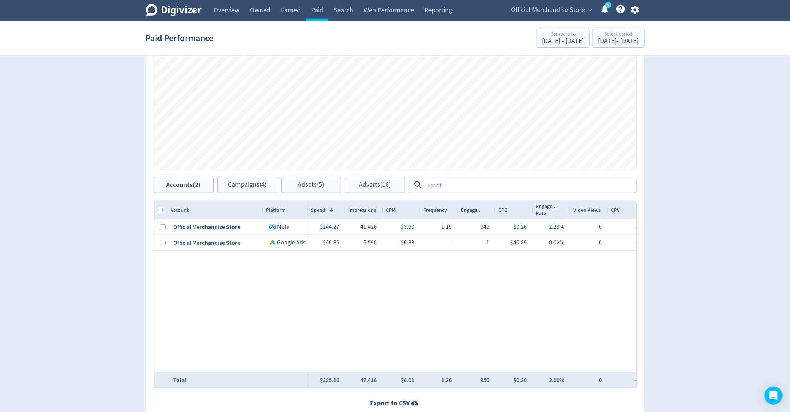
scroll to position [274, 0]
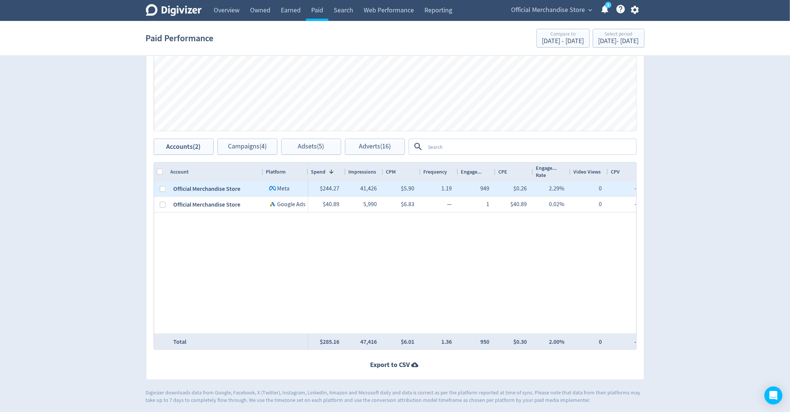
click at [168, 187] on div "Official Merchandise Store" at bounding box center [216, 188] width 96 height 15
click at [164, 187] on input "Press Space to toggle row selection (unchecked)" at bounding box center [163, 189] width 6 height 6
checkbox input "true"
checkbox input "false"
click at [244, 147] on span "Campaigns (2)" at bounding box center [247, 146] width 39 height 7
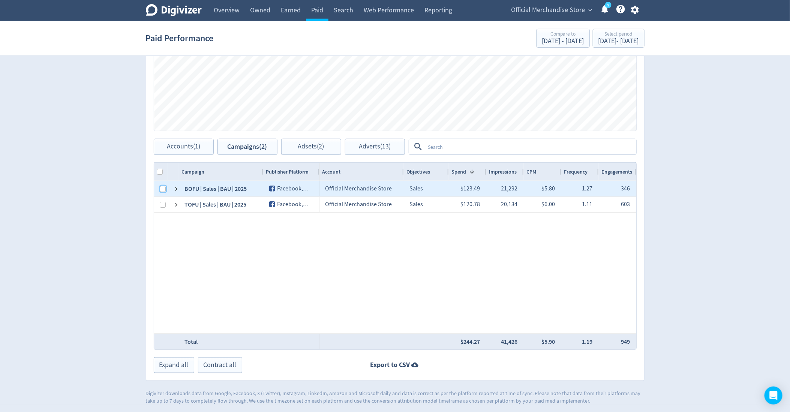
click at [163, 189] on input "Press Space to toggle row selection (unchecked)" at bounding box center [163, 189] width 6 height 6
checkbox input "true"
checkbox input "false"
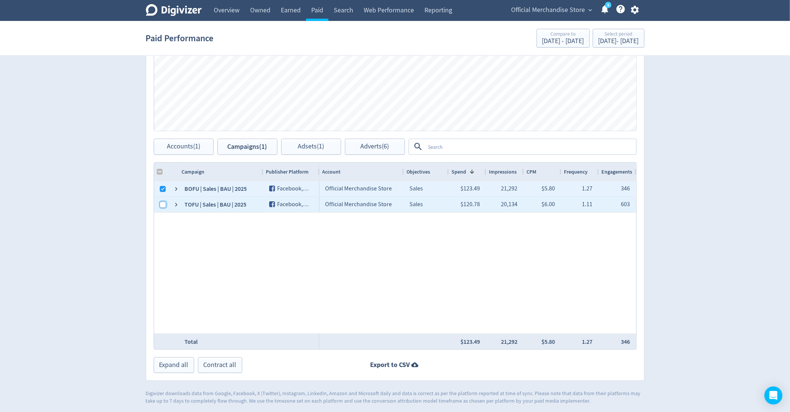
click at [162, 205] on input "Press Space to toggle row selection (unchecked)" at bounding box center [163, 205] width 6 height 6
checkbox input "true"
click at [319, 147] on span "Adsets (2)" at bounding box center [311, 146] width 26 height 7
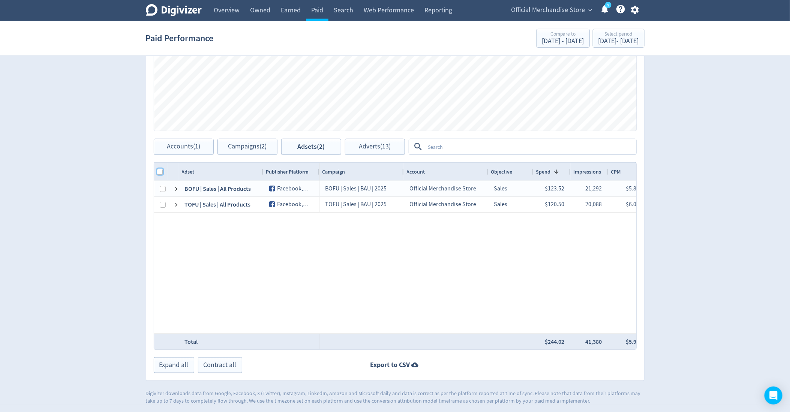
click at [158, 171] on input "Column with Header Selection" at bounding box center [160, 172] width 6 height 6
checkbox input "true"
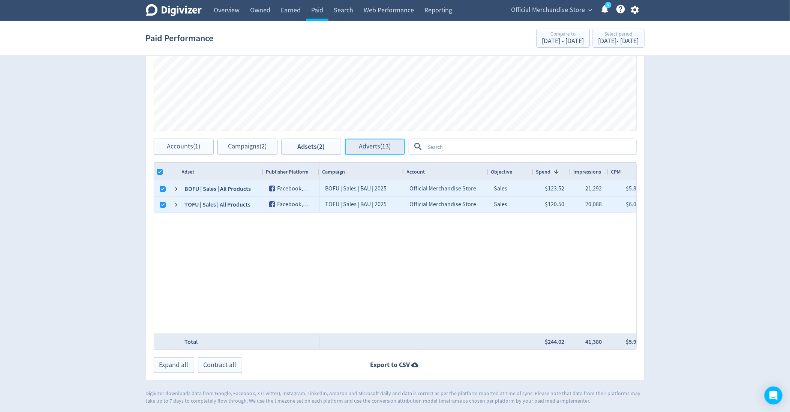
click at [362, 147] on span "Adverts (13)" at bounding box center [375, 146] width 32 height 7
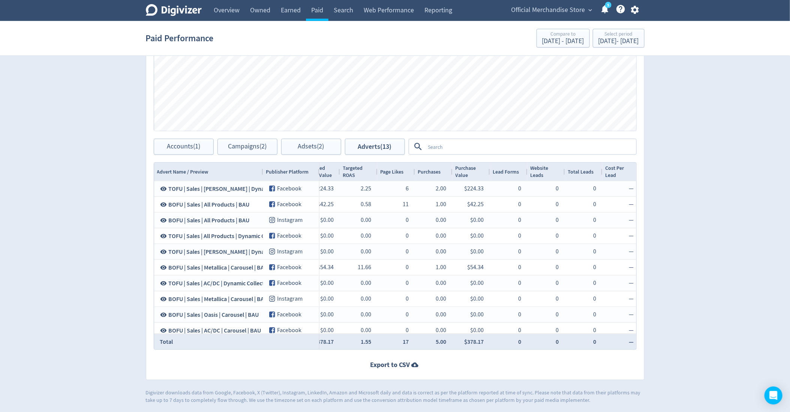
click at [438, 177] on div "Purchases" at bounding box center [433, 172] width 31 height 14
click at [438, 177] on div "Purchases 1" at bounding box center [433, 172] width 31 height 14
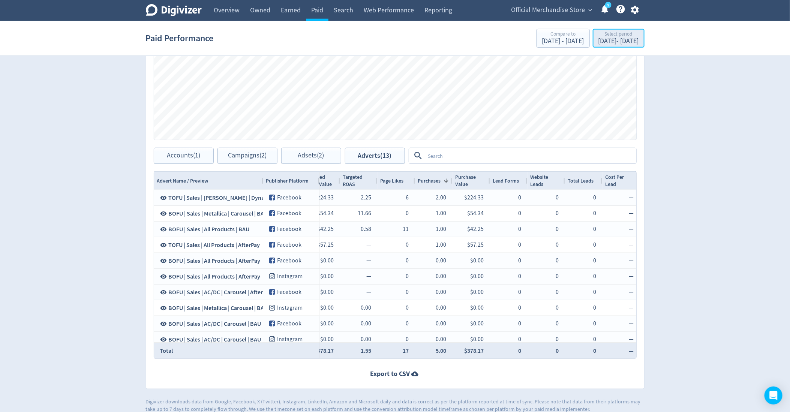
click at [599, 38] on div "Aug 18, 2025 - Aug 20, 2025" at bounding box center [618, 41] width 40 height 7
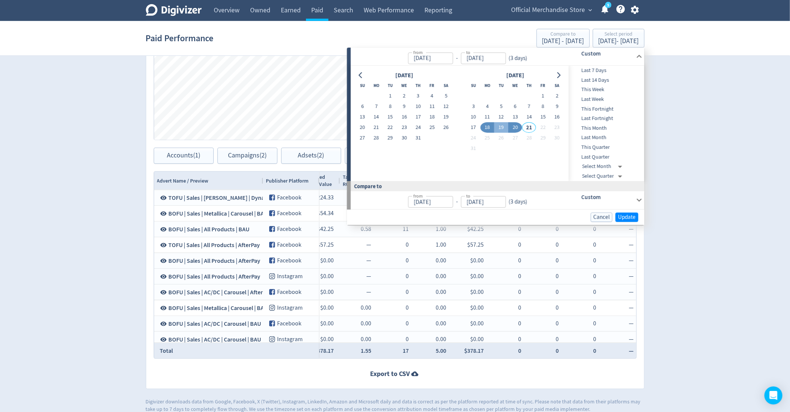
click at [597, 131] on span "This Month" at bounding box center [606, 128] width 74 height 8
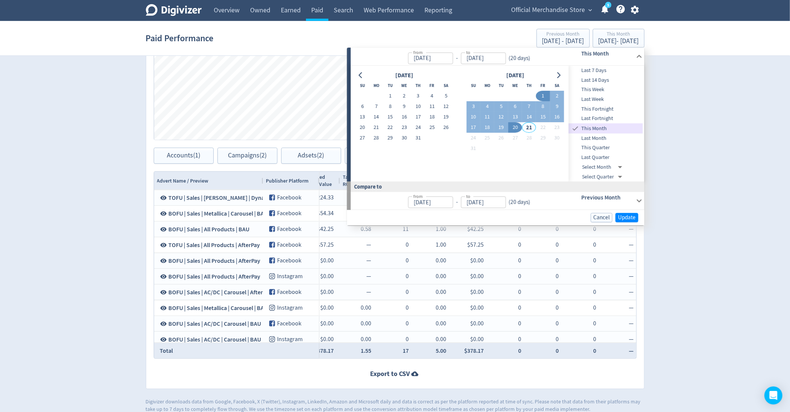
type input "[DATE]"
type input "Jul 01, 2025"
type input "[DATE]"
click at [621, 220] on span "Update" at bounding box center [627, 218] width 18 height 6
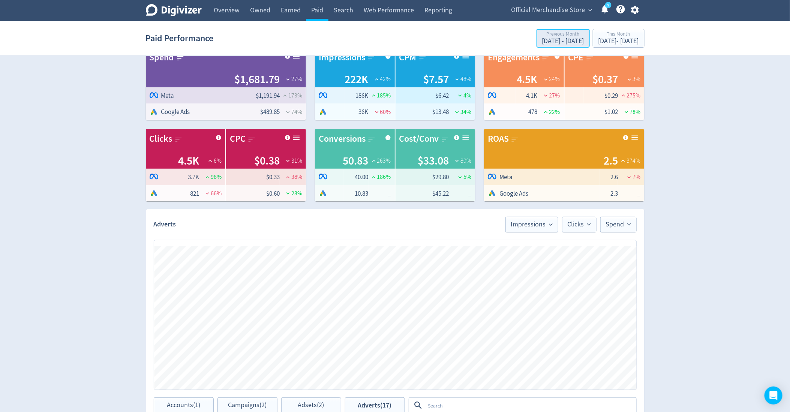
click at [542, 36] on div "Previous Month" at bounding box center [563, 34] width 42 height 6
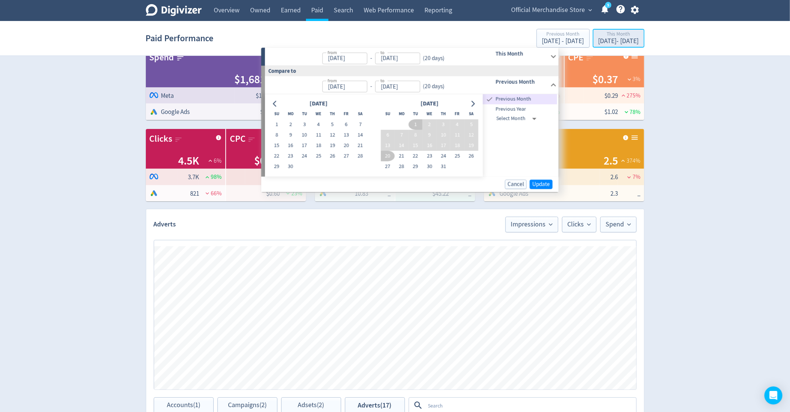
click at [598, 36] on div "This Month" at bounding box center [618, 34] width 40 height 6
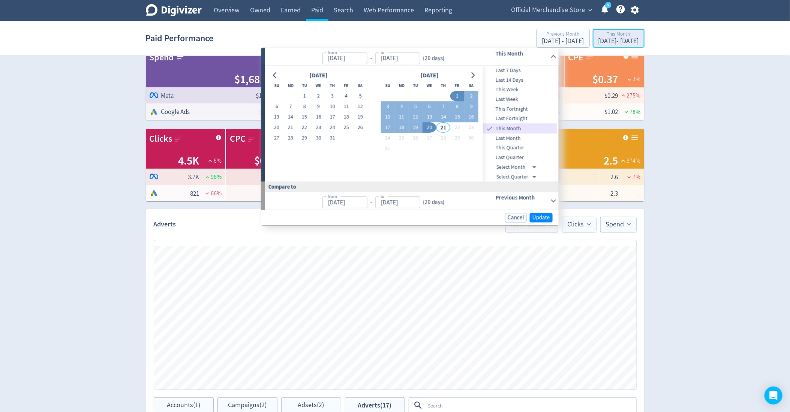
click at [598, 41] on div "[DATE] - [DATE]" at bounding box center [618, 41] width 40 height 7
click at [121, 286] on div "Digivizer Logo Mark Digivizer Logo Overview Owned Earned Paid Search Web Perfor…" at bounding box center [395, 324] width 790 height 678
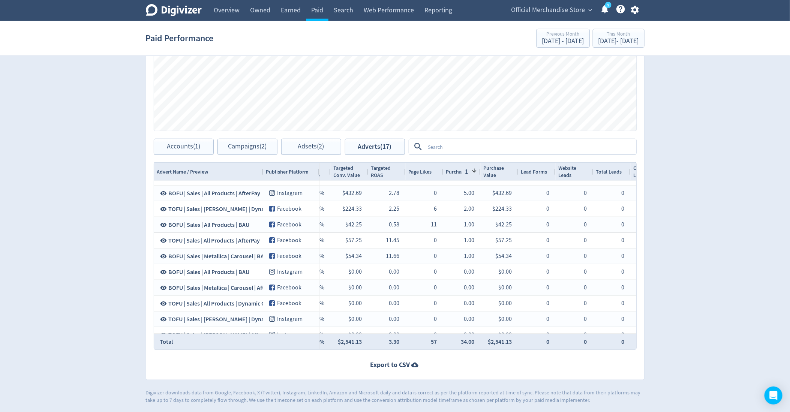
scroll to position [0, 995]
